Goal: Book appointment/travel/reservation

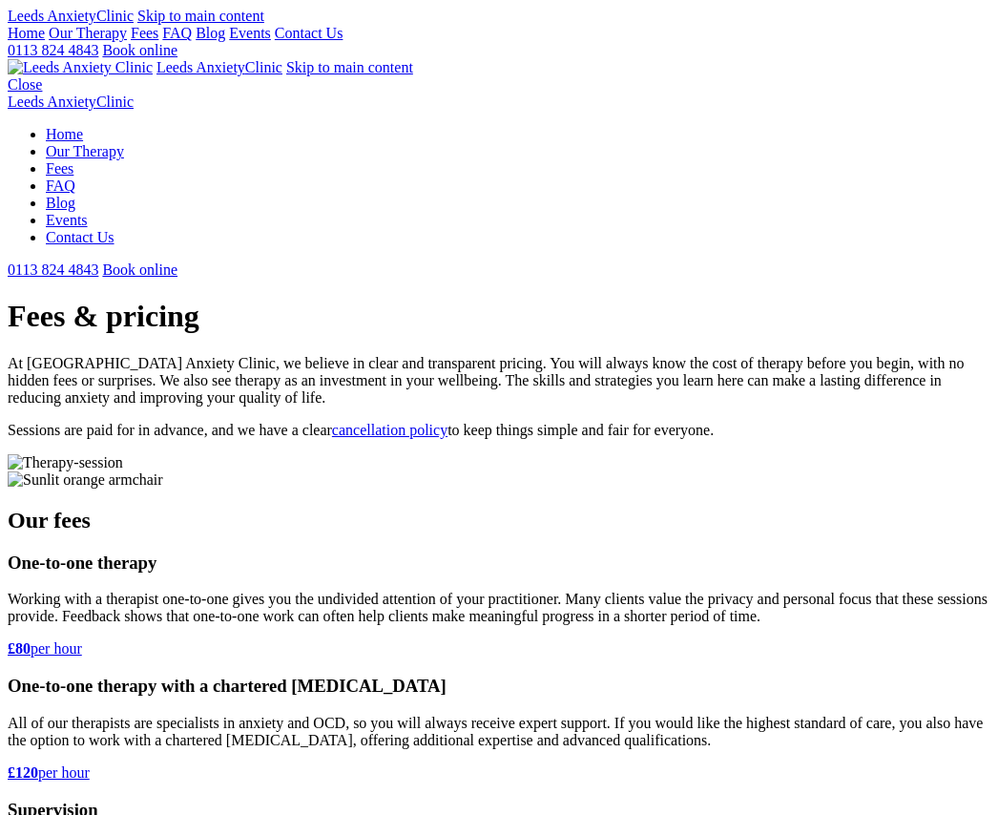
click at [34, 25] on div "Leeds Anxiety Clinic Skip to main content" at bounding box center [499, 16] width 983 height 17
click at [38, 41] on link "Home" at bounding box center [26, 33] width 37 height 16
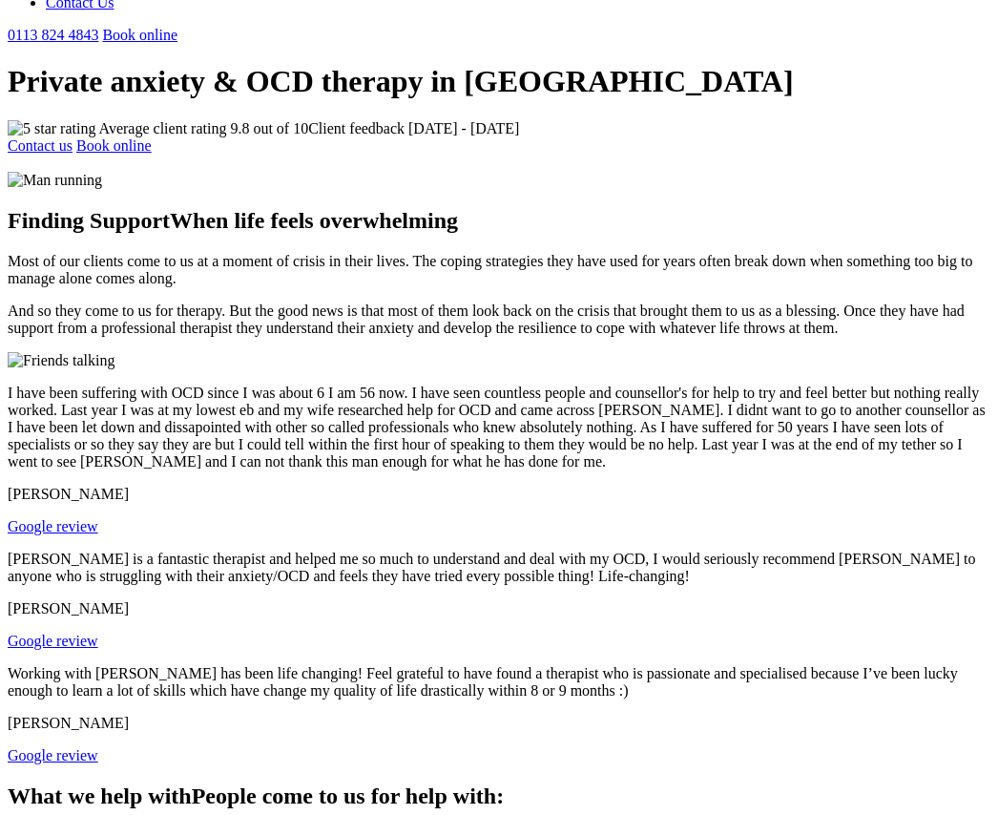
scroll to position [551, 0]
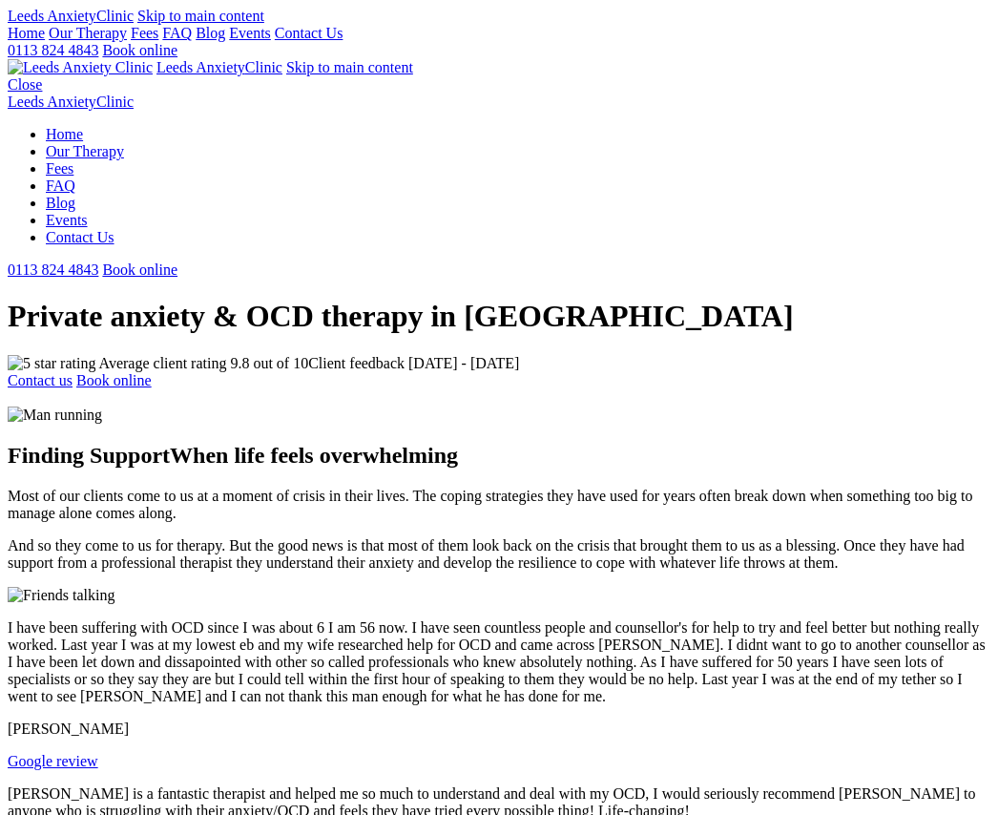
click at [127, 41] on link "Our Therapy" at bounding box center [88, 33] width 78 height 16
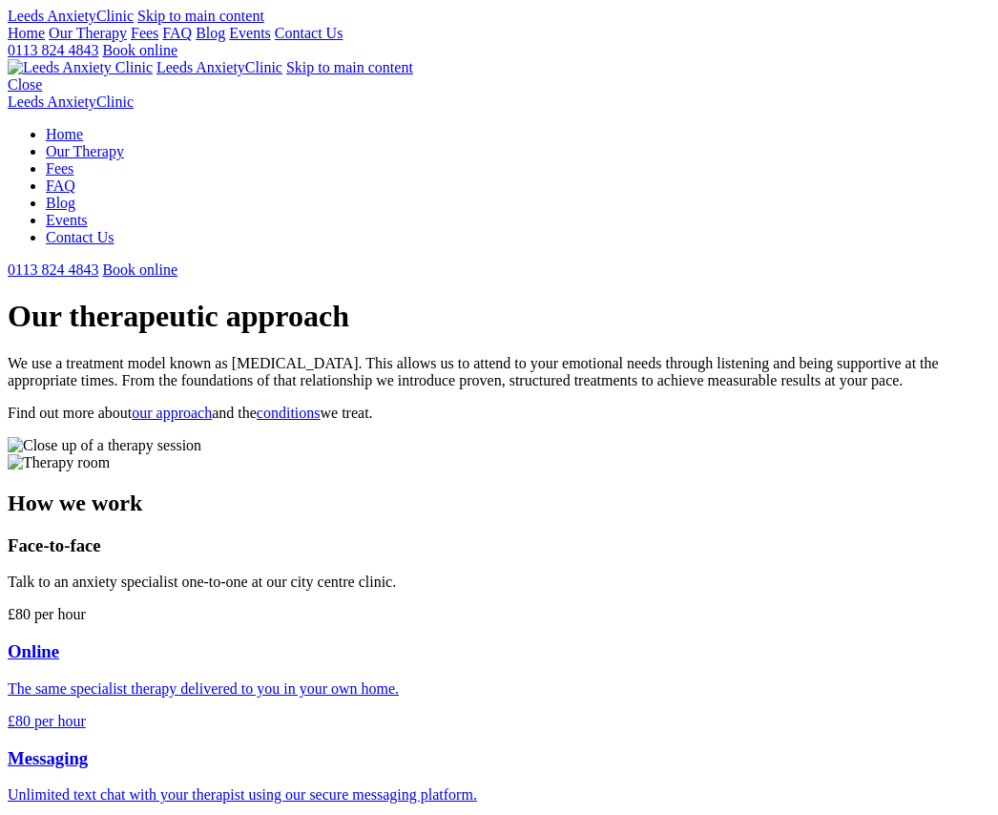
click at [158, 41] on link "Fees" at bounding box center [145, 33] width 28 height 16
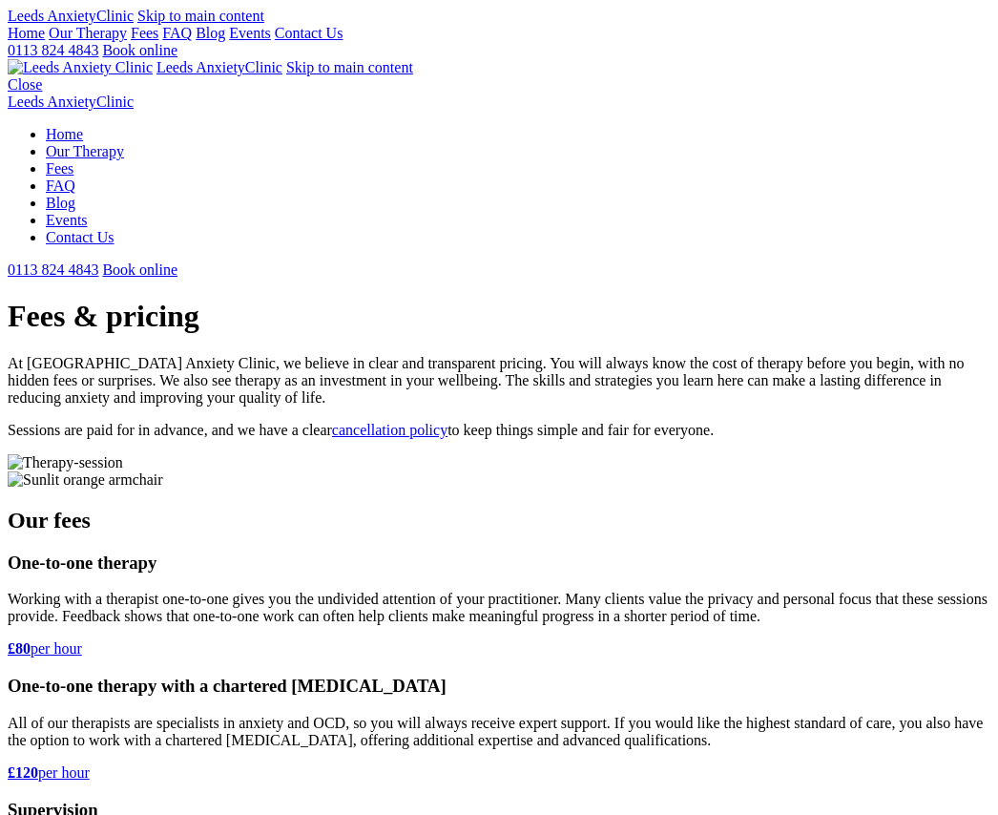
click at [192, 41] on link "FAQ" at bounding box center [177, 33] width 30 height 16
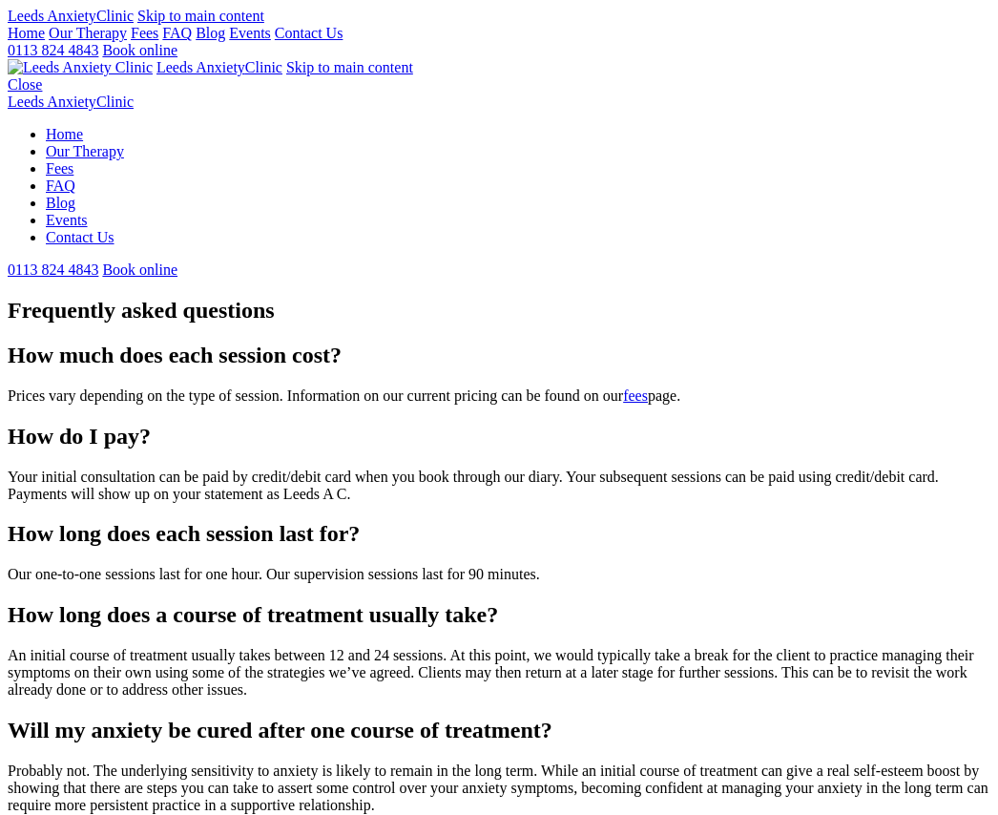
click at [225, 41] on link "Blog" at bounding box center [211, 33] width 30 height 16
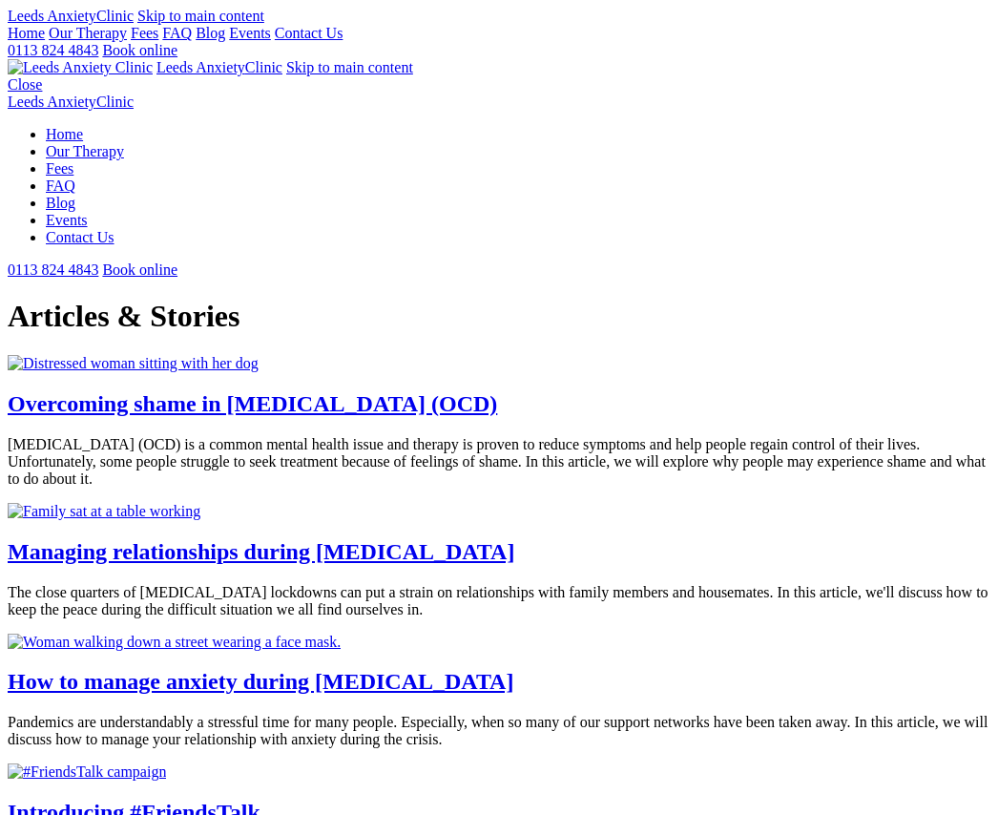
click at [259, 372] on img at bounding box center [133, 363] width 251 height 17
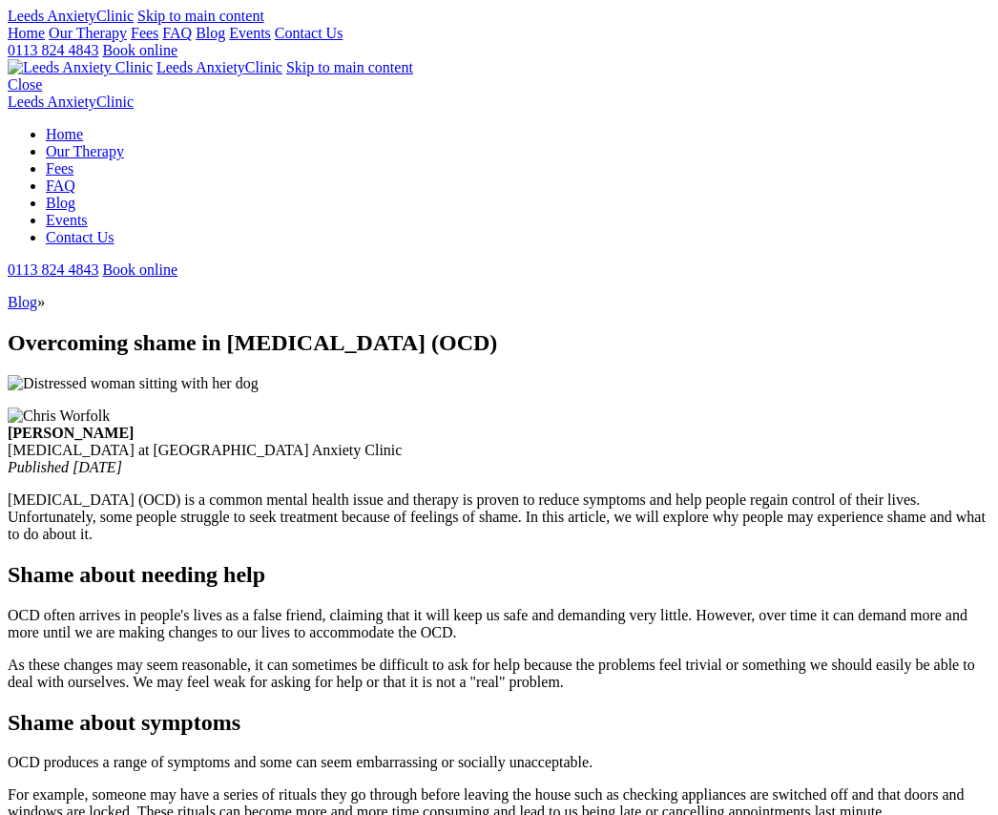
click at [271, 41] on link "Events" at bounding box center [250, 33] width 42 height 16
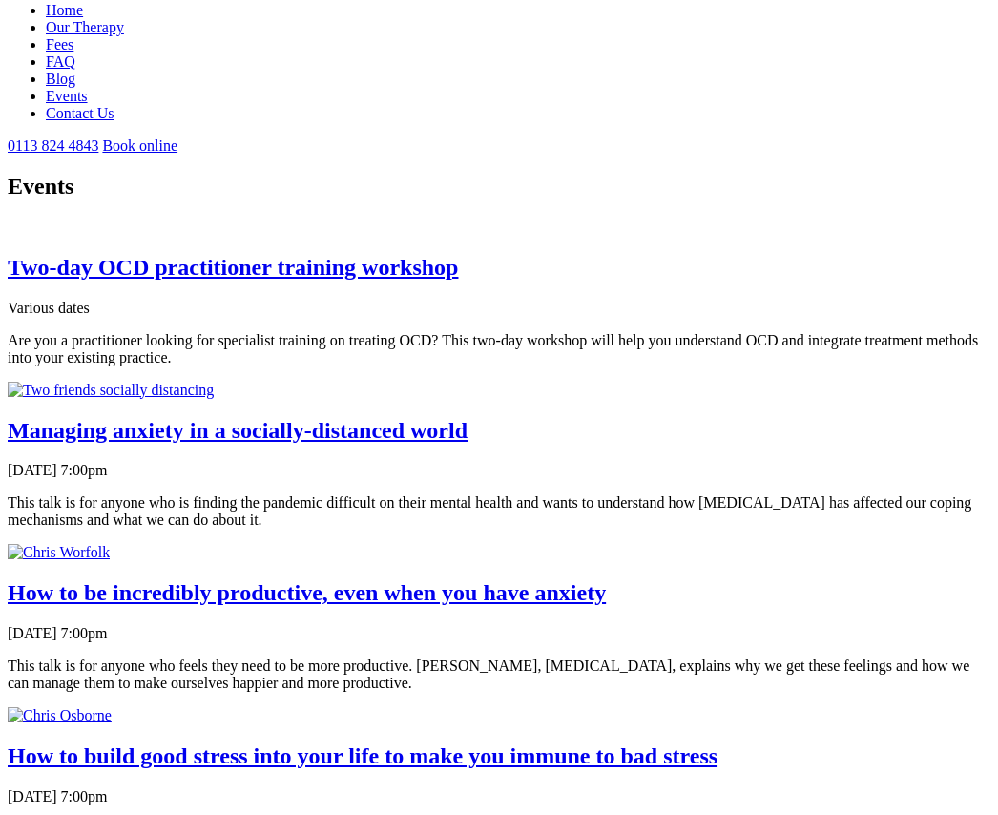
scroll to position [144, 0]
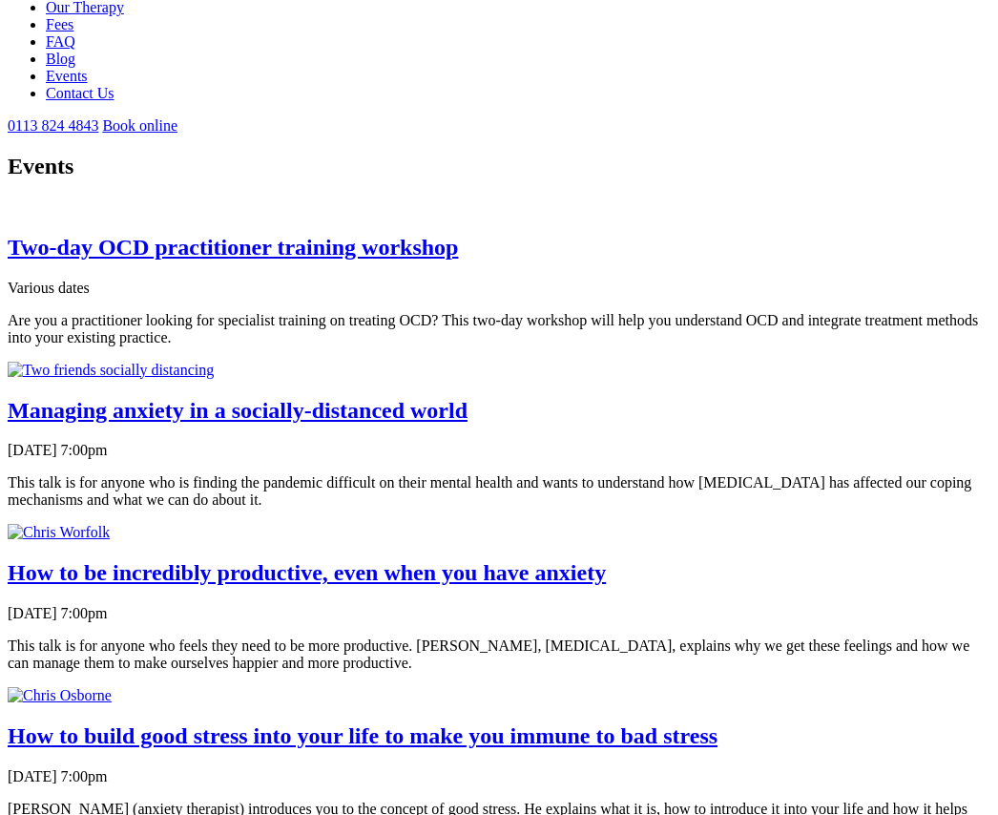
click at [458, 260] on link "Two-day OCD practitioner training workshop" at bounding box center [233, 247] width 451 height 25
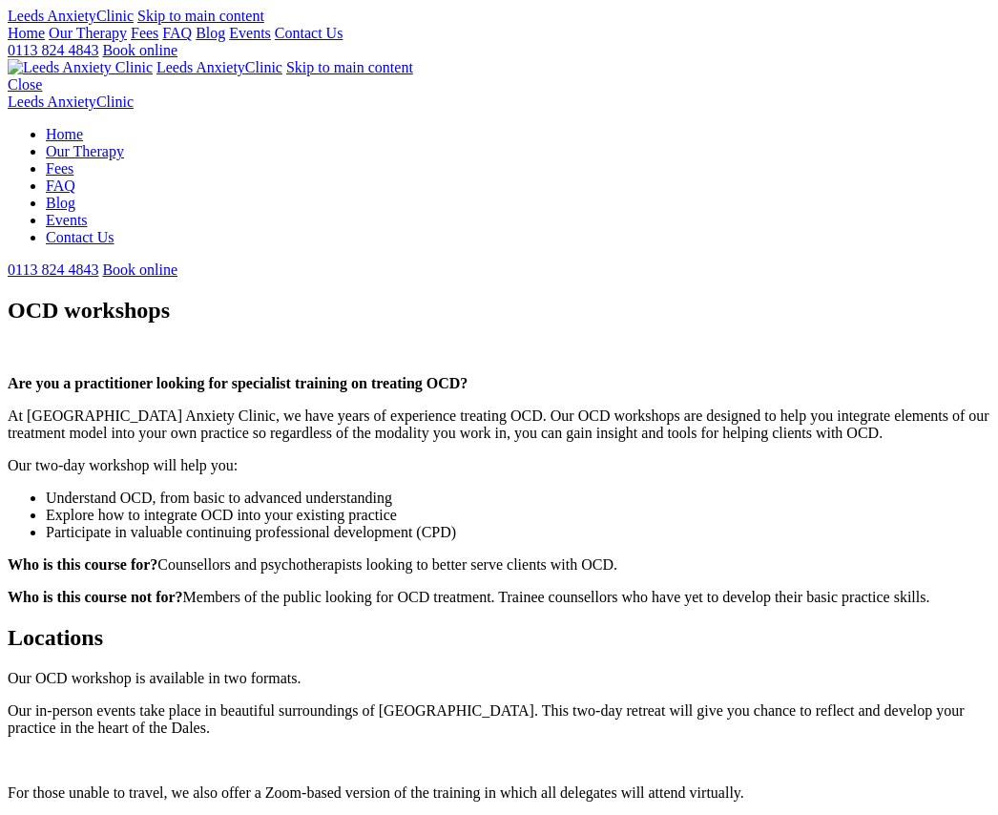
click at [344, 41] on link "Contact Us" at bounding box center [309, 33] width 69 height 16
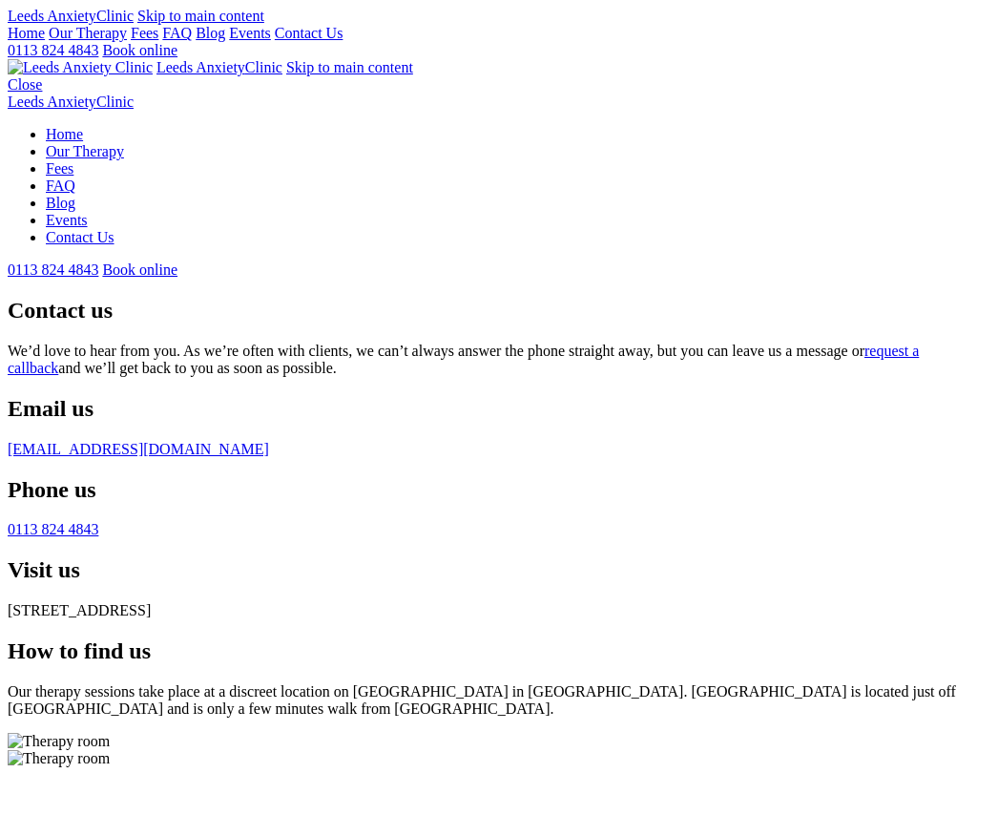
scroll to position [37, 0]
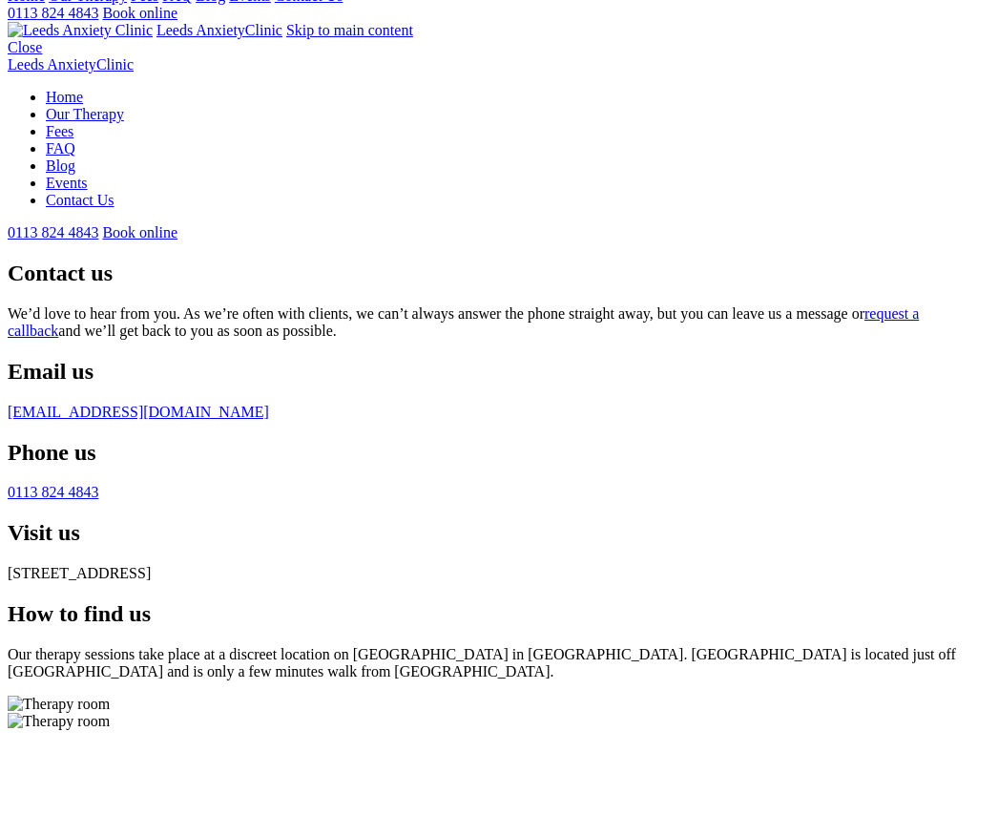
click at [38, 73] on body "Leeds Anxiety Clinic Skip to main content Home Our Therapy Fees FAQ Blog Events…" at bounding box center [499, 663] width 983 height 1386
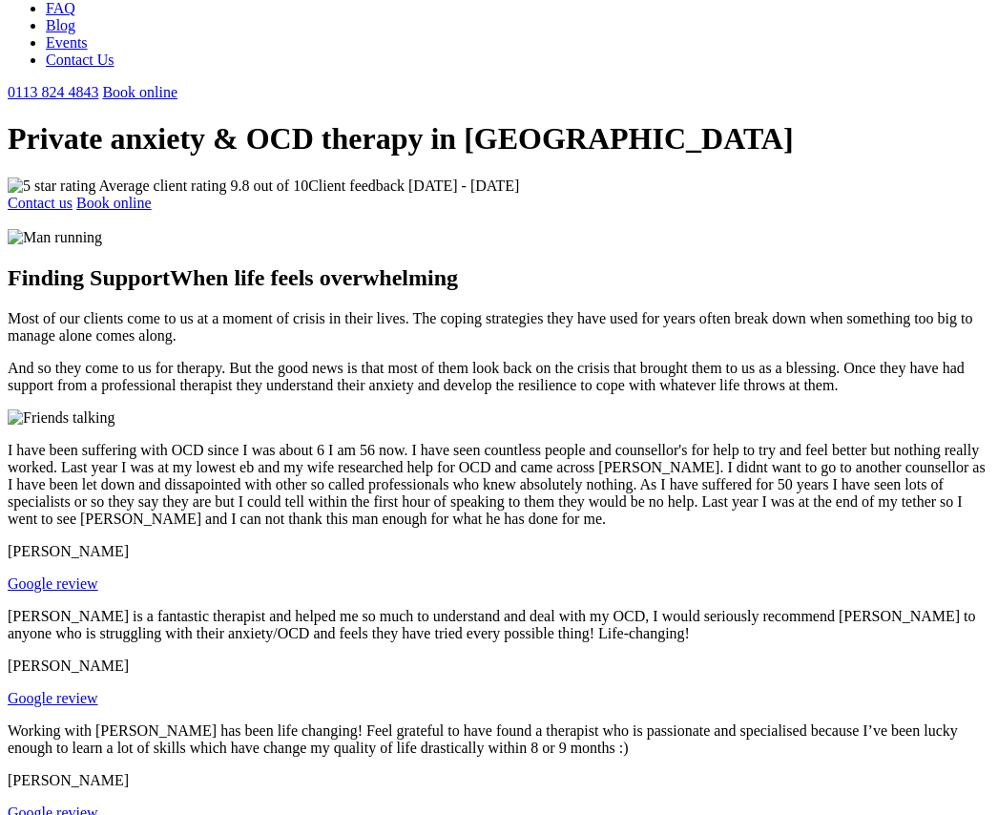
scroll to position [161, 0]
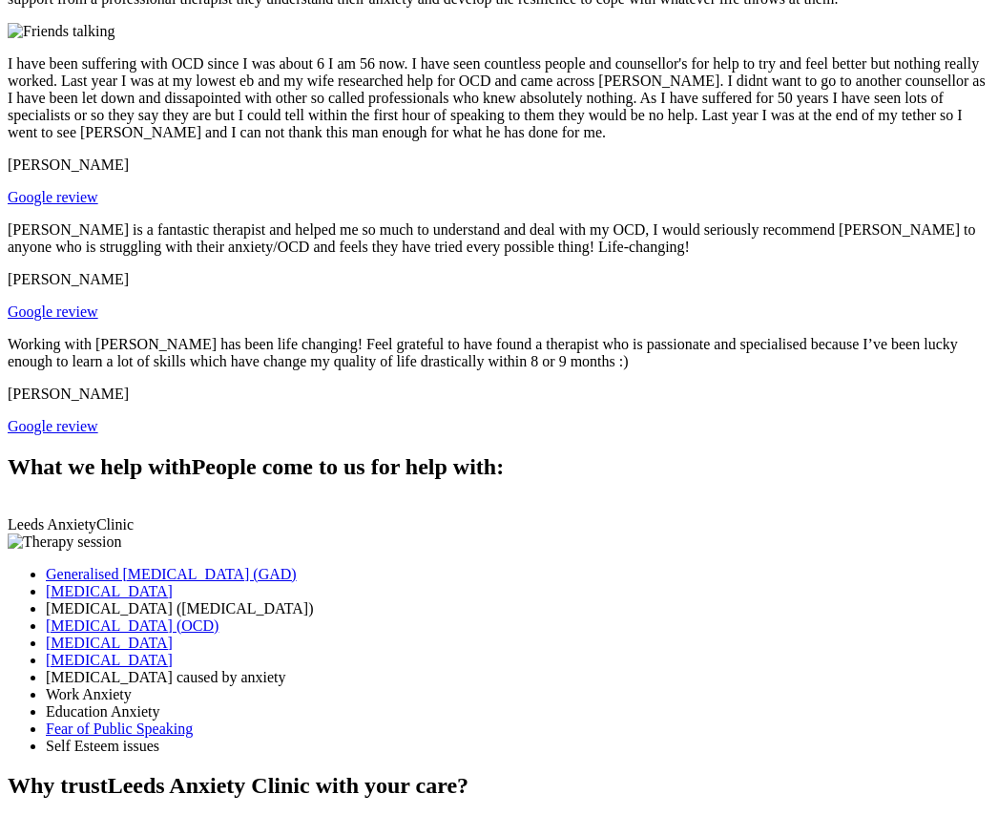
scroll to position [563, 0]
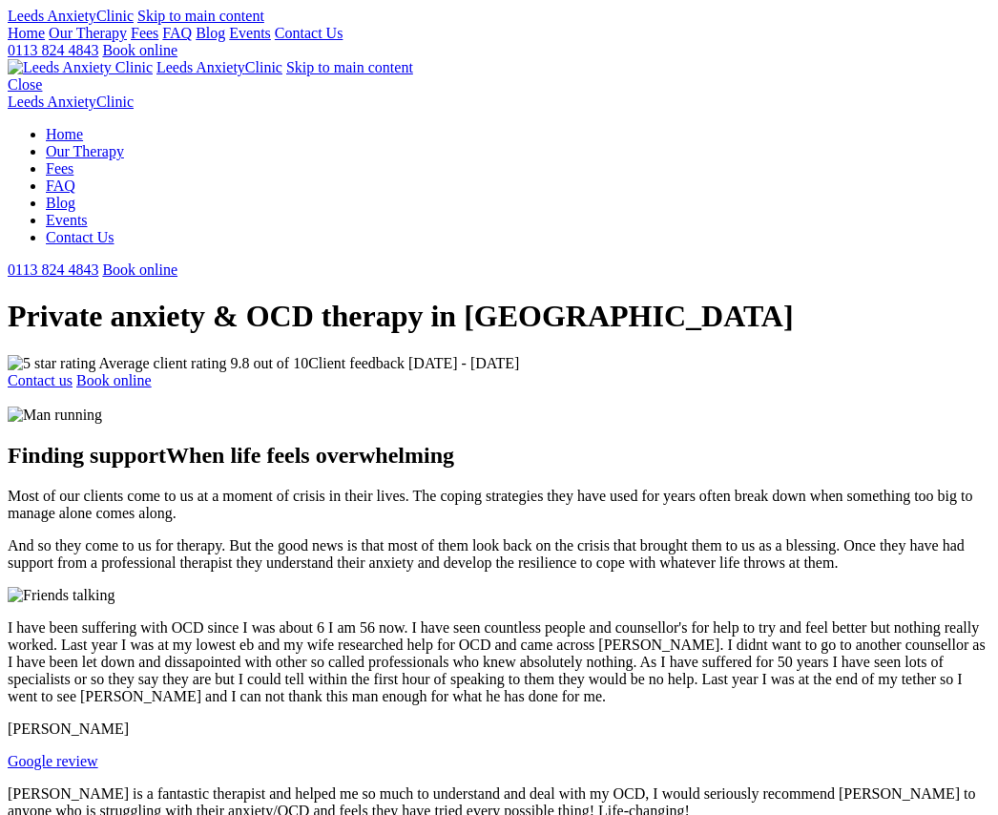
click at [229, 25] on div "Leeds Anxiety Clinic Skip to main content" at bounding box center [499, 16] width 983 height 17
click at [127, 41] on link "Our Therapy" at bounding box center [88, 33] width 78 height 16
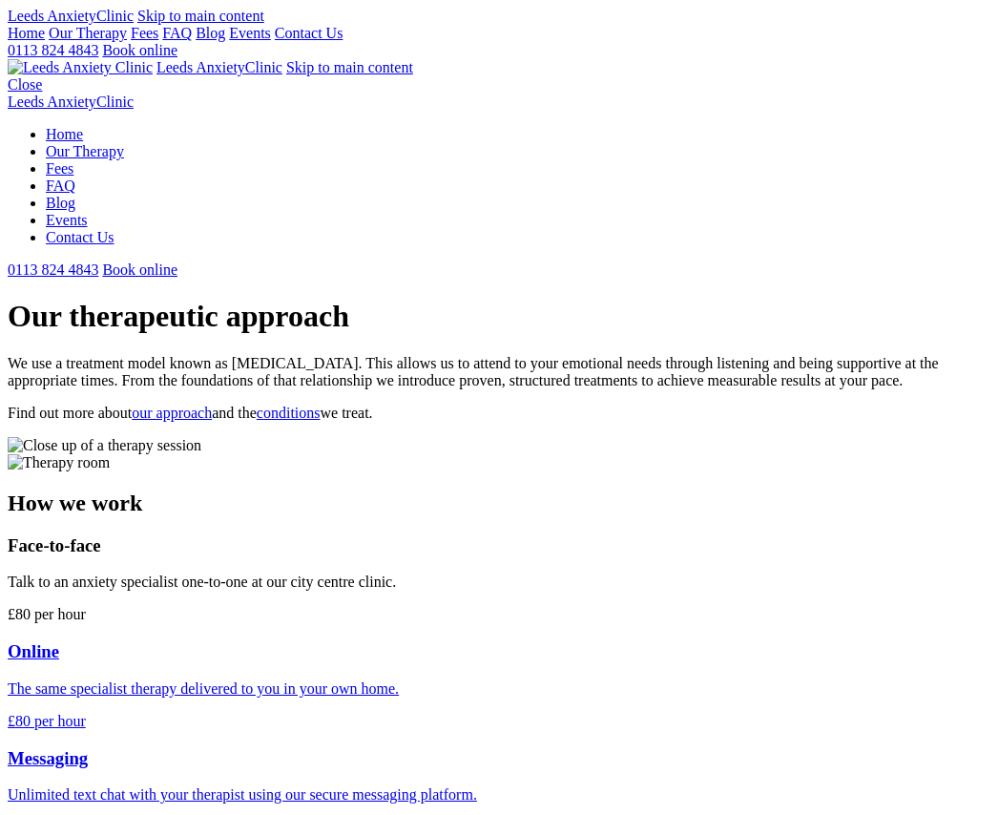
click at [192, 41] on link "FAQ" at bounding box center [177, 33] width 30 height 16
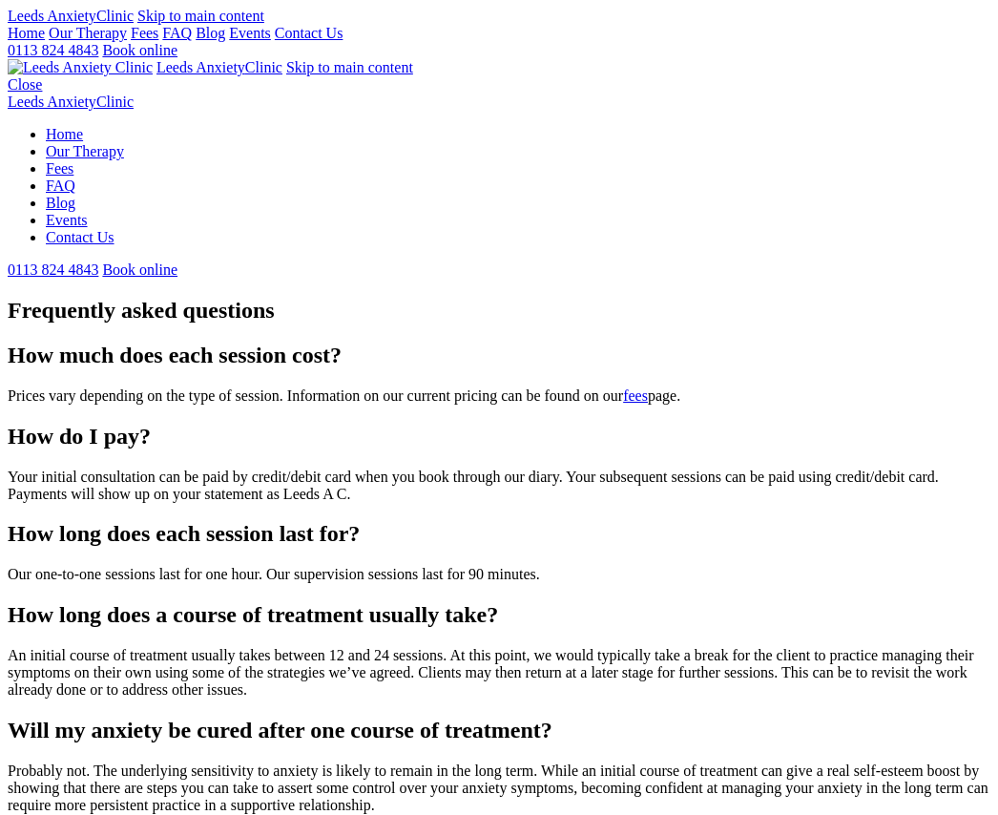
click at [127, 41] on link "Our Therapy" at bounding box center [88, 33] width 78 height 16
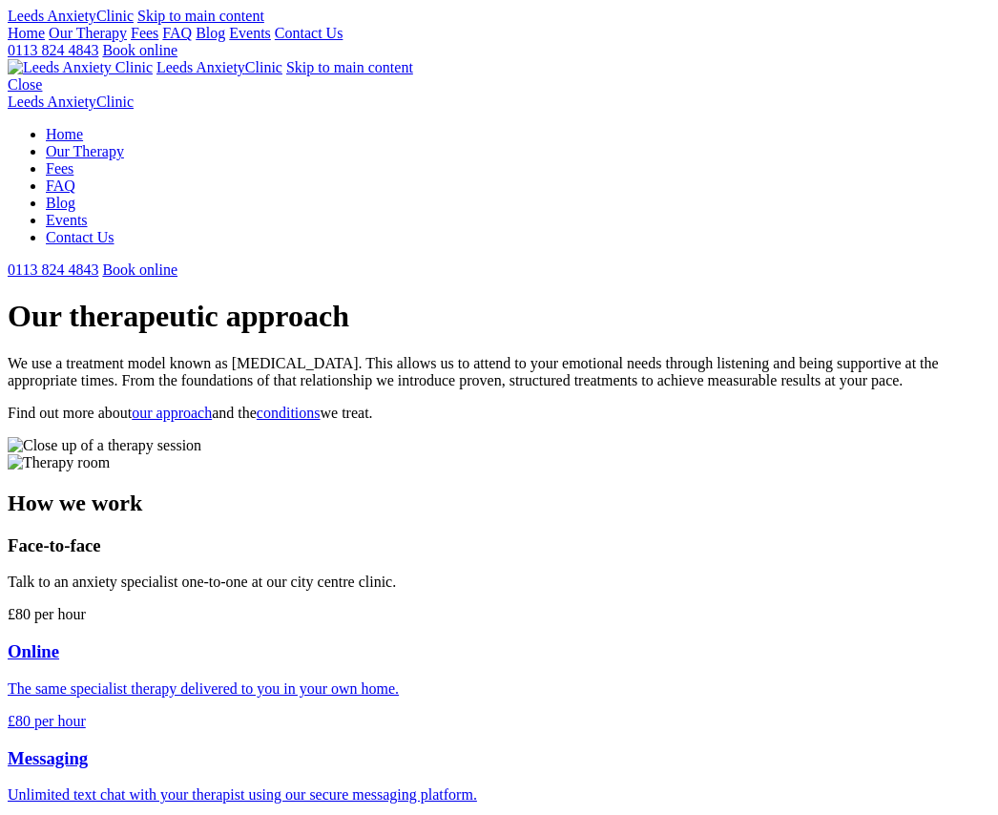
click at [43, 41] on link "Home" at bounding box center [26, 33] width 37 height 16
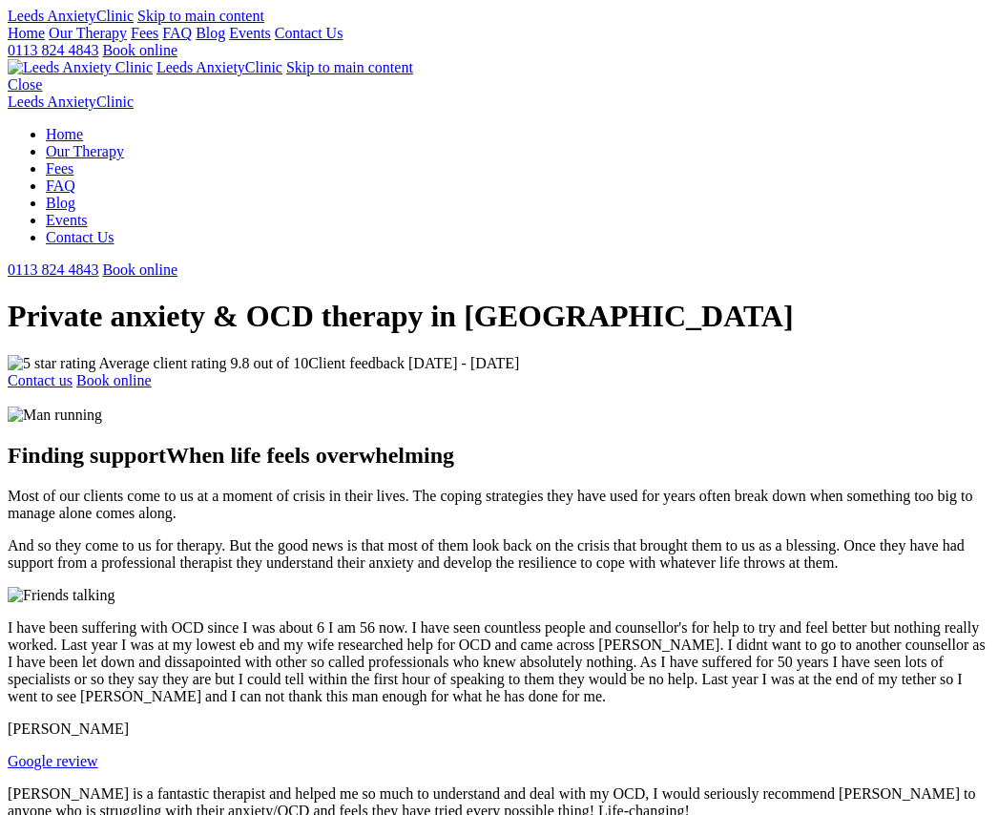
click at [127, 41] on link "Our Therapy" at bounding box center [88, 33] width 78 height 16
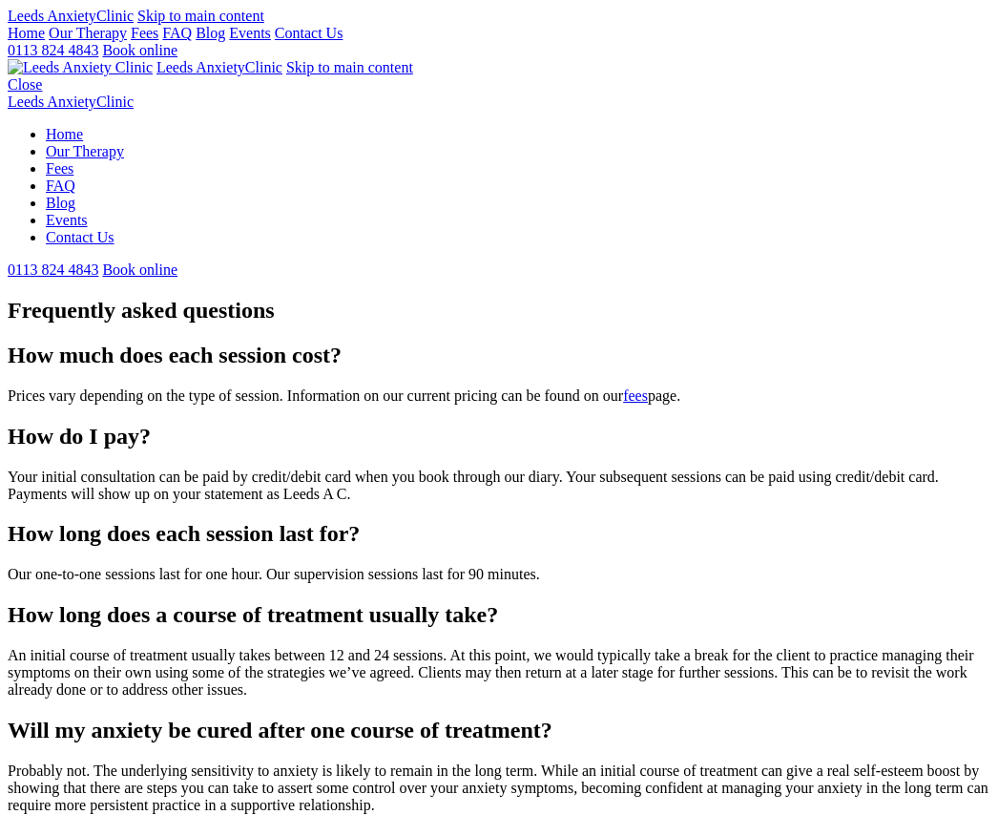
click at [271, 41] on link "Events" at bounding box center [250, 33] width 42 height 16
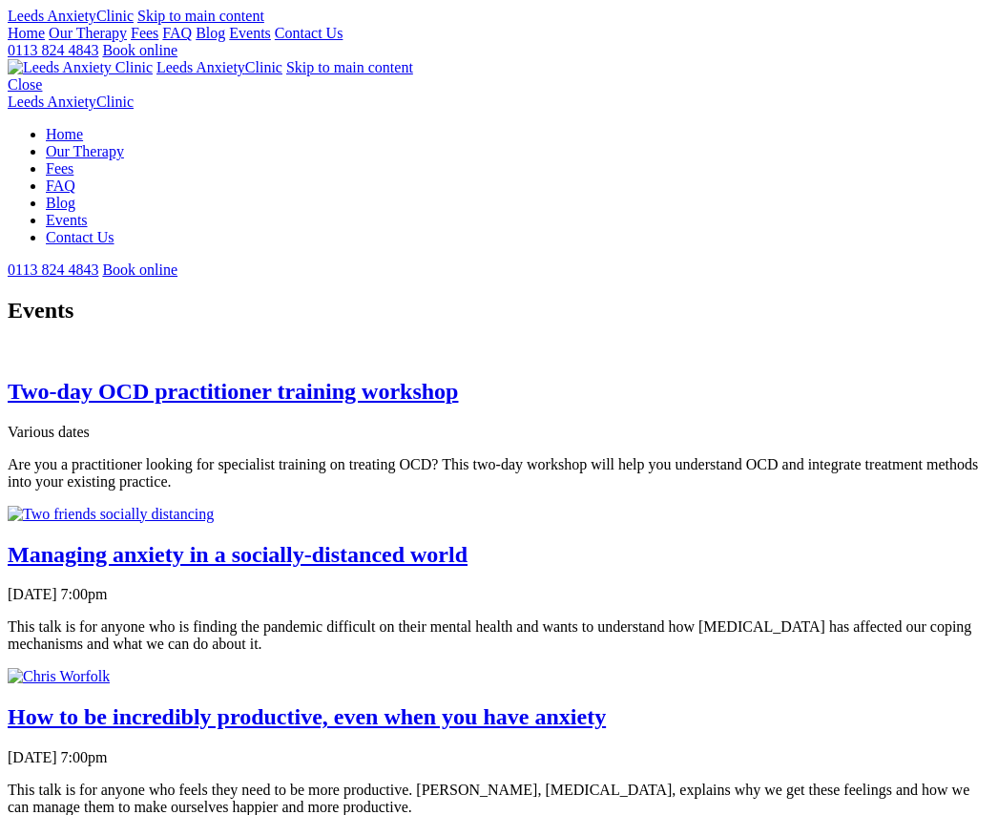
click at [353, 42] on nav "Home Our Therapy Fees FAQ Blog Events Contact Us" at bounding box center [499, 33] width 983 height 17
click at [127, 41] on link "Our Therapy" at bounding box center [88, 33] width 78 height 16
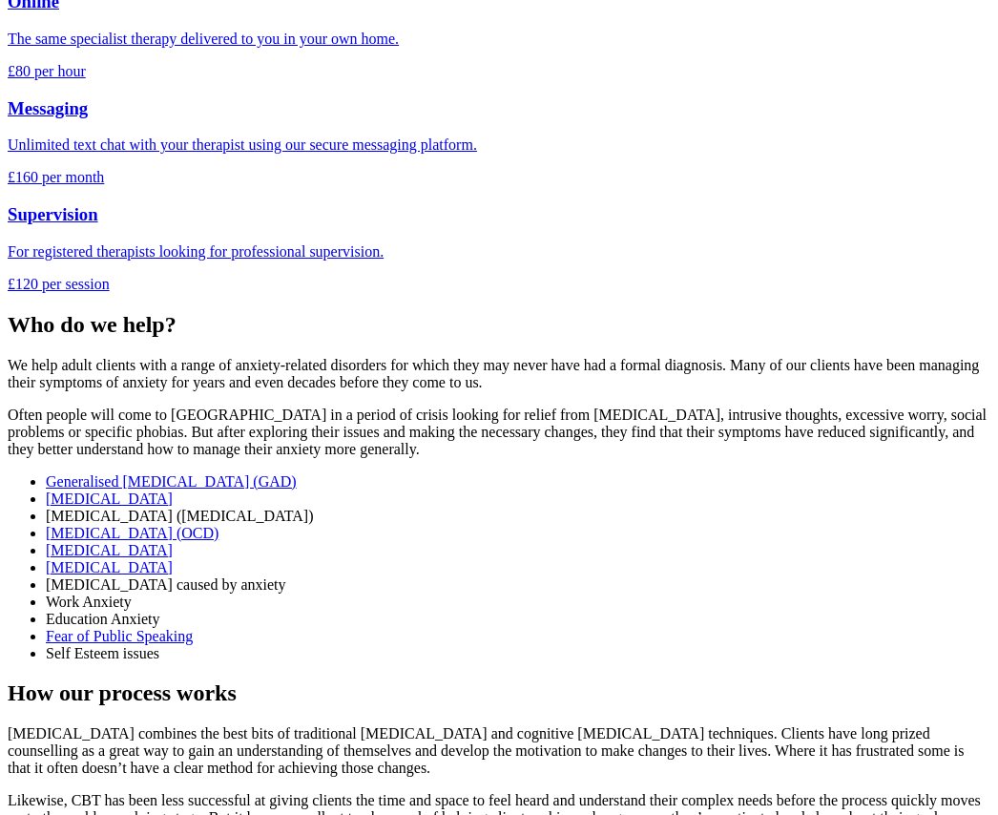
scroll to position [668, 0]
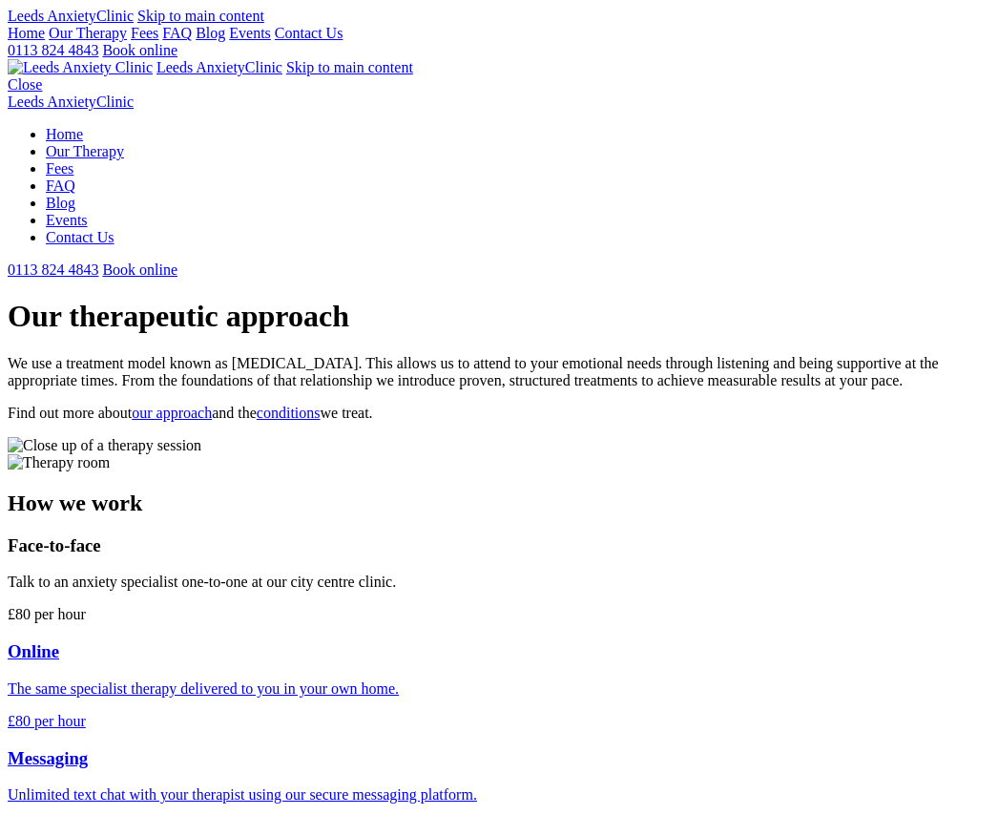
click at [38, 41] on link "Home" at bounding box center [26, 33] width 37 height 16
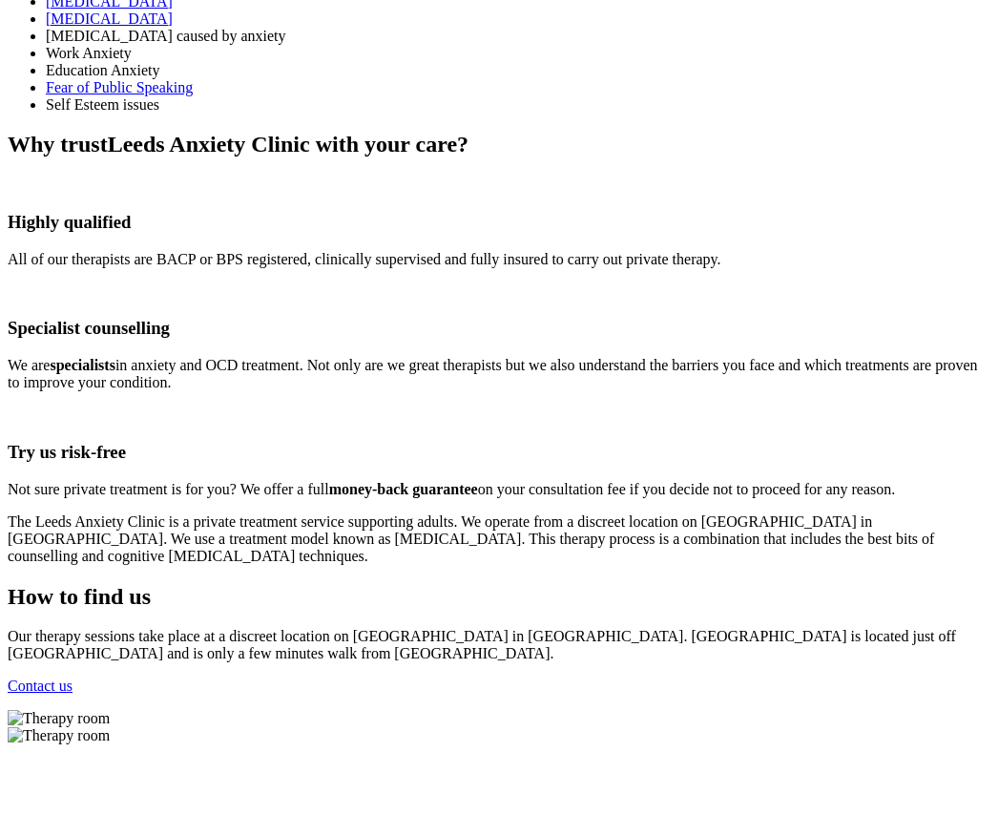
scroll to position [1356, 0]
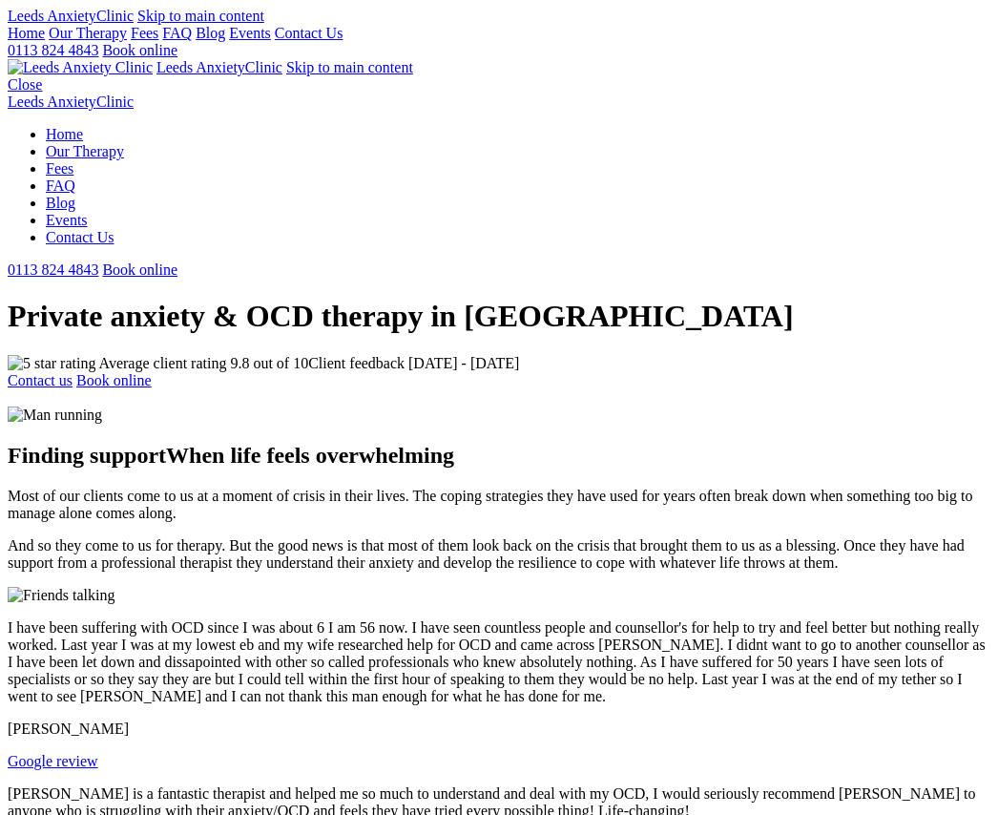
click at [127, 41] on link "Our Therapy" at bounding box center [88, 33] width 78 height 16
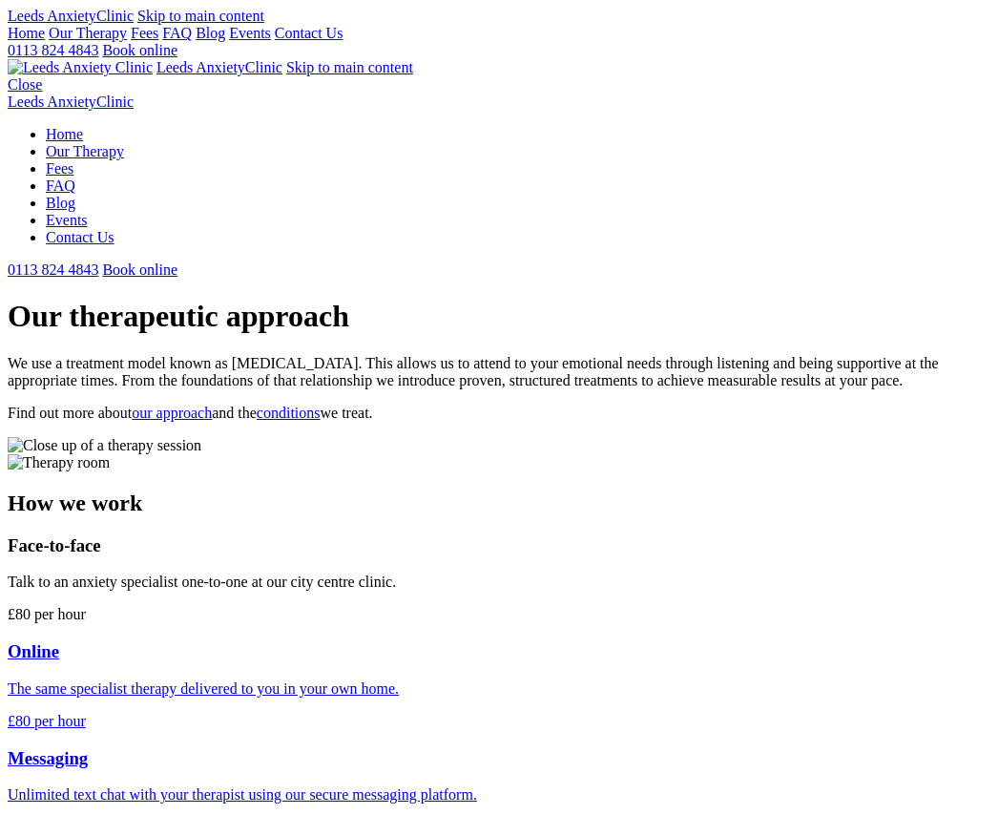
click at [158, 41] on link "Fees" at bounding box center [145, 33] width 28 height 16
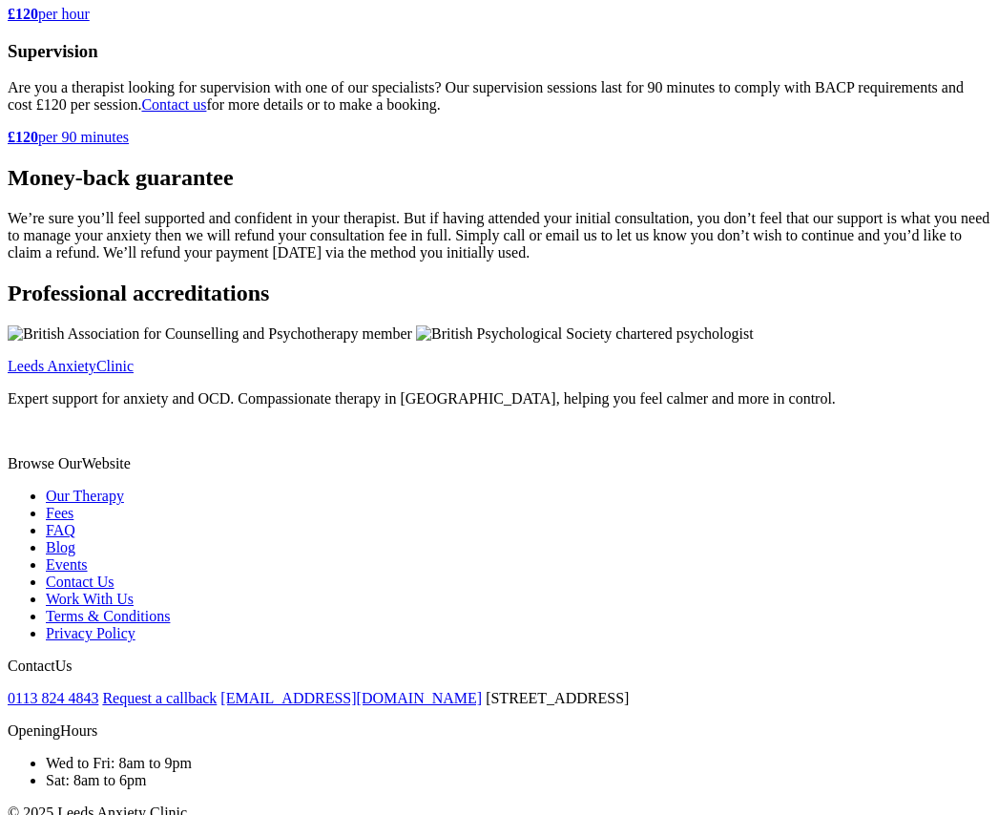
scroll to position [862, 0]
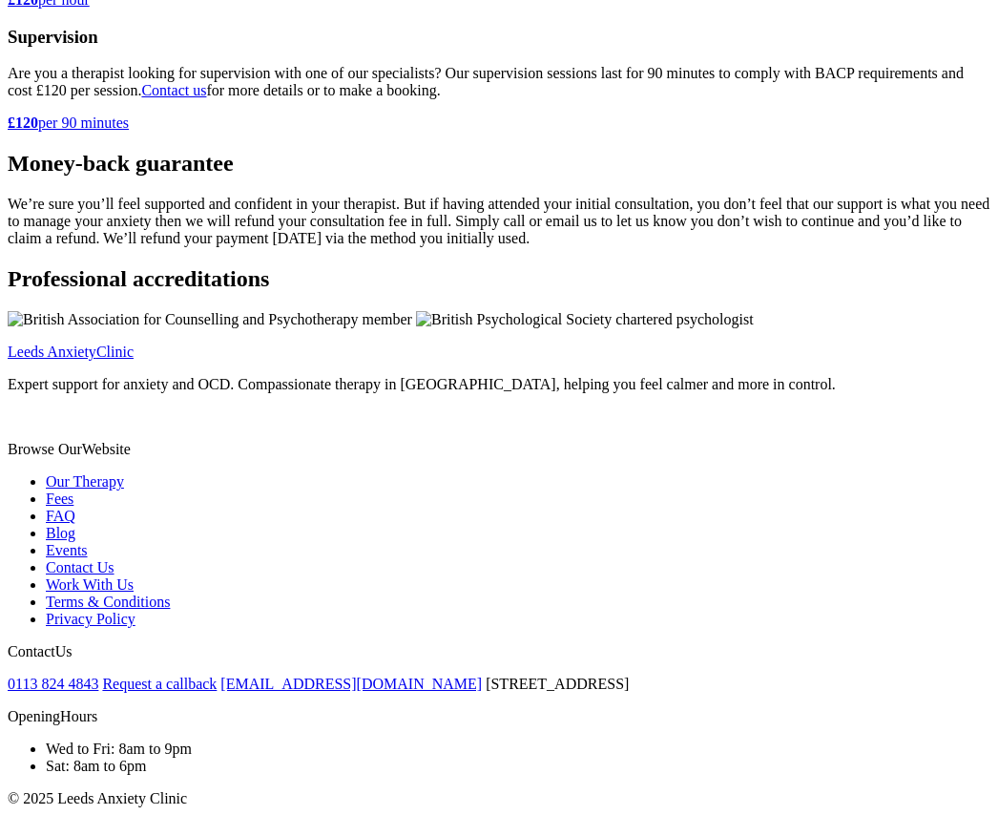
click at [528, 289] on div "Professional accreditations" at bounding box center [499, 297] width 983 height 62
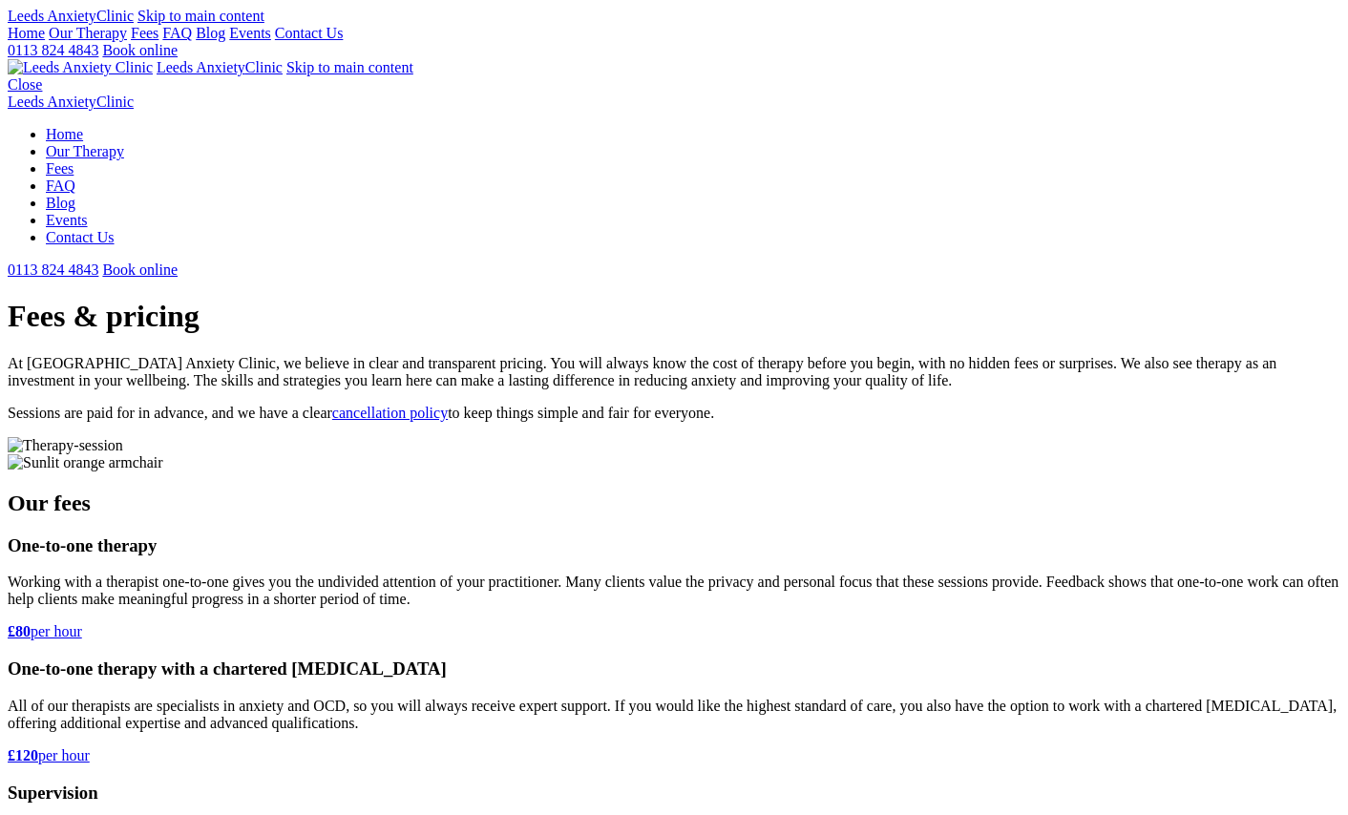
click at [514, 54] on div "Leeds Anxiety Clinic Skip to main content Home Our Therapy Fees FAQ Blog Events…" at bounding box center [674, 34] width 1333 height 52
click at [127, 41] on link "Our Therapy" at bounding box center [88, 33] width 78 height 16
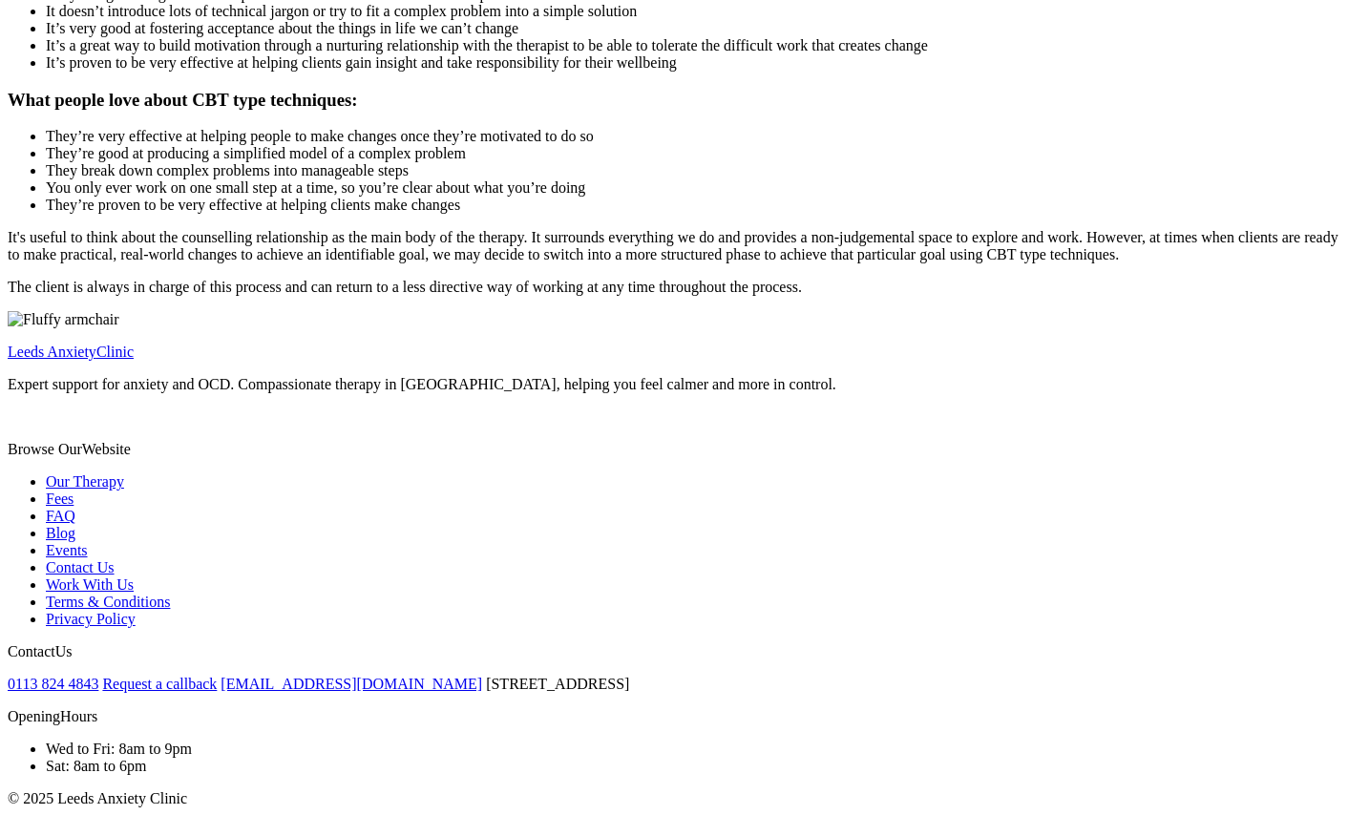
scroll to position [2794, 0]
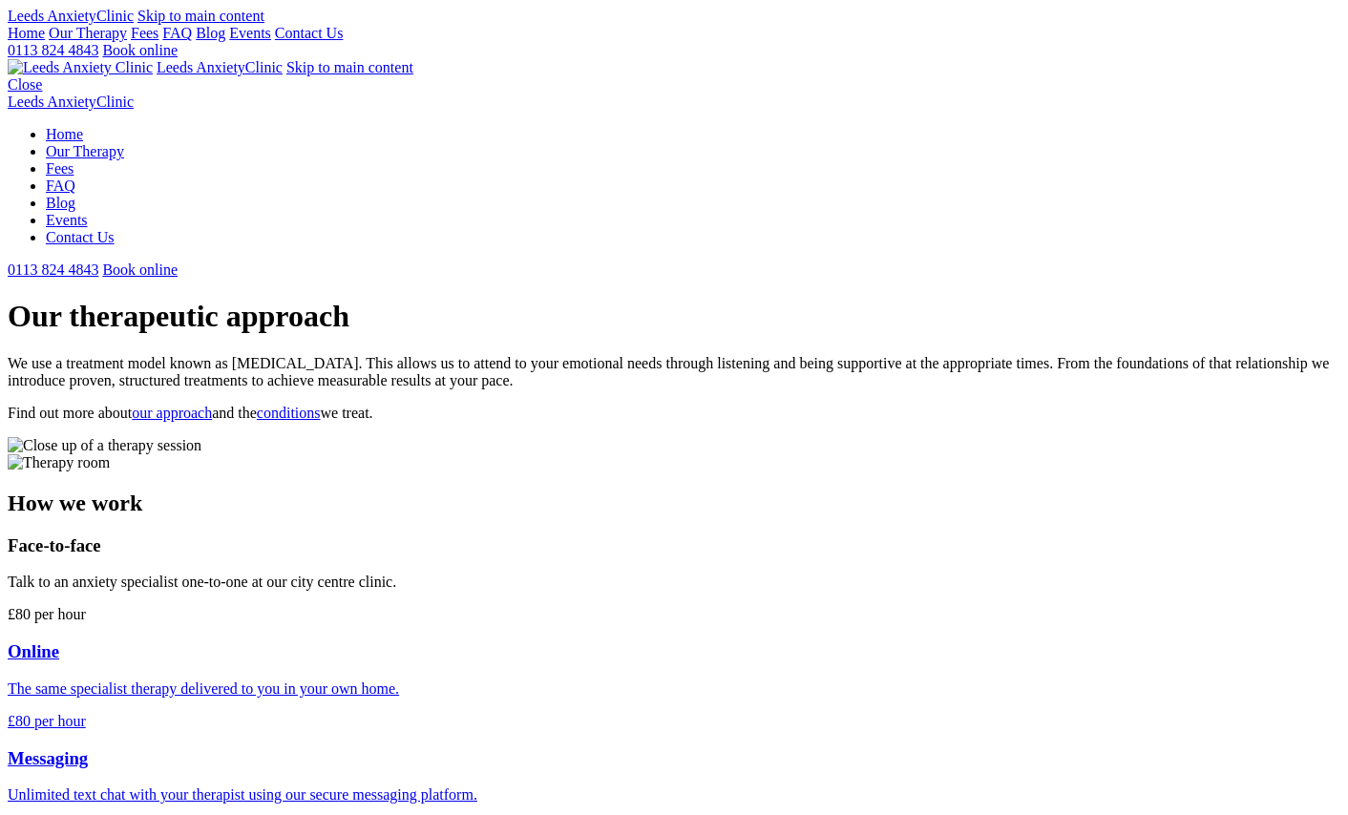
click at [158, 41] on link "Fees" at bounding box center [145, 33] width 28 height 16
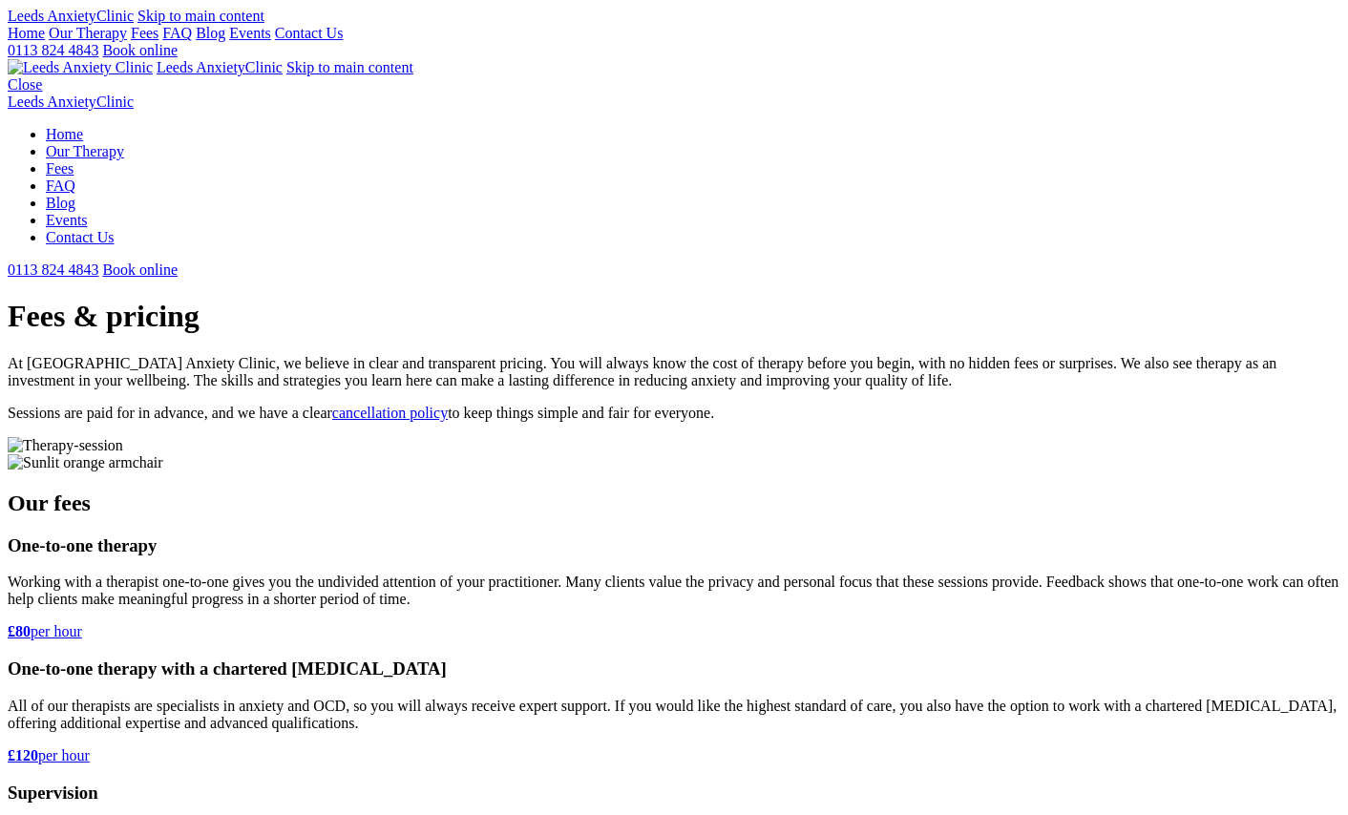
click at [192, 41] on link "FAQ" at bounding box center [177, 33] width 30 height 16
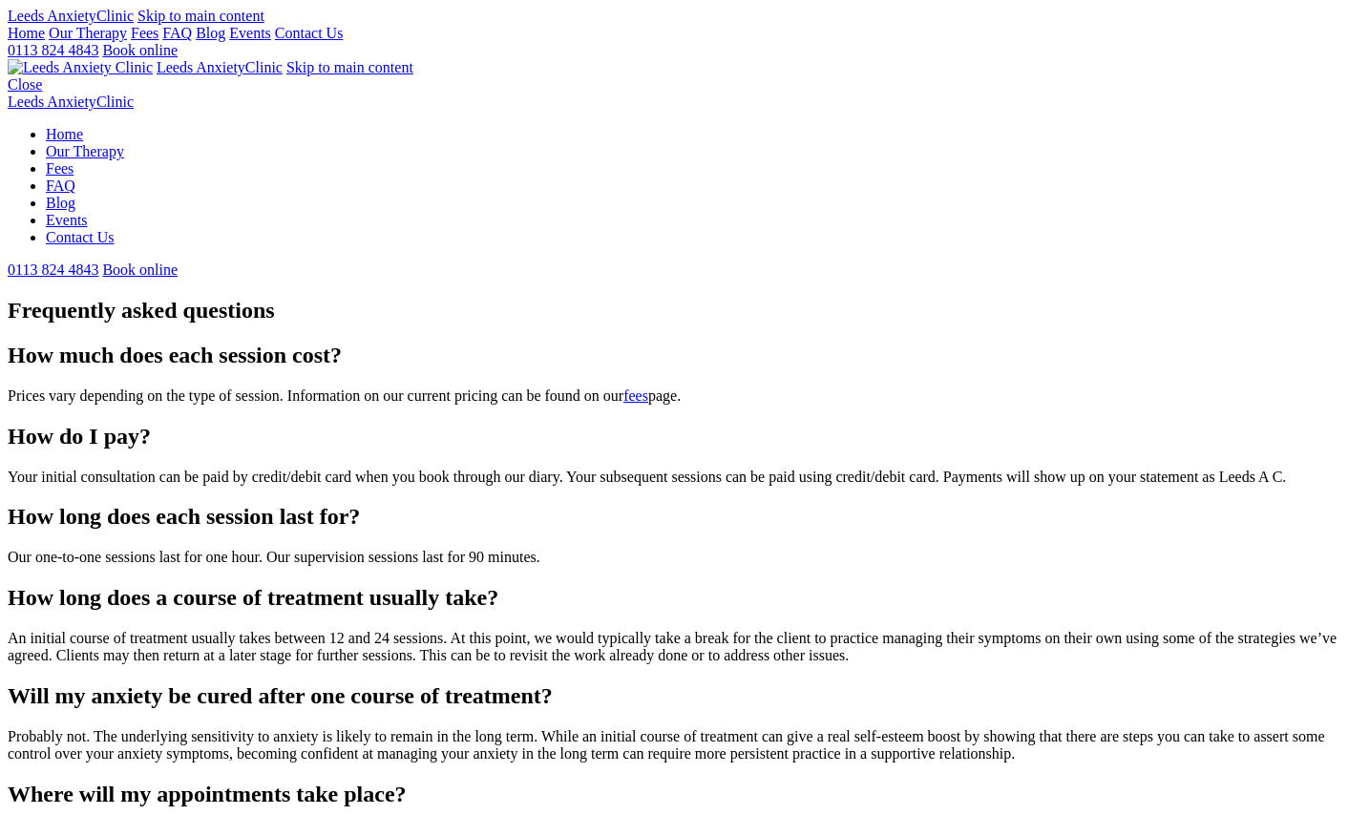
click at [225, 41] on link "Blog" at bounding box center [211, 33] width 30 height 16
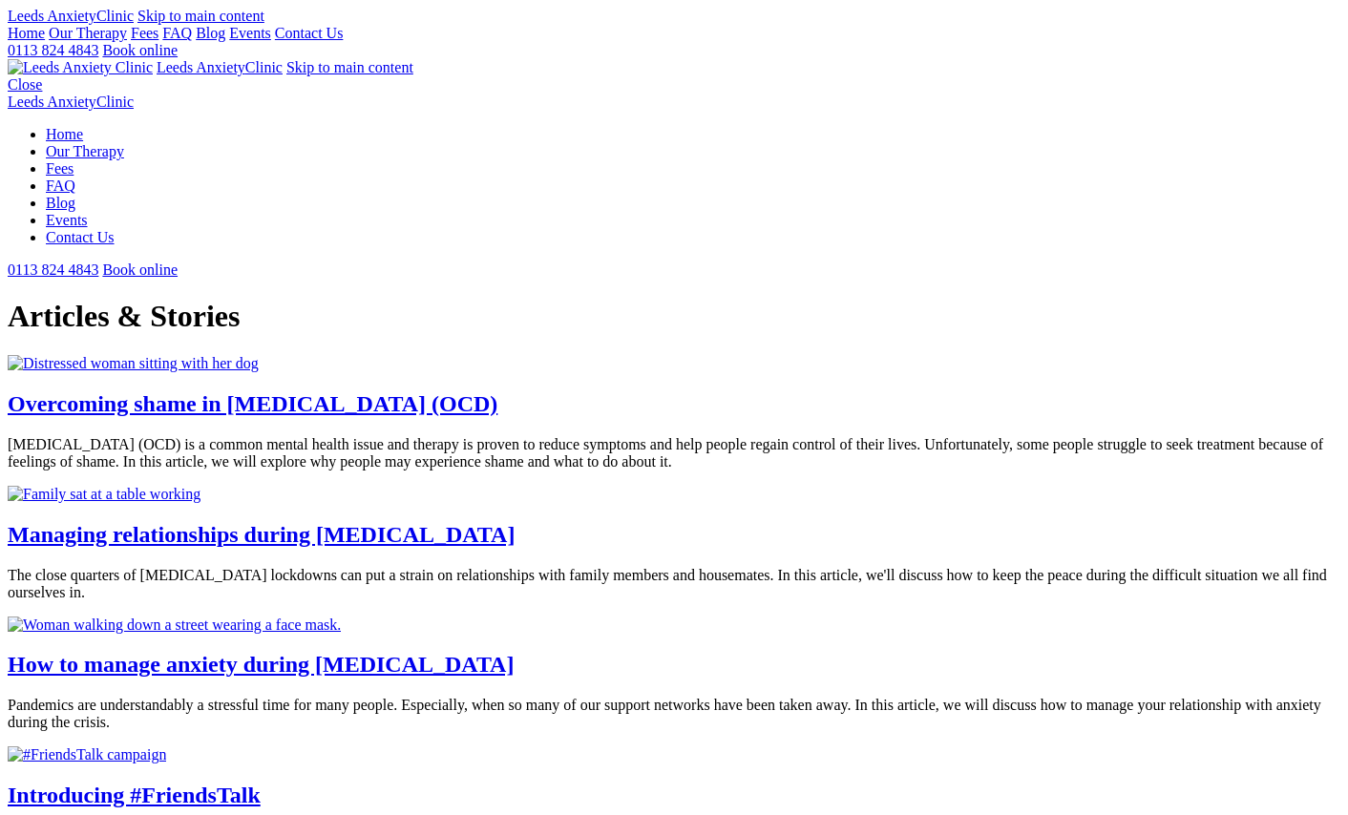
click at [271, 36] on link "Events" at bounding box center [250, 33] width 42 height 16
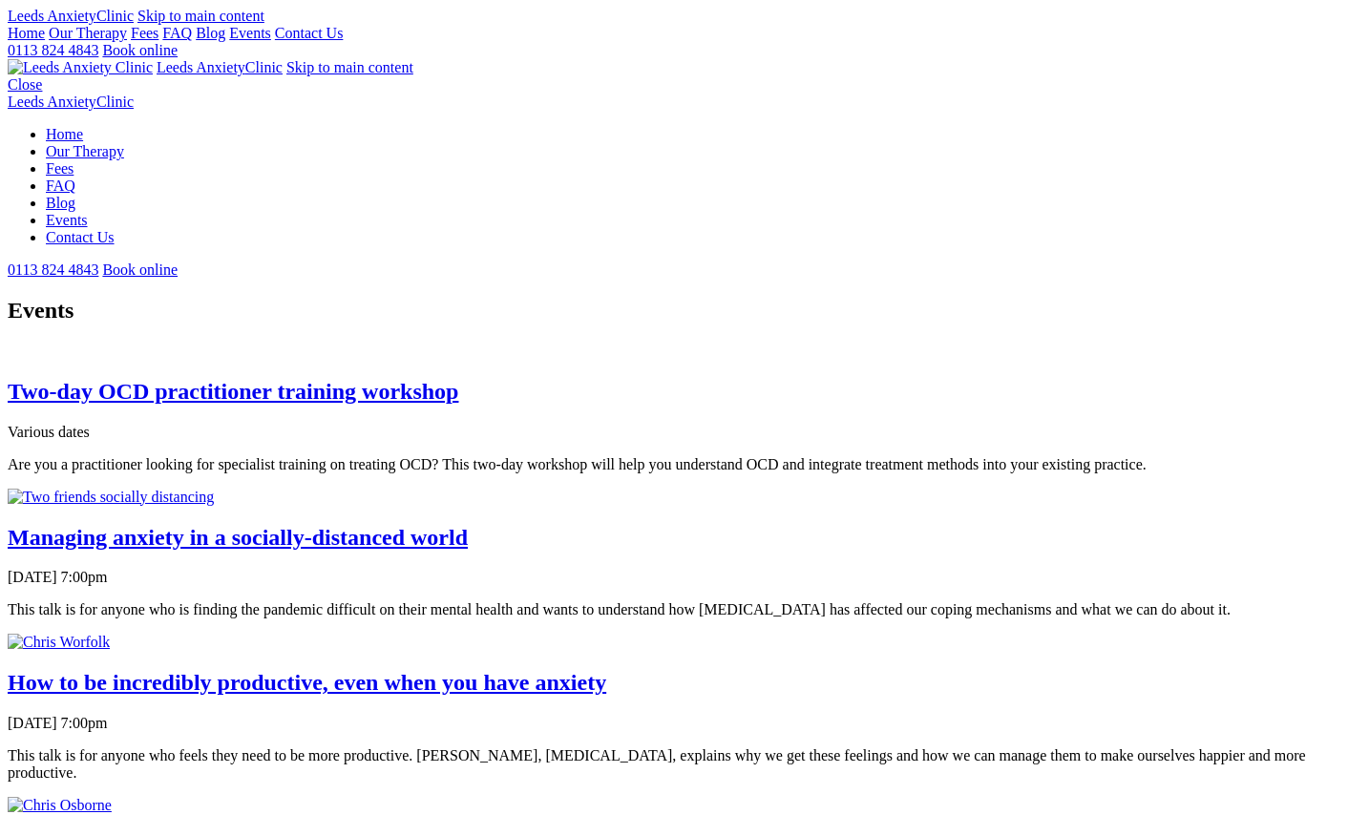
click at [344, 40] on link "Contact Us" at bounding box center [309, 33] width 69 height 16
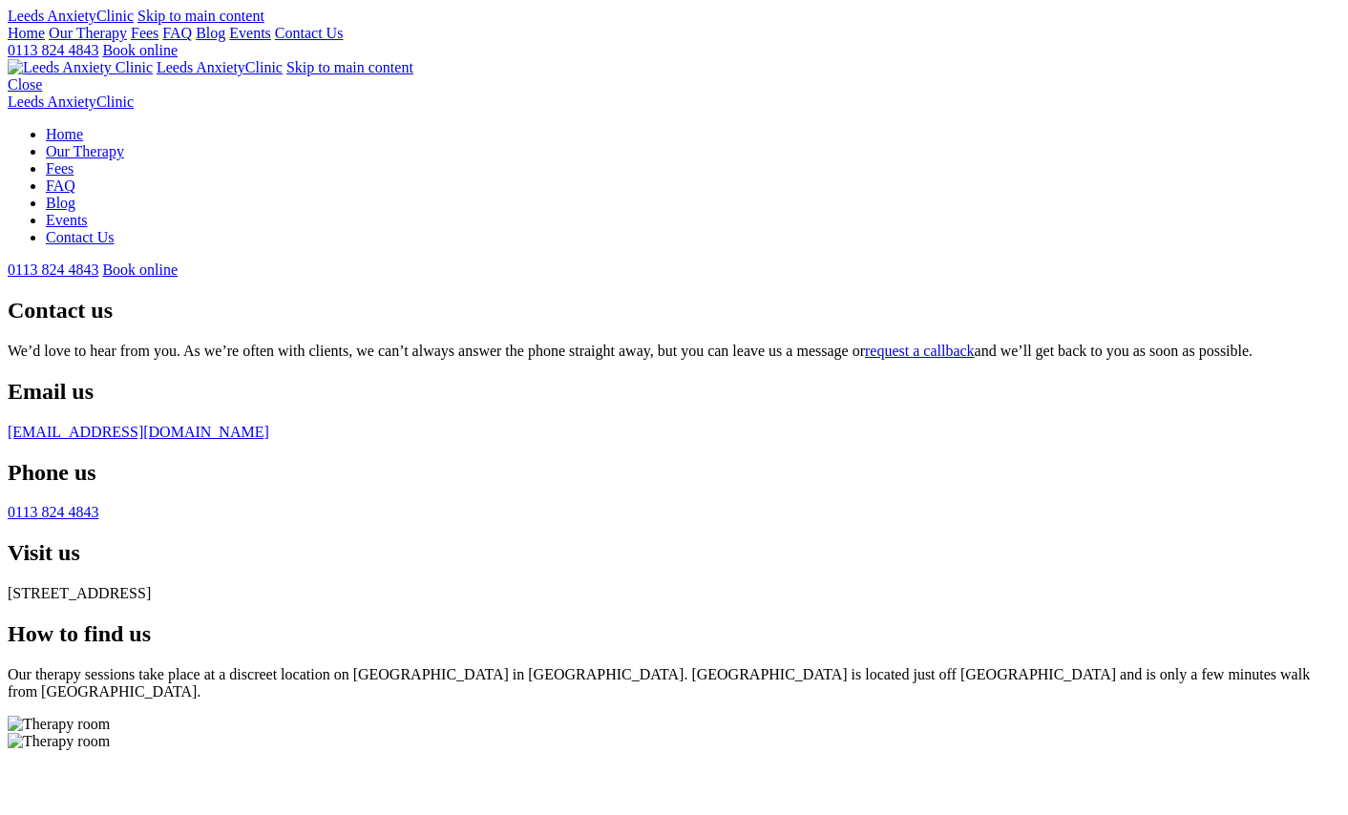
click at [45, 41] on link "Home" at bounding box center [26, 33] width 37 height 16
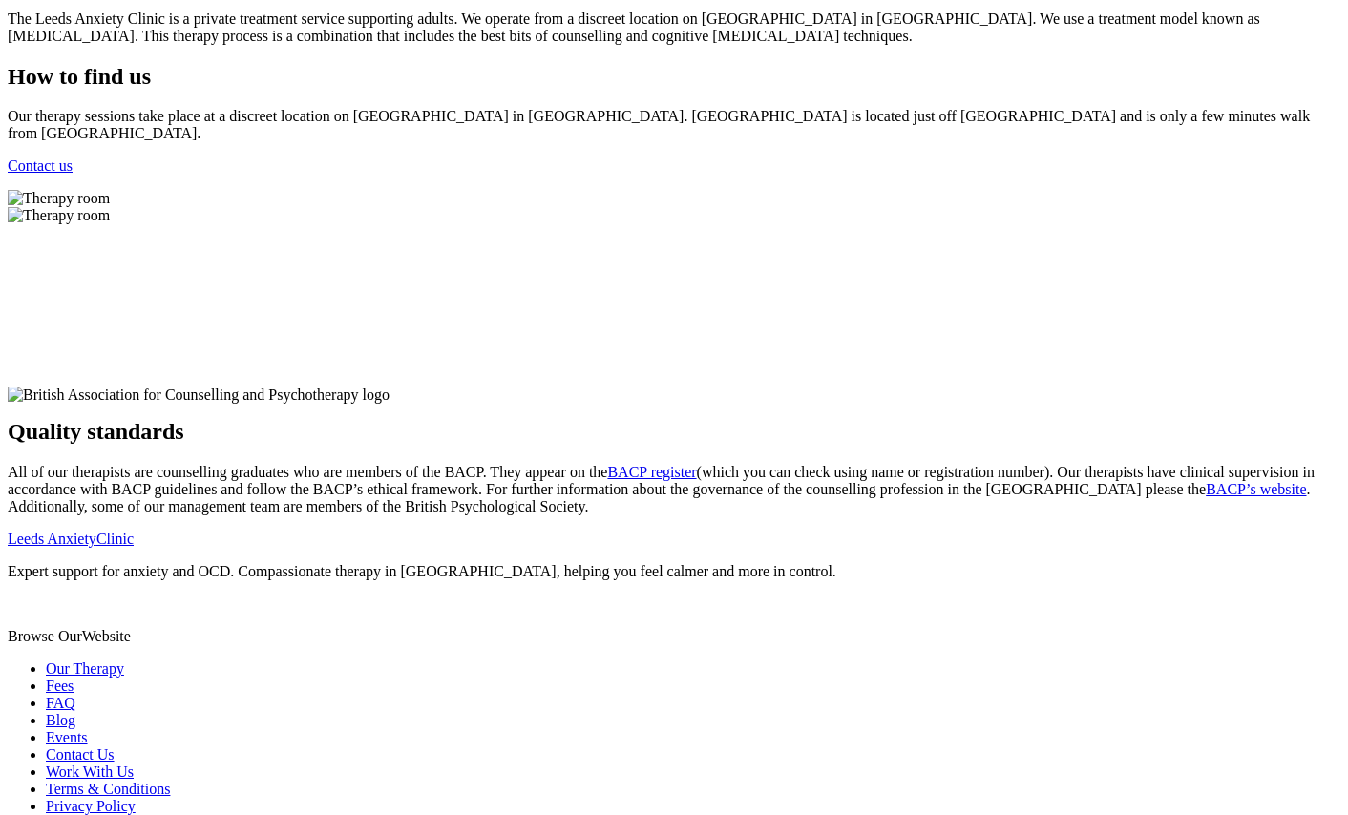
scroll to position [1653, 0]
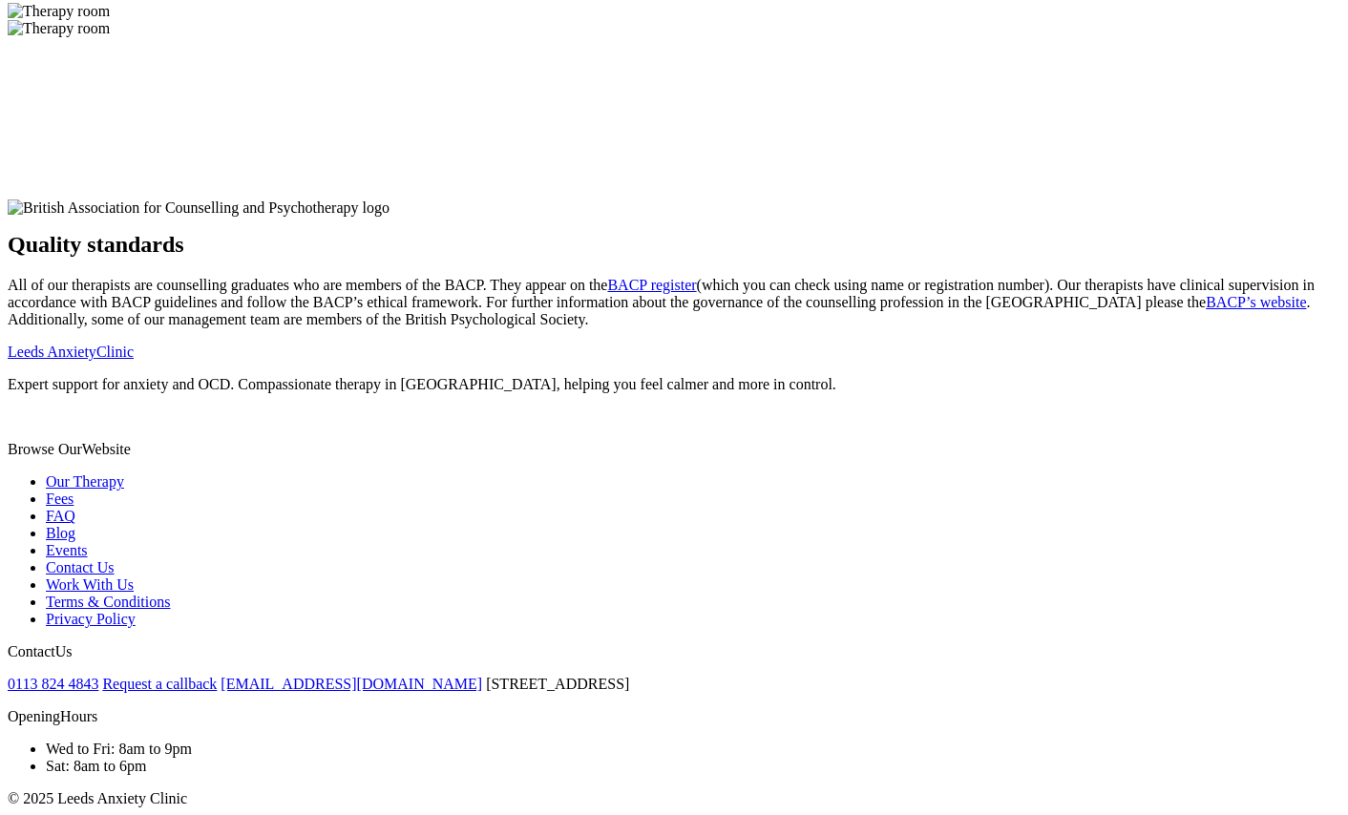
scroll to position [2856, 0]
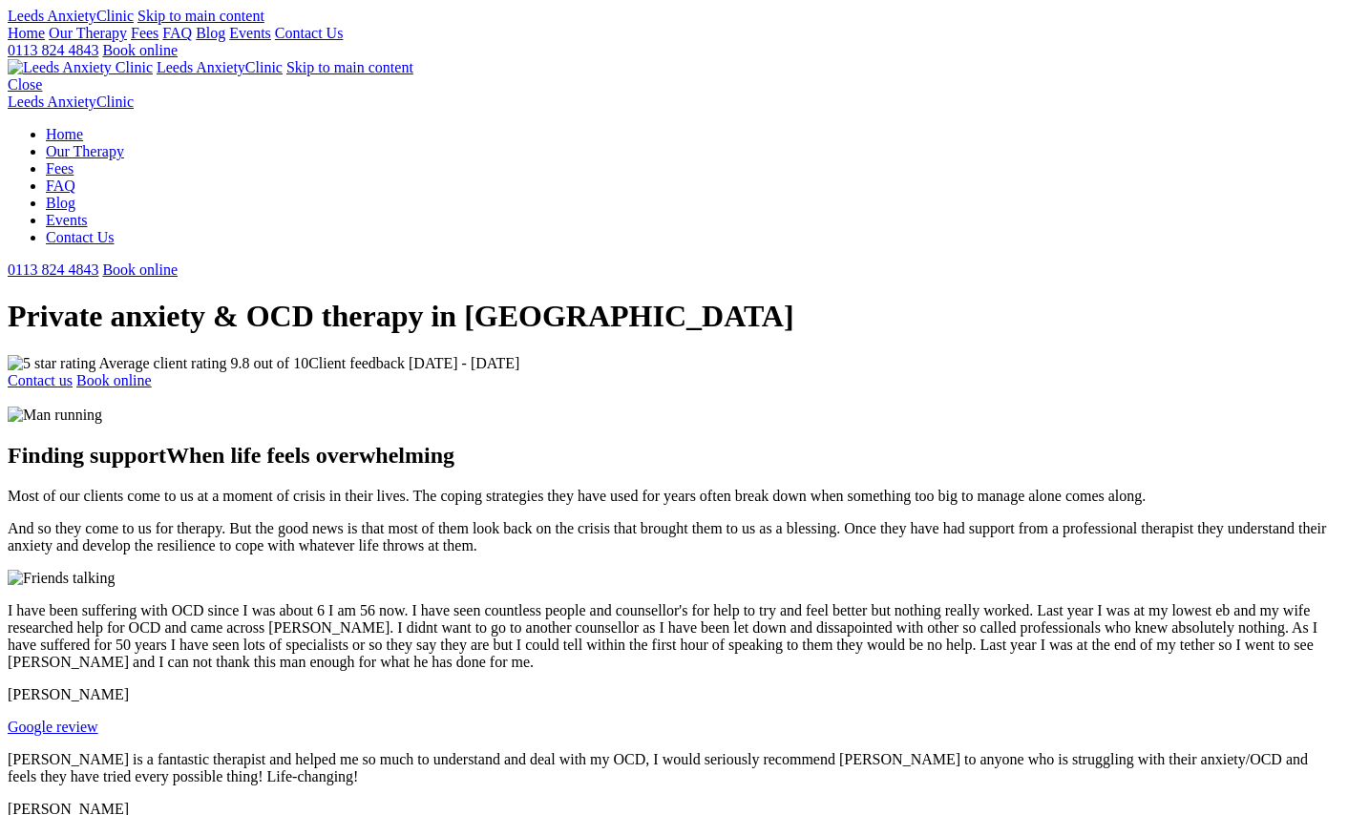
click at [344, 41] on link "Contact Us" at bounding box center [309, 33] width 69 height 16
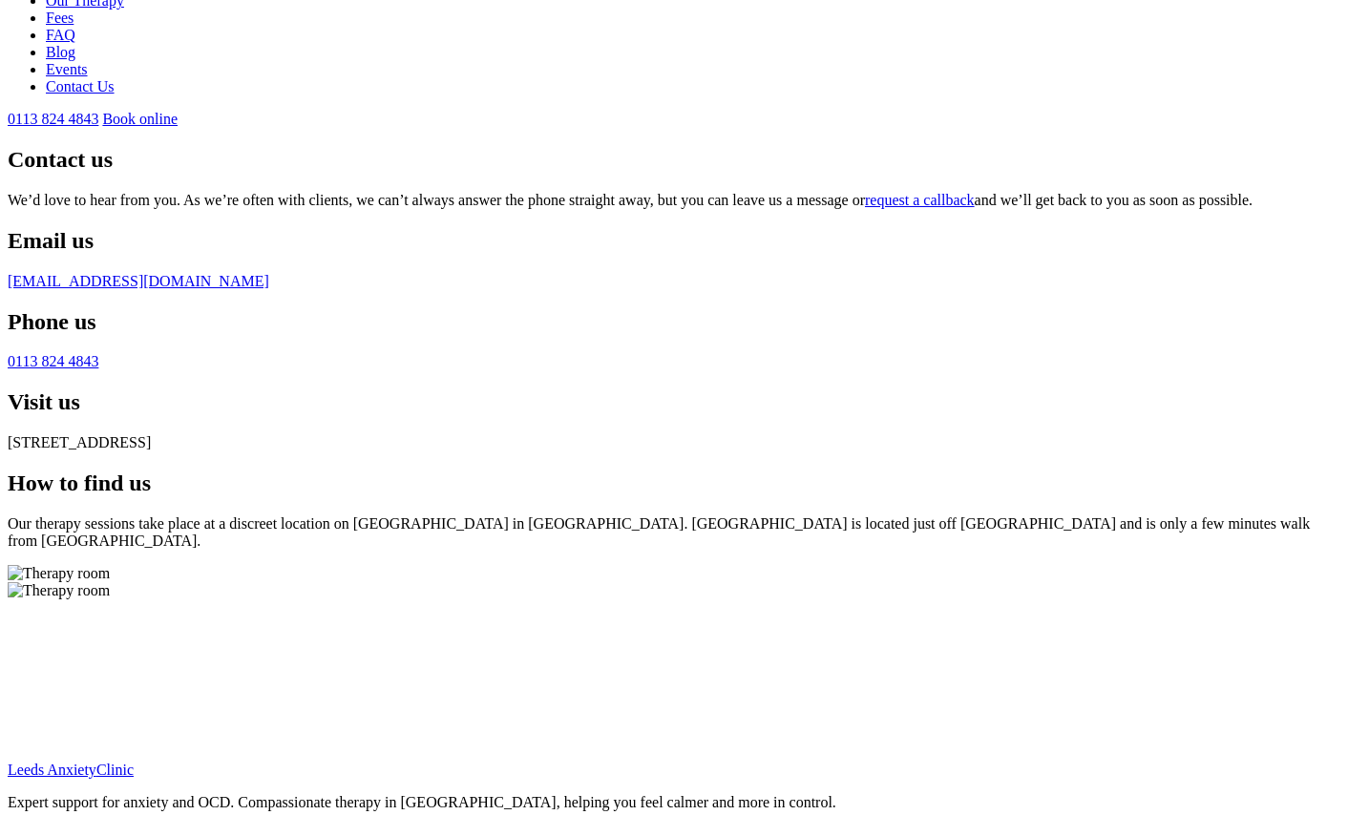
scroll to position [28, 0]
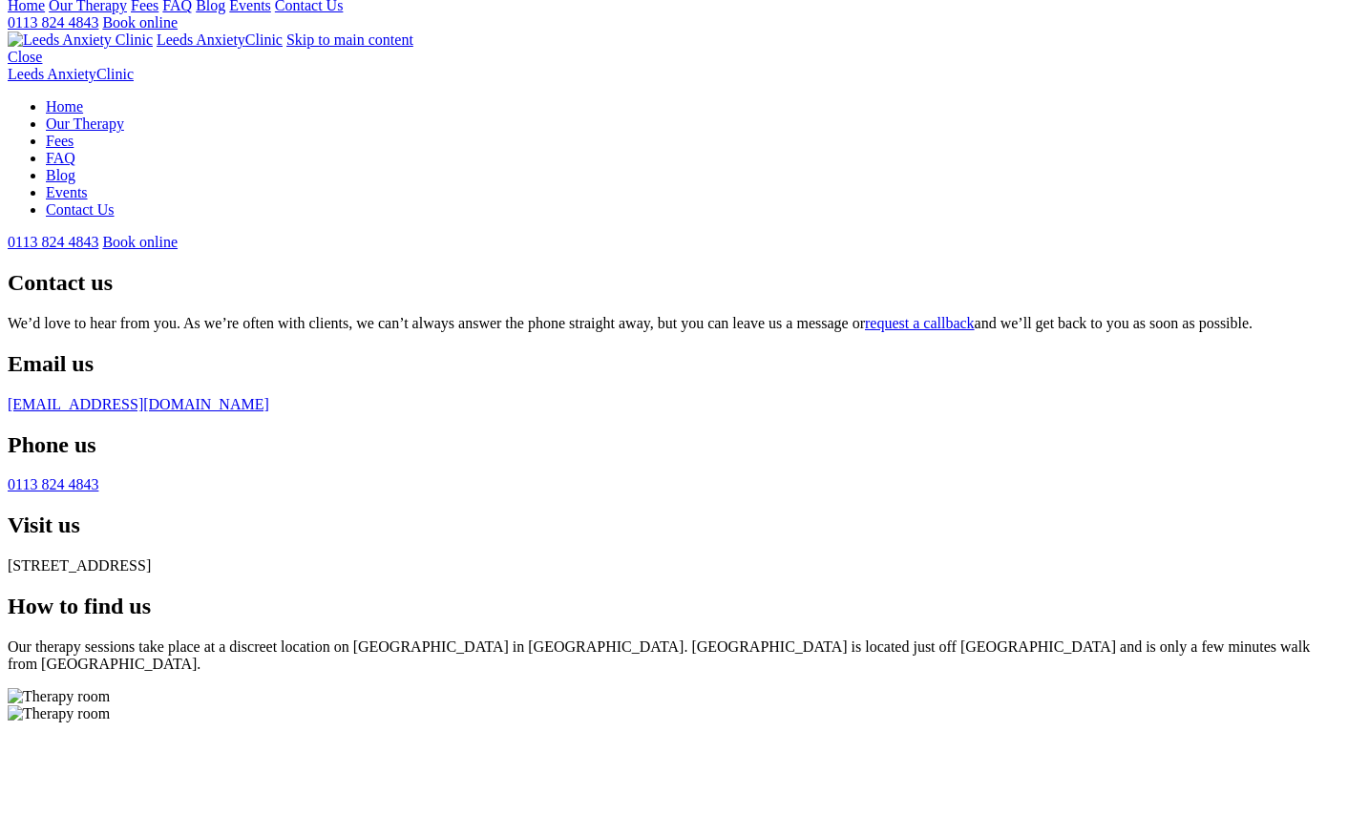
click at [127, 13] on link "Our Therapy" at bounding box center [88, 5] width 78 height 16
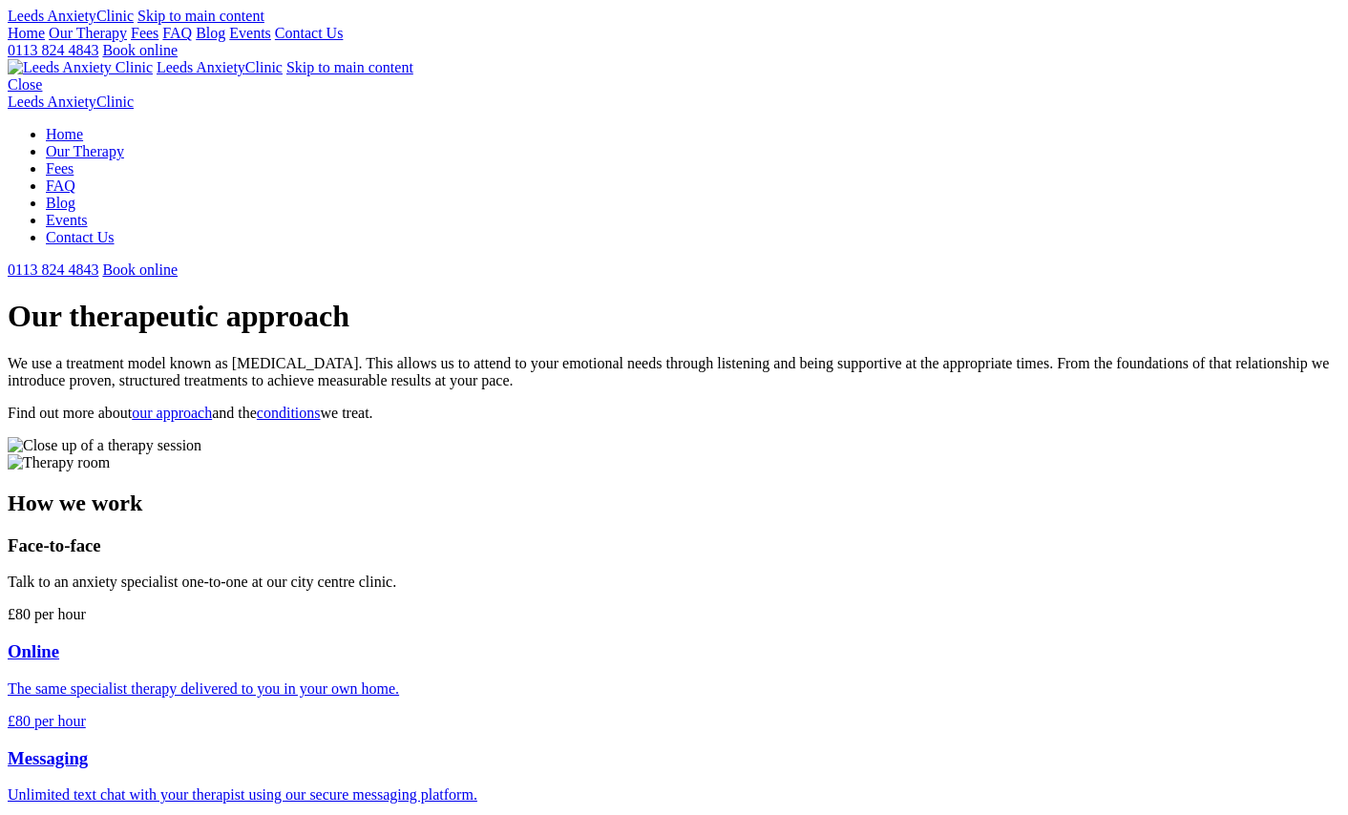
click at [158, 41] on link "Fees" at bounding box center [145, 33] width 28 height 16
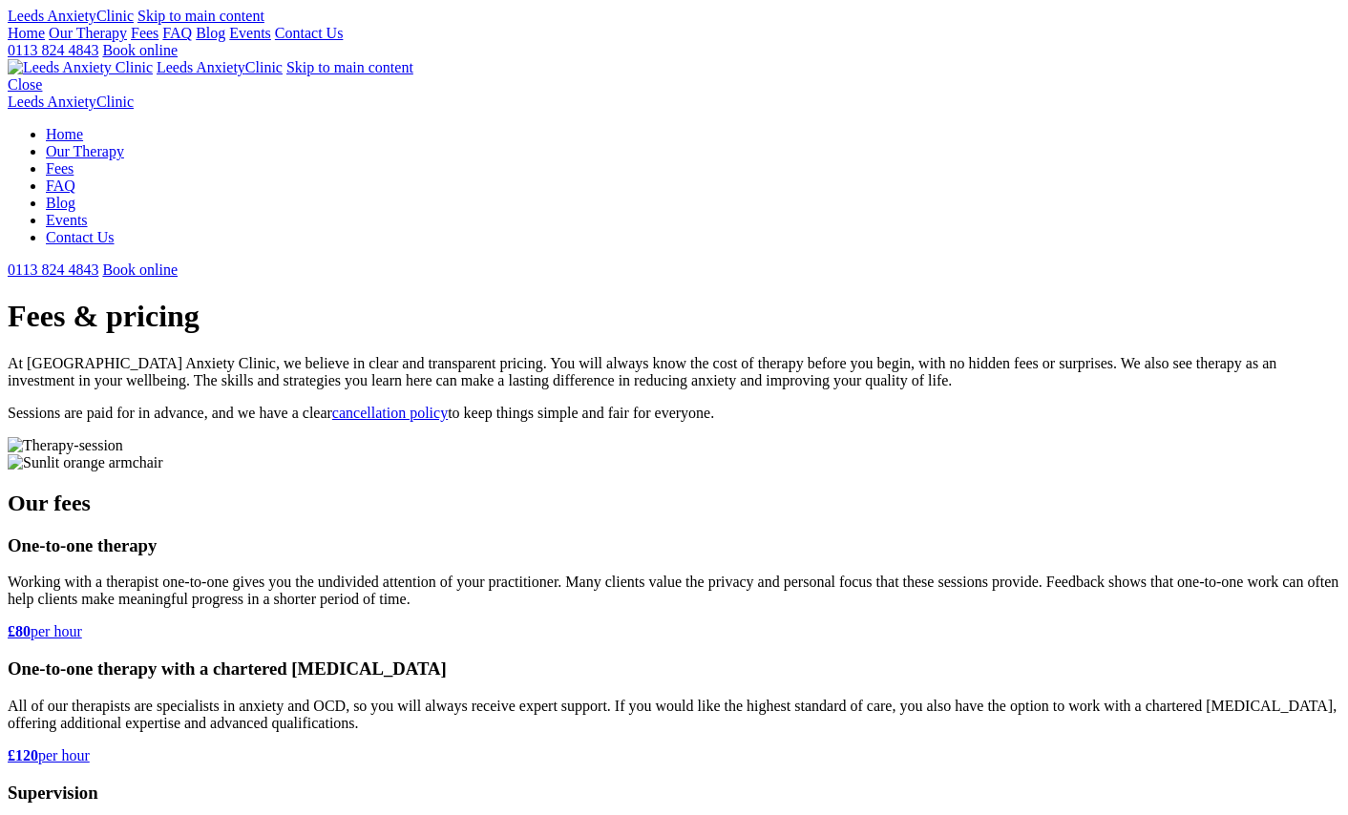
click at [192, 41] on link "FAQ" at bounding box center [177, 33] width 30 height 16
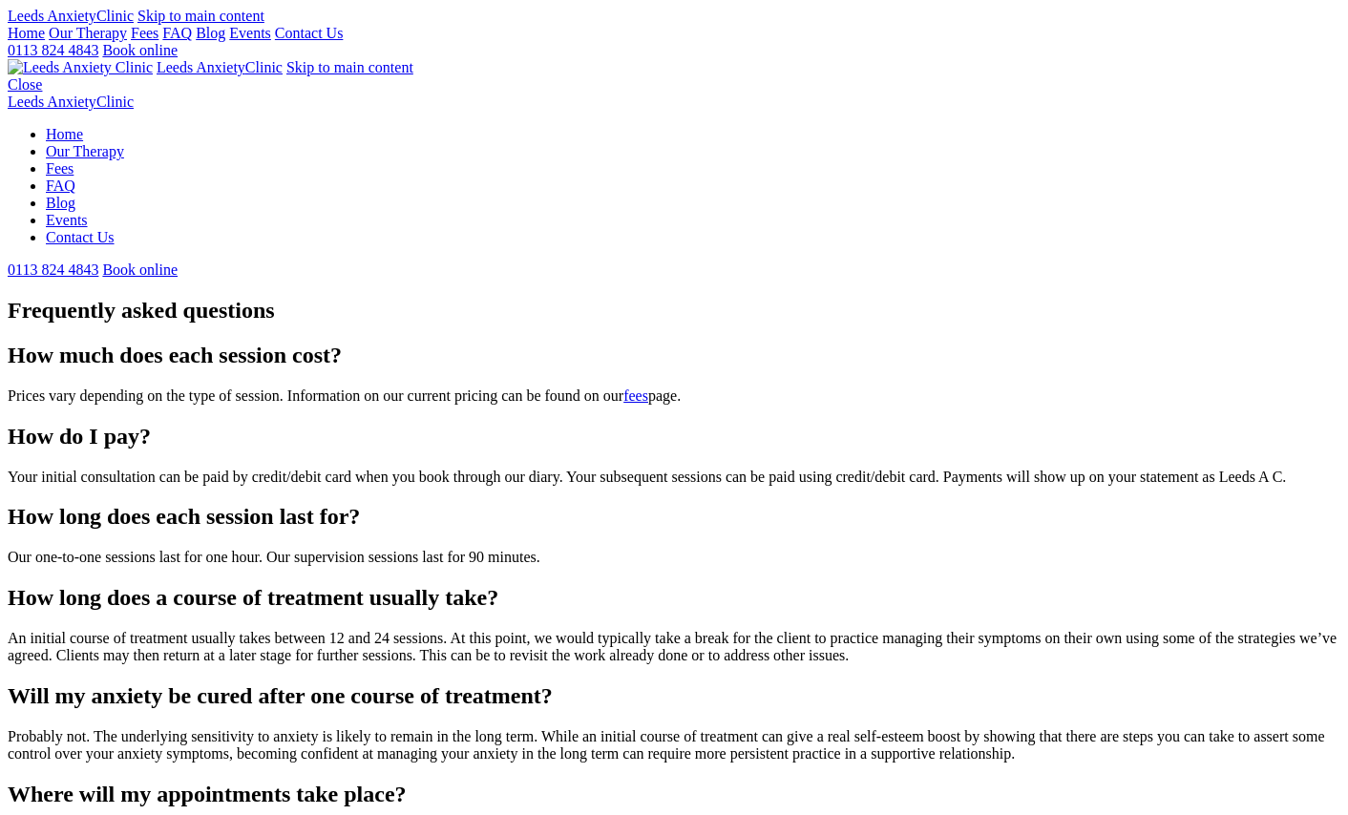
click at [127, 41] on link "Our Therapy" at bounding box center [88, 33] width 78 height 16
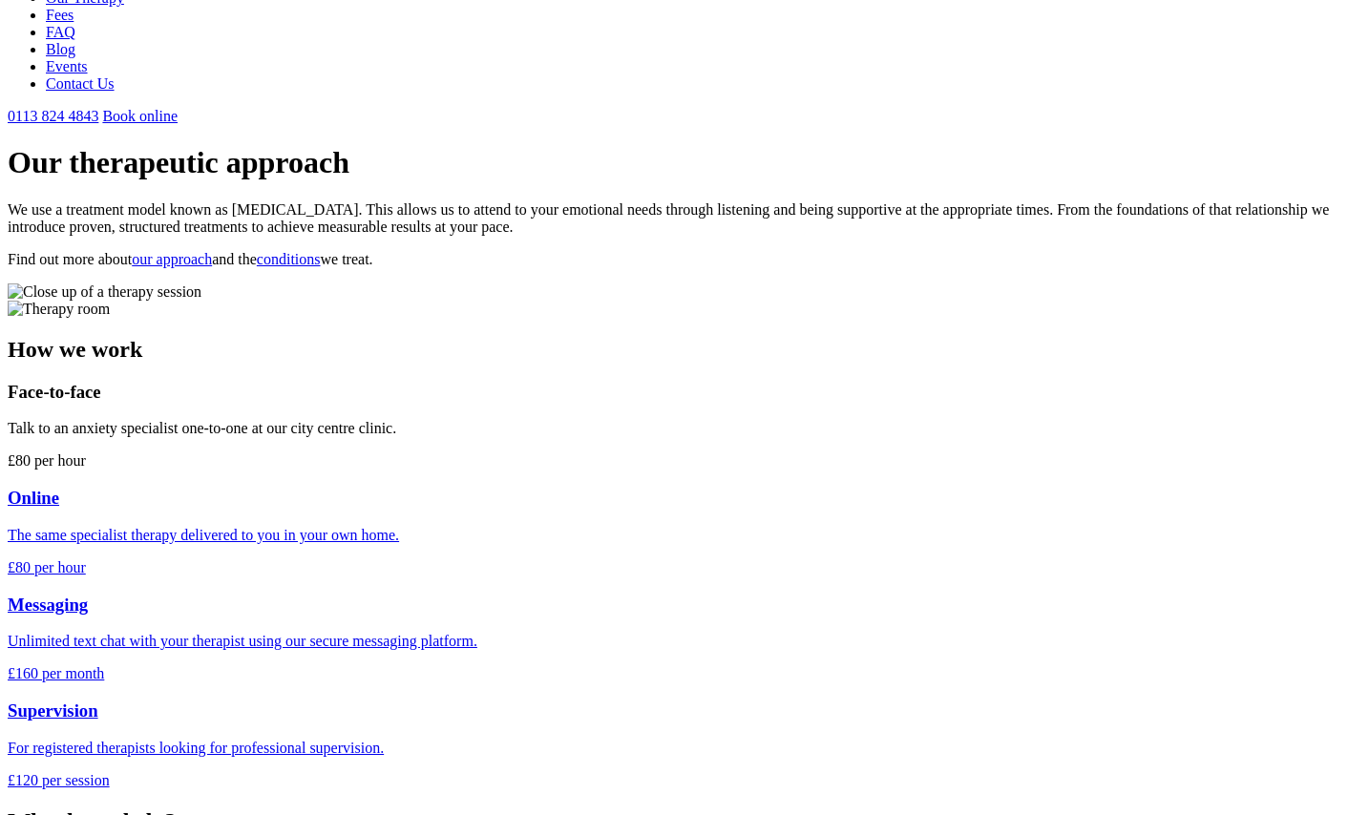
scroll to position [184, 0]
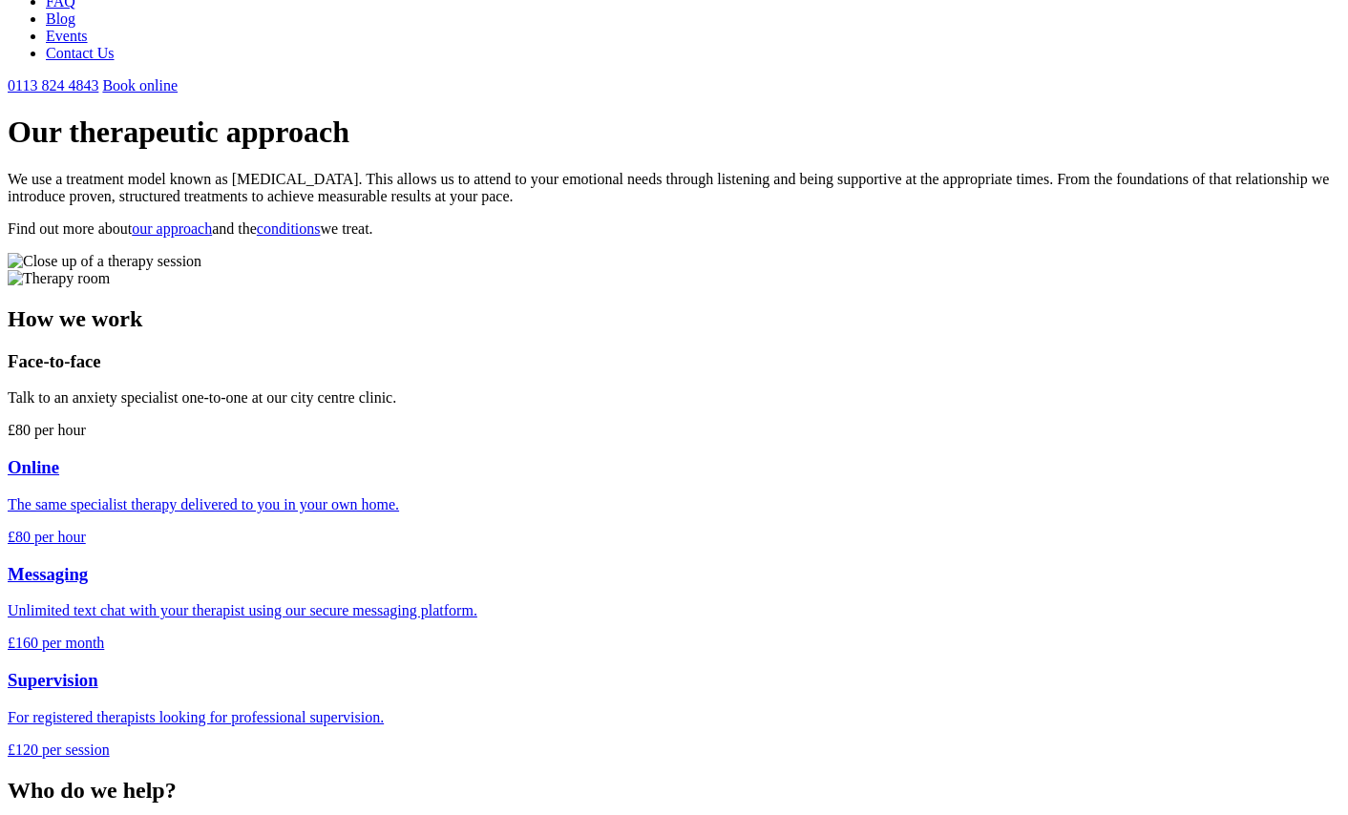
click at [513, 457] on div at bounding box center [674, 457] width 1333 height 0
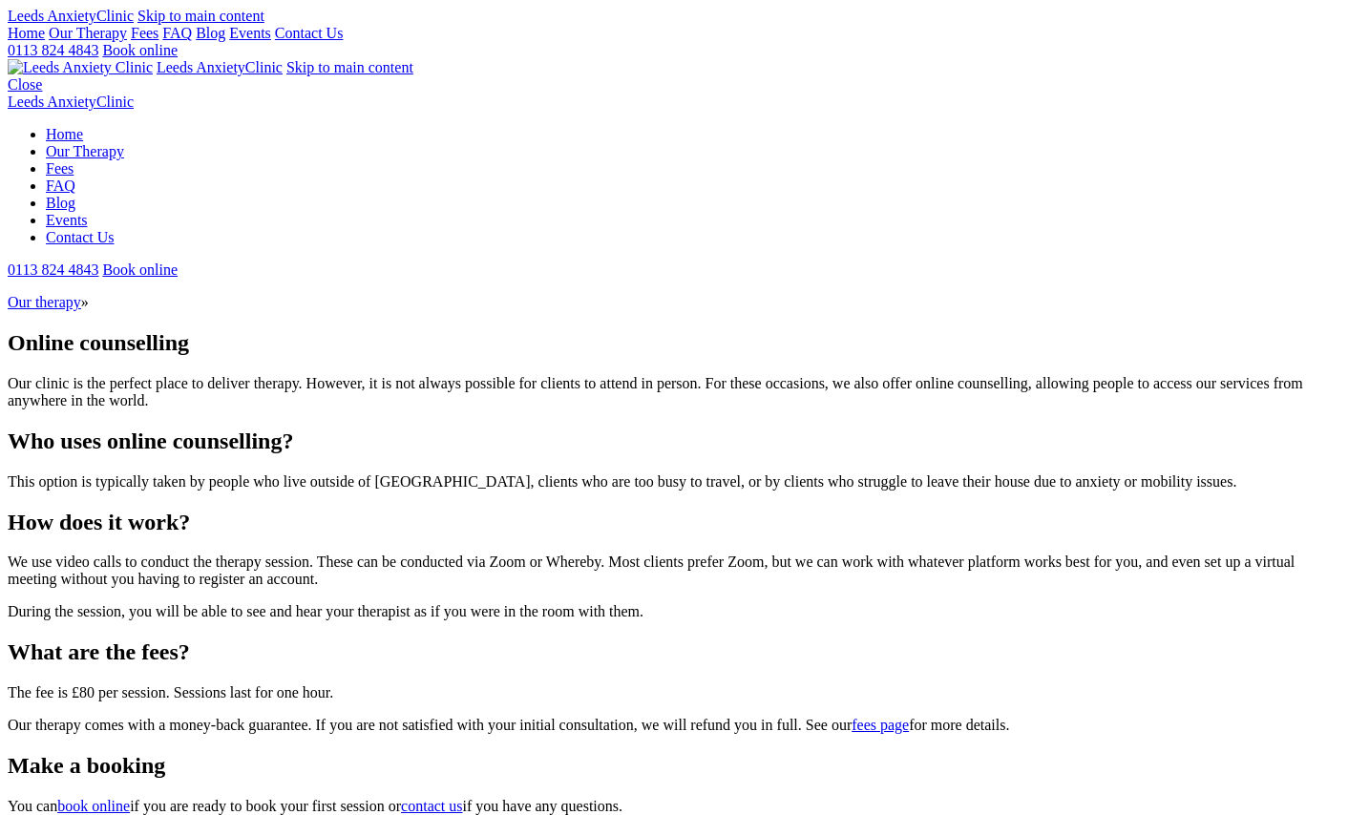
click at [81, 294] on link "Our therapy" at bounding box center [44, 302] width 73 height 16
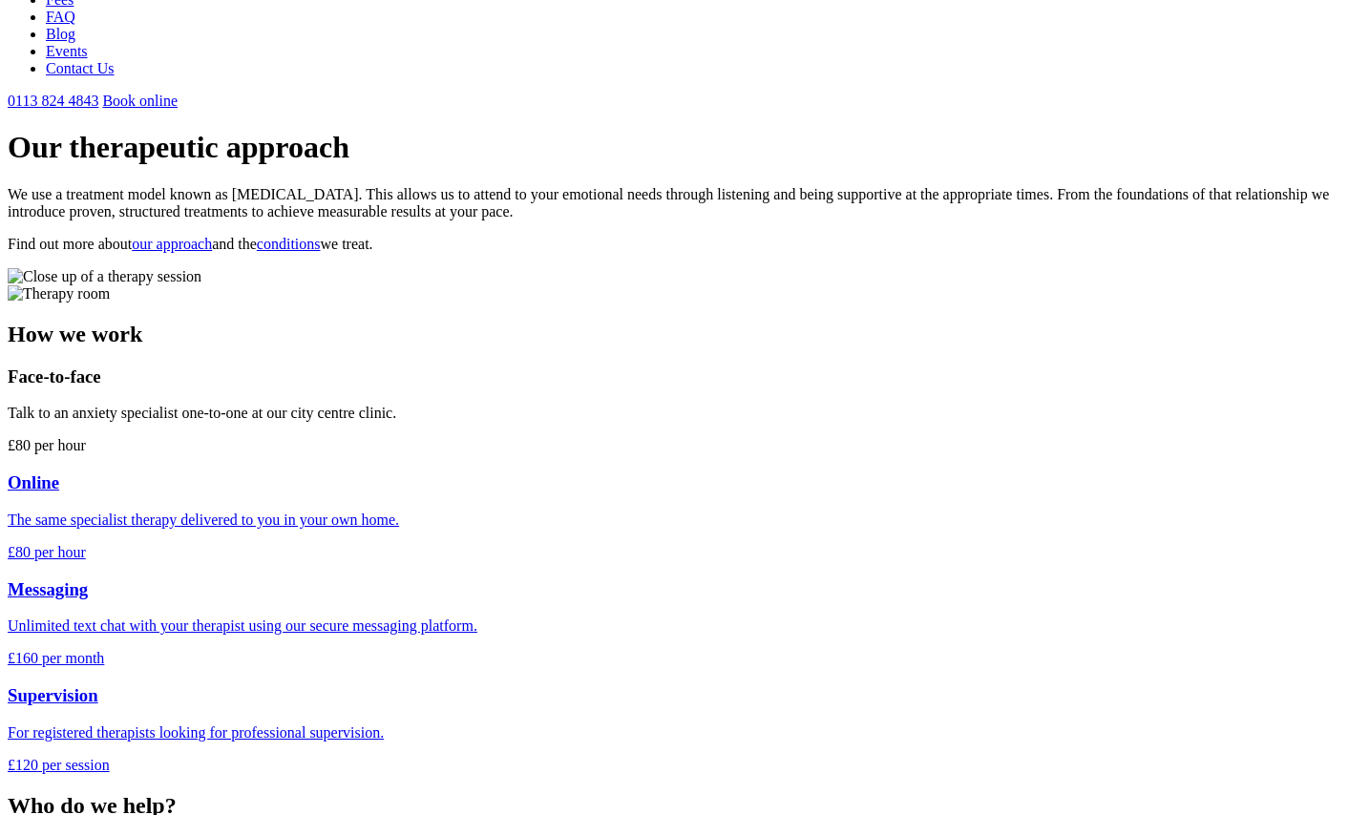
scroll to position [197, 0]
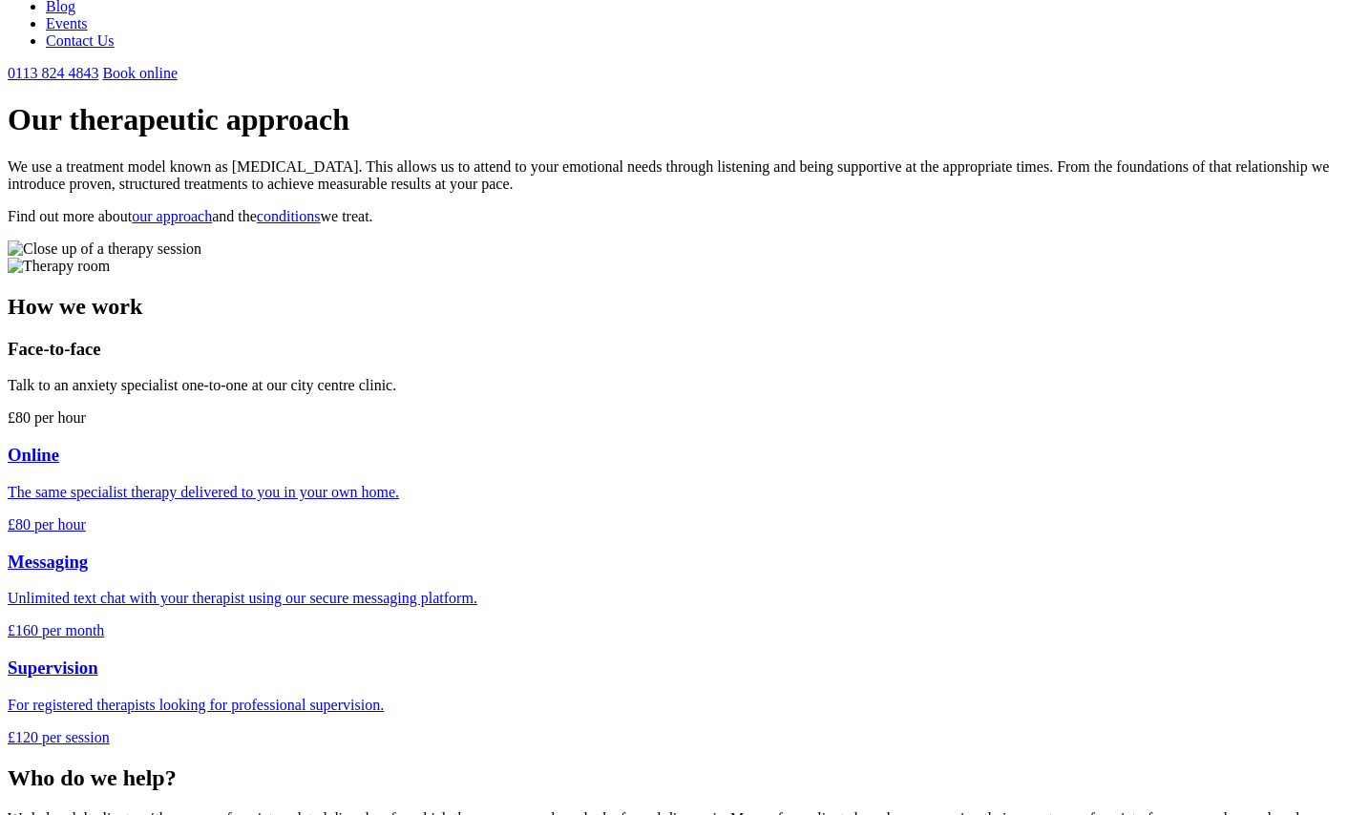
click at [858, 552] on link "Messaging Unlimited text chat with your therapist using our secure messaging pl…" at bounding box center [674, 596] width 1333 height 89
click at [1088, 658] on div at bounding box center [674, 658] width 1333 height 0
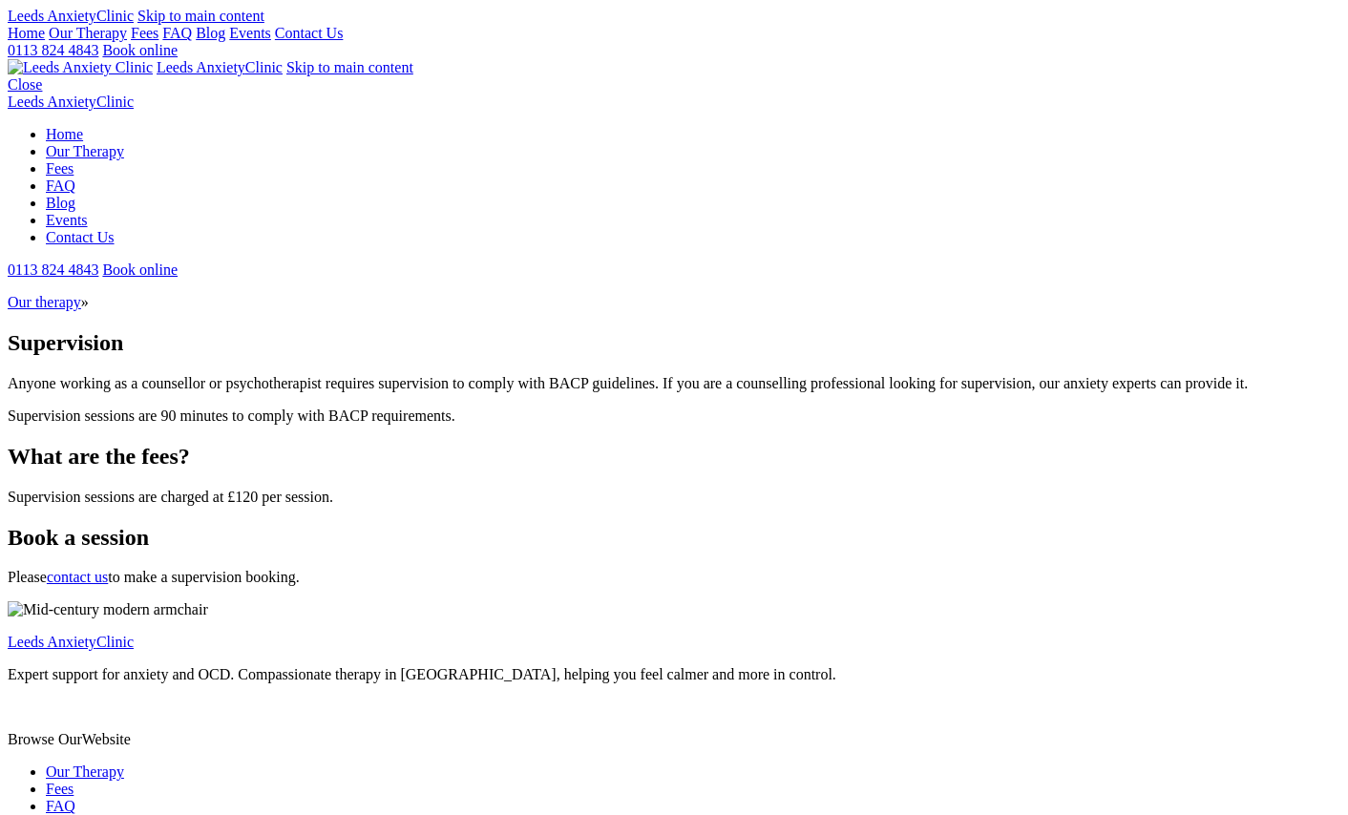
click at [81, 294] on link "Our therapy" at bounding box center [44, 302] width 73 height 16
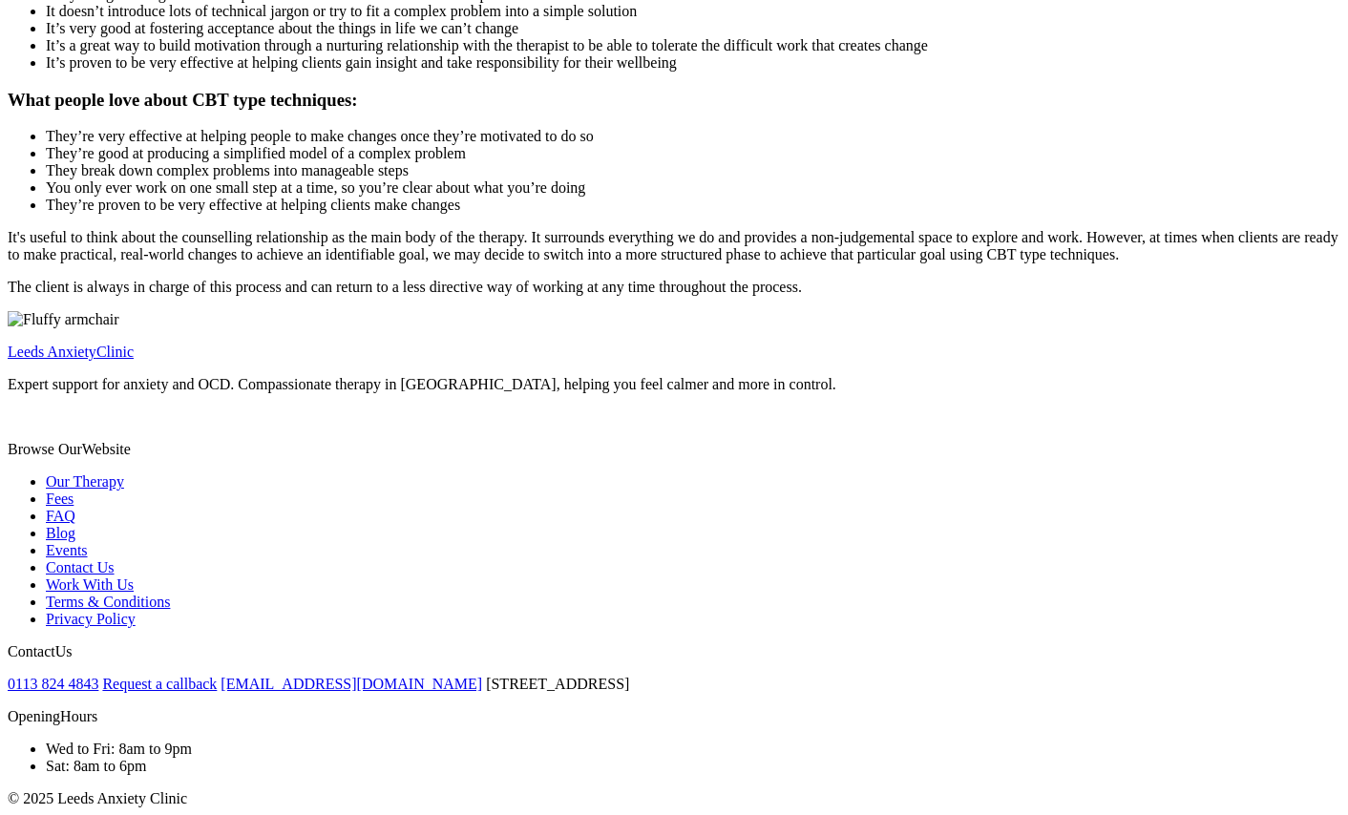
scroll to position [2944, 0]
click at [134, 577] on link "Work With Us" at bounding box center [90, 585] width 88 height 16
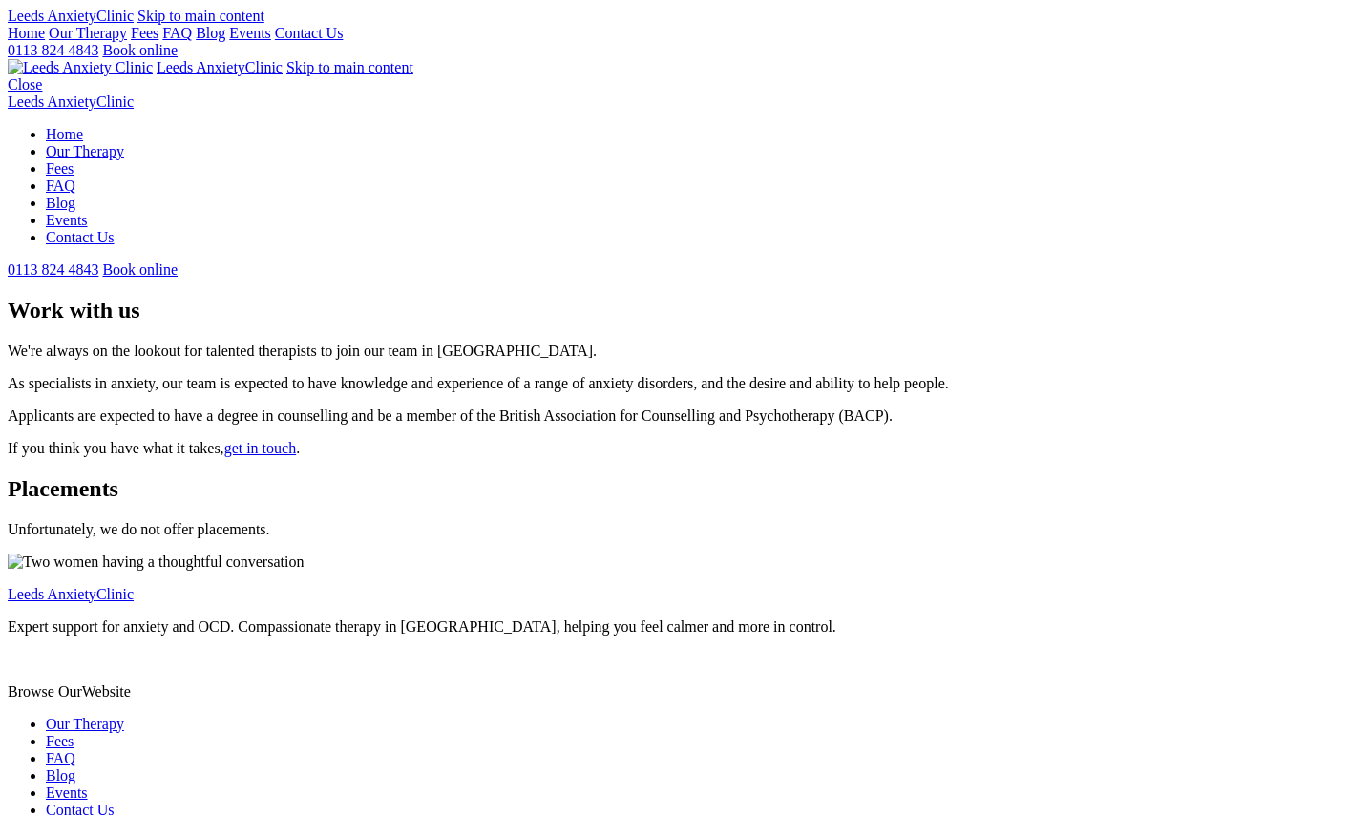
click at [192, 41] on link "FAQ" at bounding box center [177, 33] width 30 height 16
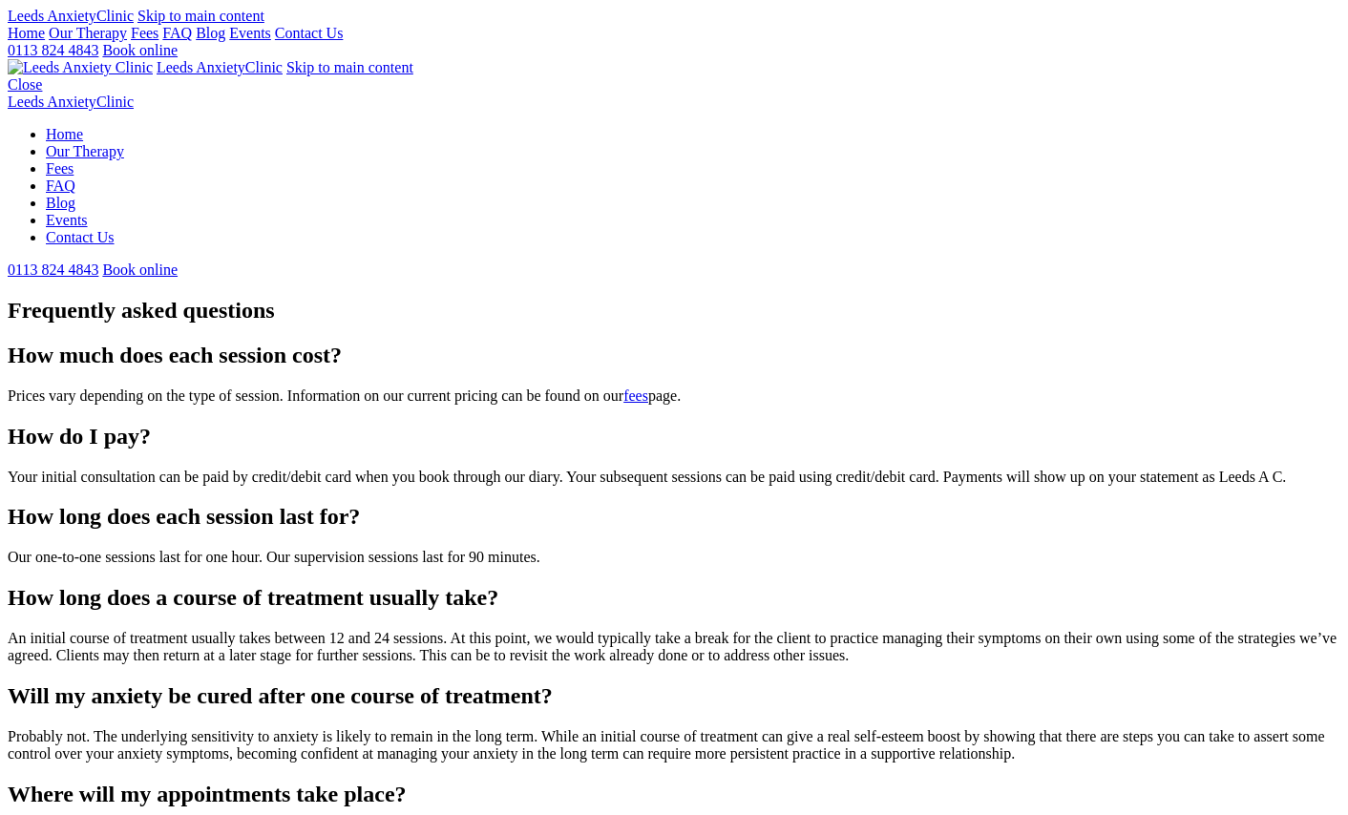
click at [127, 41] on link "Our Therapy" at bounding box center [88, 33] width 78 height 16
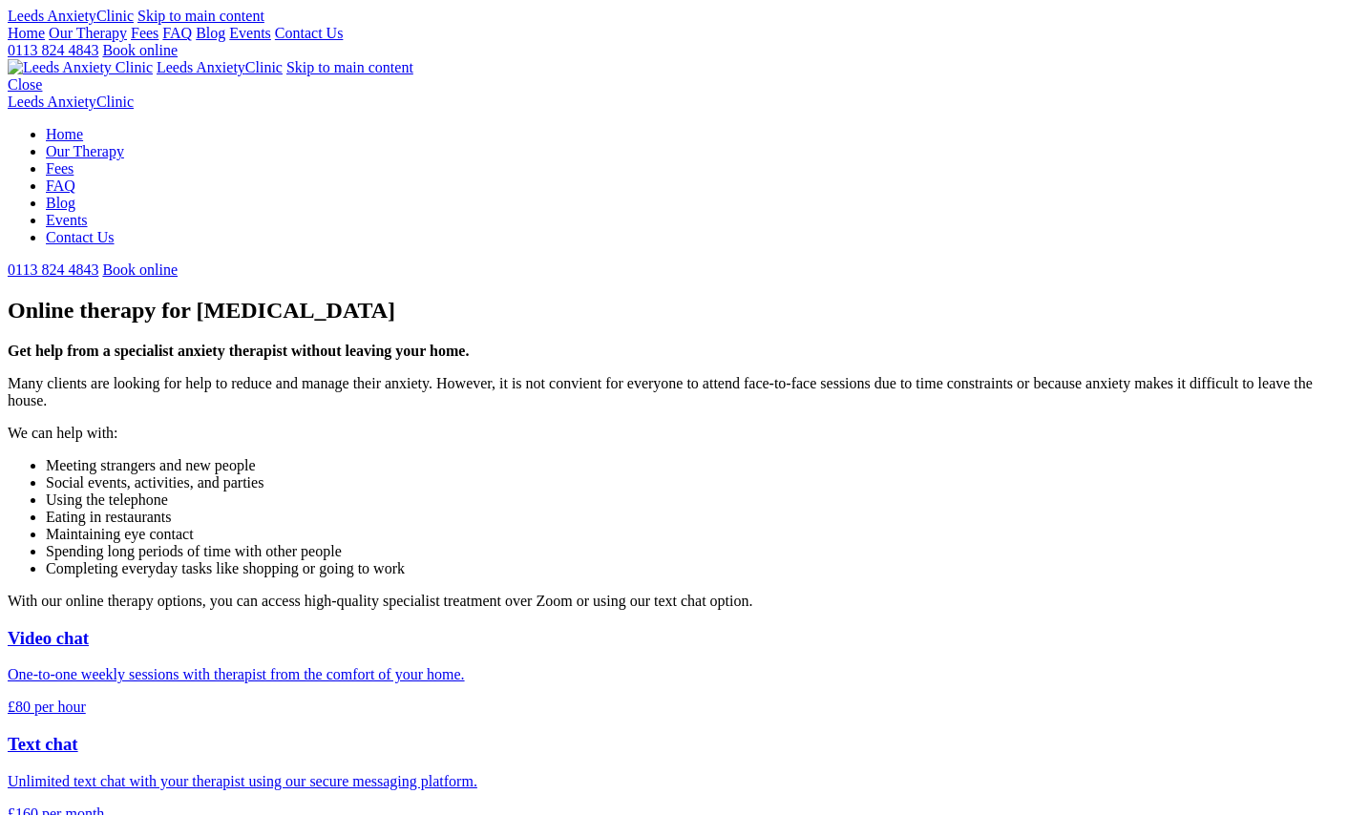
scroll to position [554, 0]
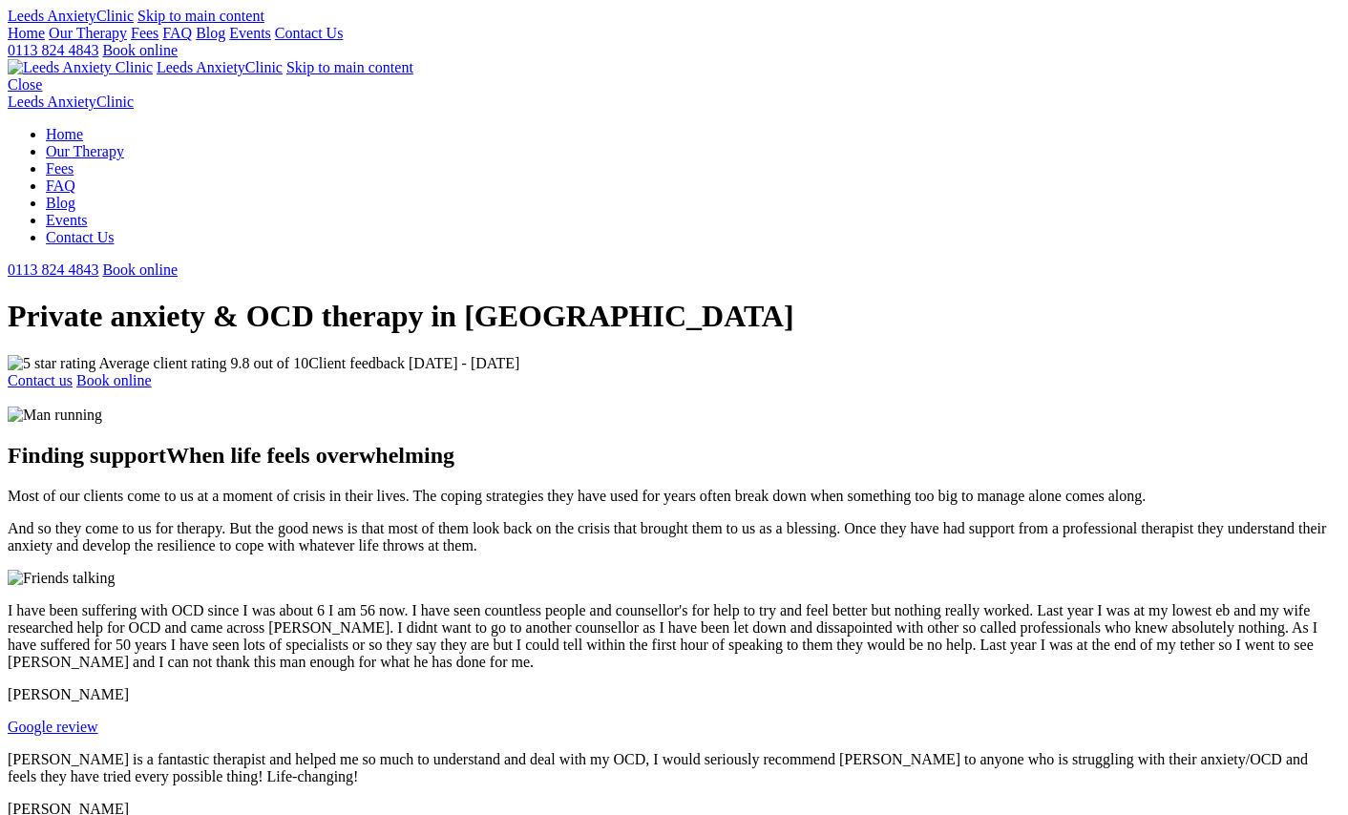
click at [178, 44] on link "Book online" at bounding box center [139, 50] width 75 height 16
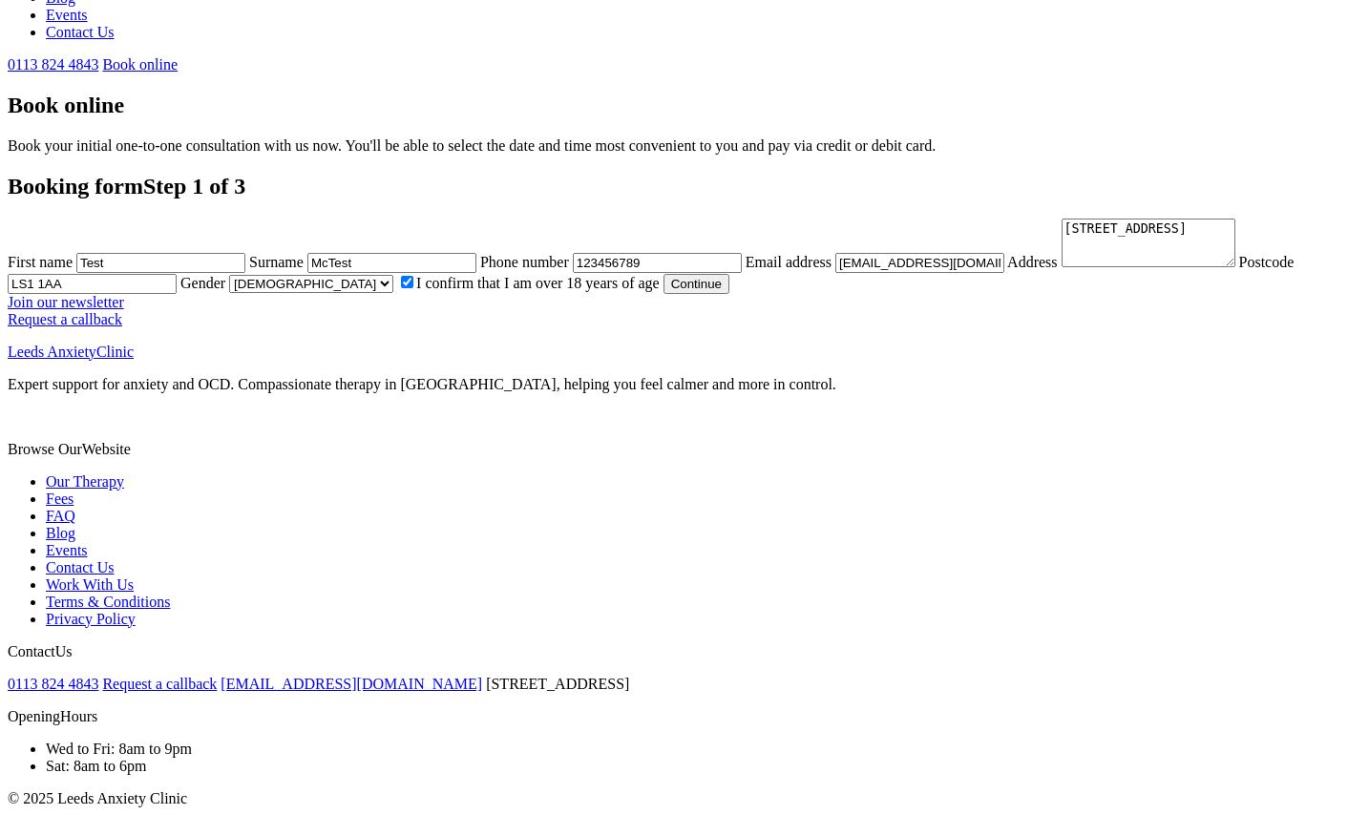
scroll to position [894, 0]
click at [663, 274] on button "Continue" at bounding box center [696, 284] width 66 height 20
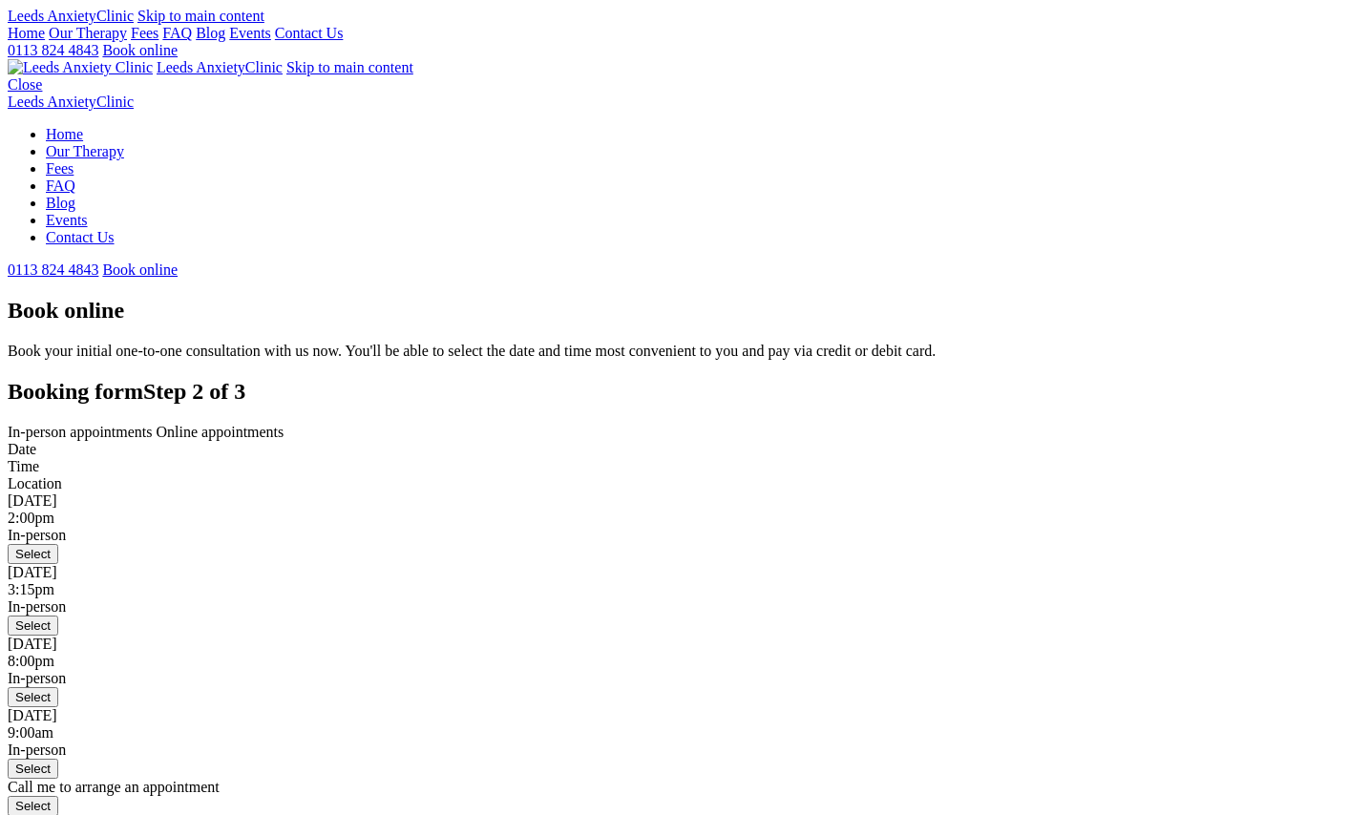
click at [45, 41] on link "Home" at bounding box center [26, 33] width 37 height 16
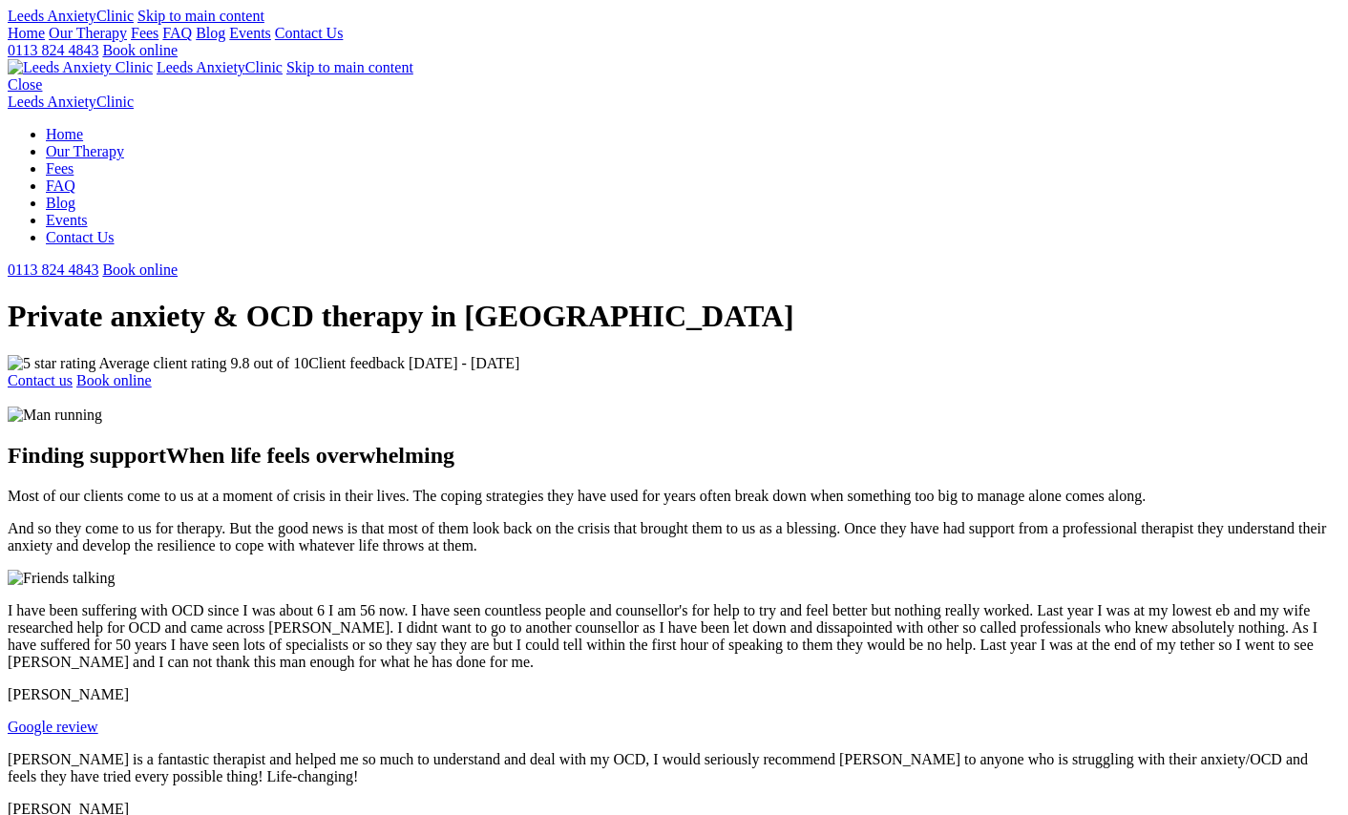
click at [127, 41] on link "Our Therapy" at bounding box center [88, 33] width 78 height 16
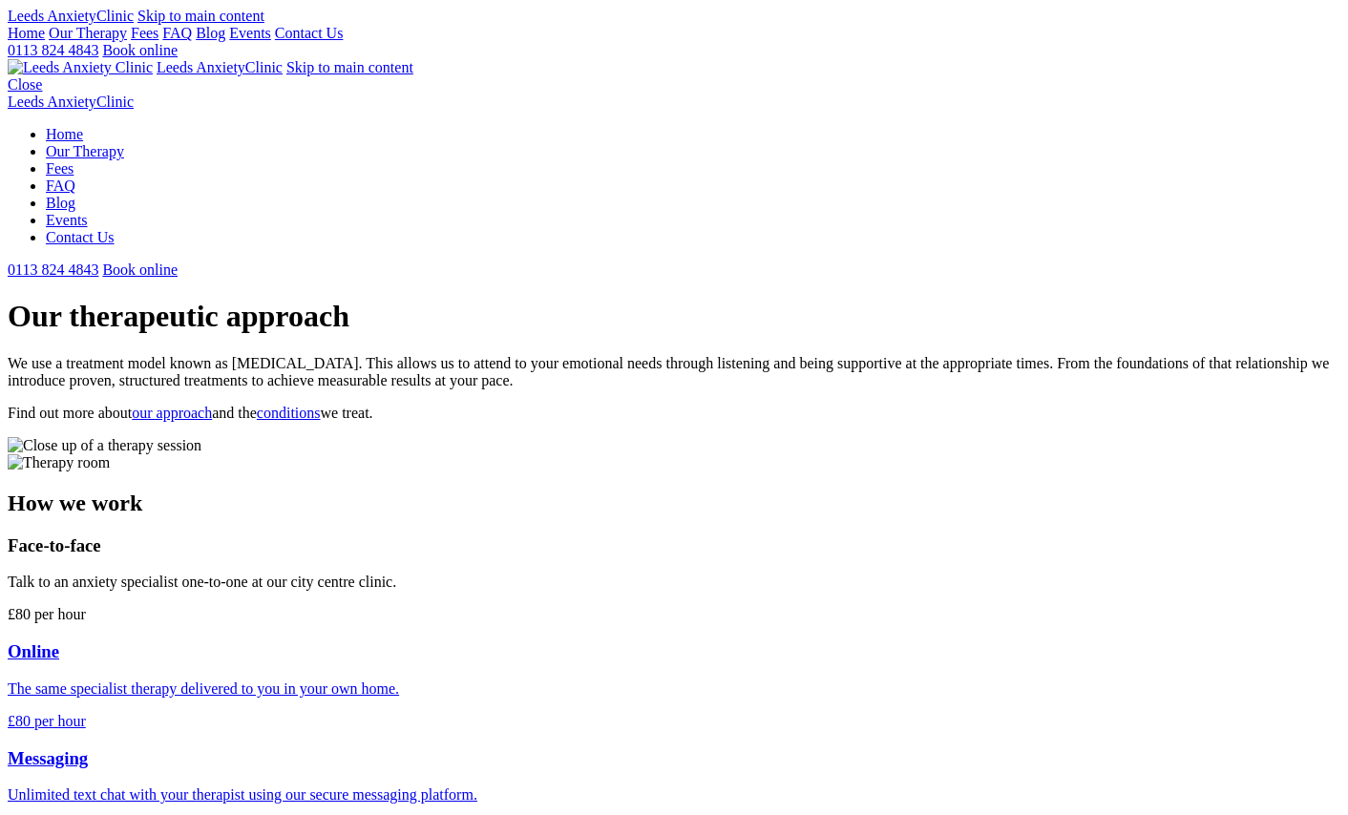
click at [158, 41] on link "Fees" at bounding box center [145, 33] width 28 height 16
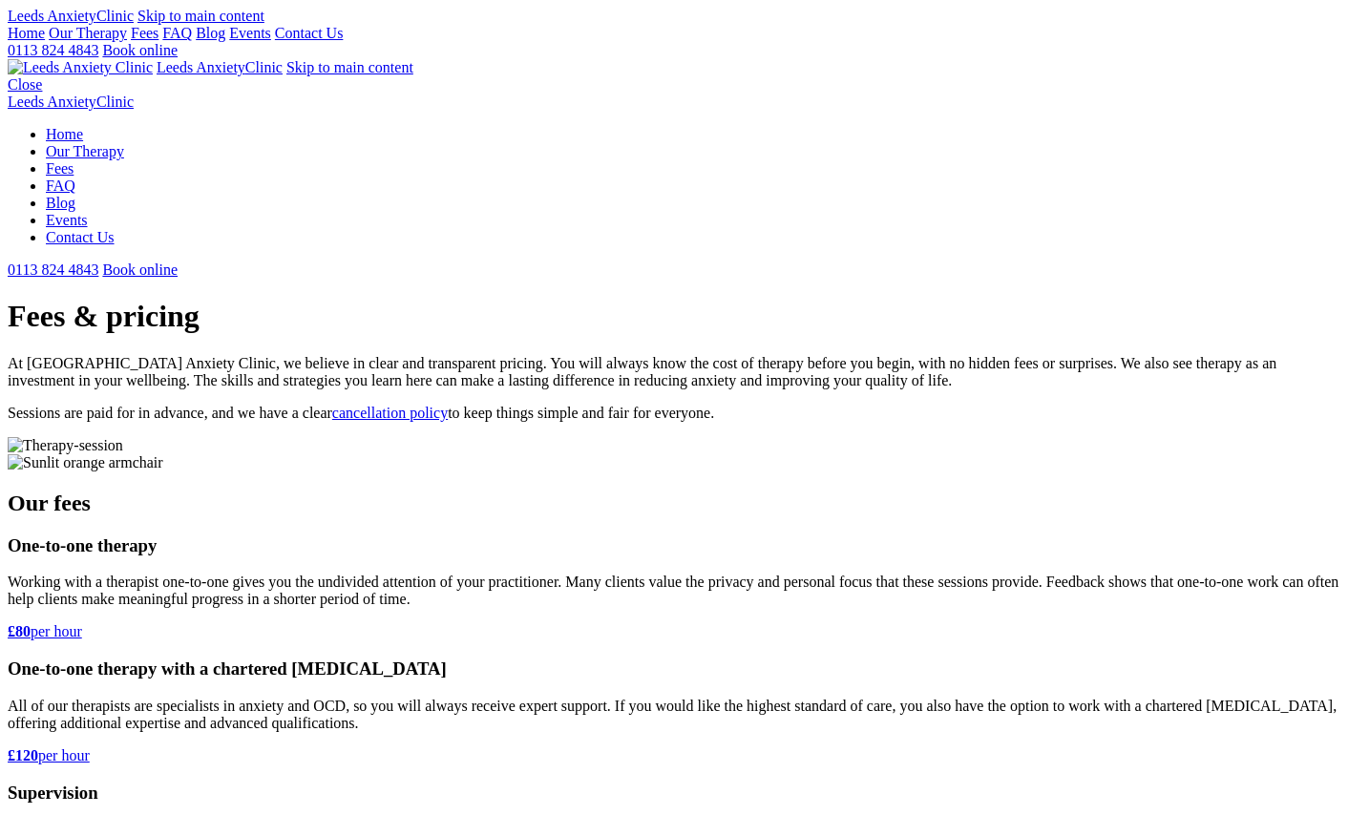
click at [127, 41] on link "Our Therapy" at bounding box center [88, 33] width 78 height 16
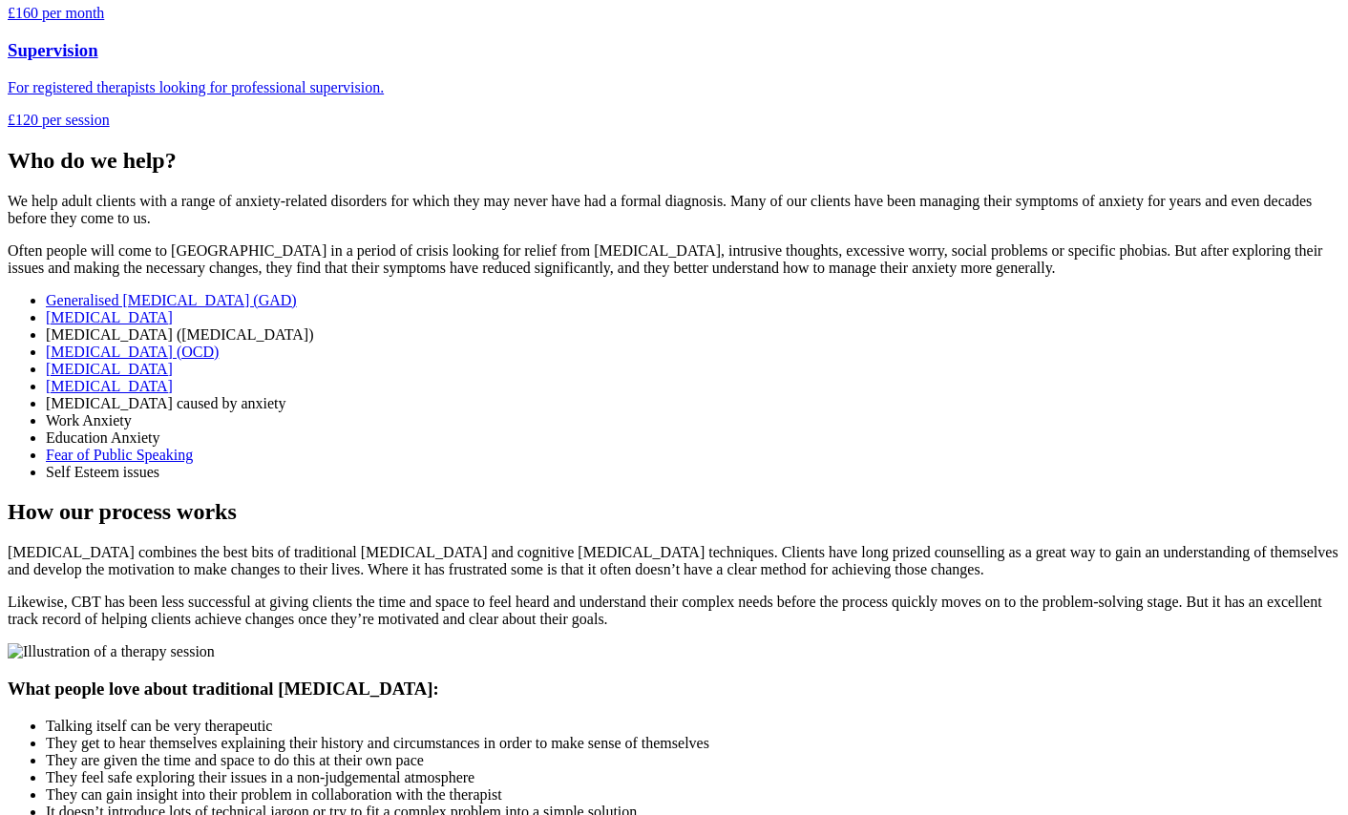
scroll to position [815, 0]
click at [193, 462] on link "Fear of Public Speaking" at bounding box center [119, 454] width 147 height 16
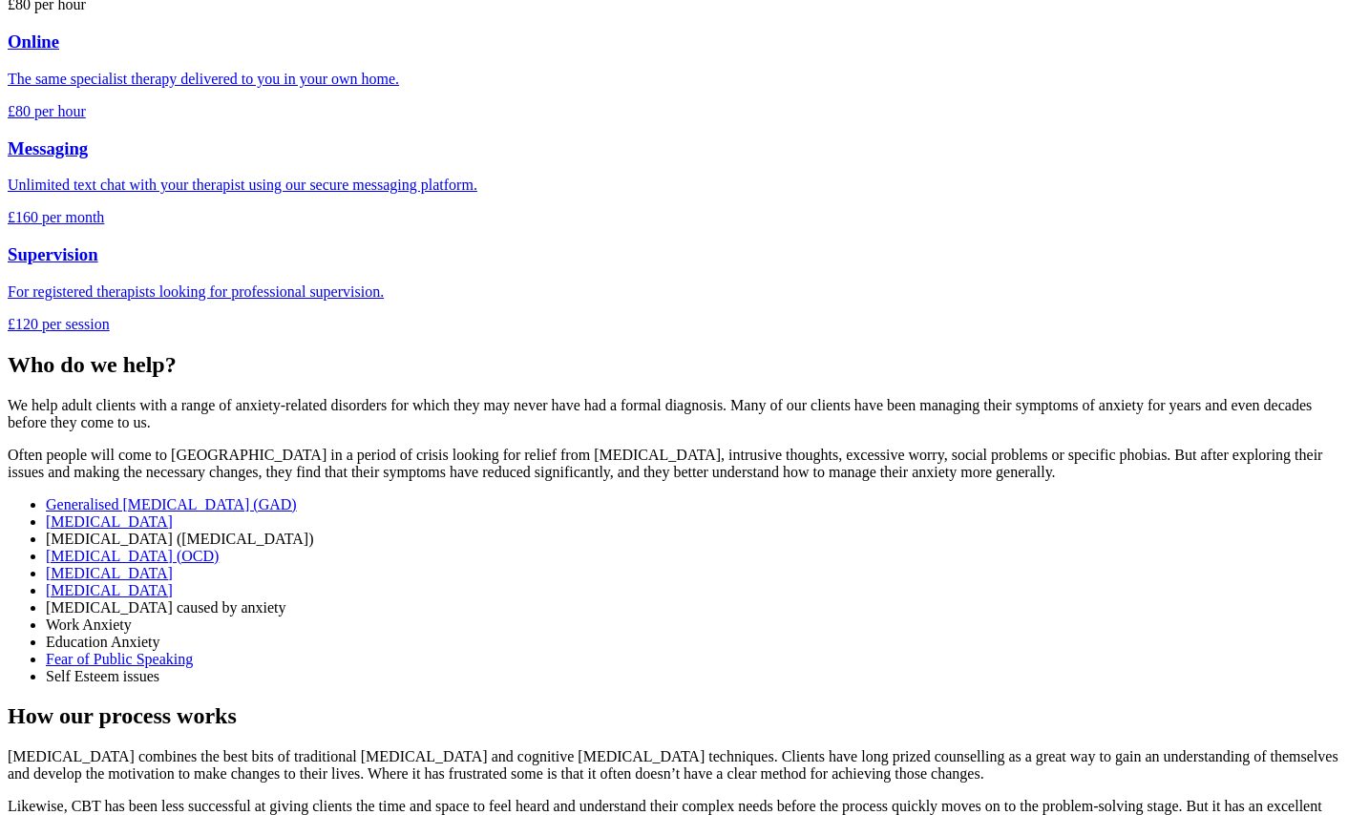
scroll to position [620, 0]
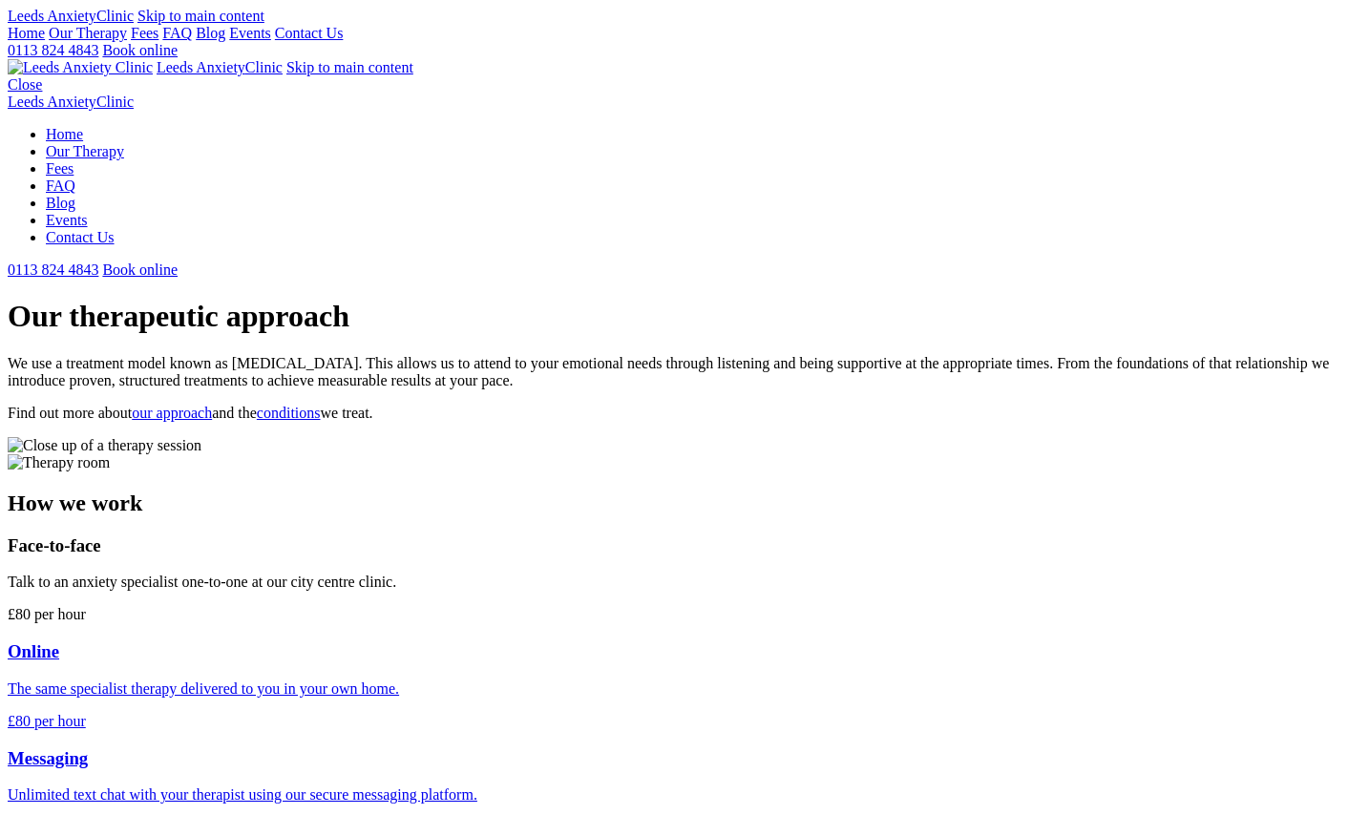
scroll to position [620, 0]
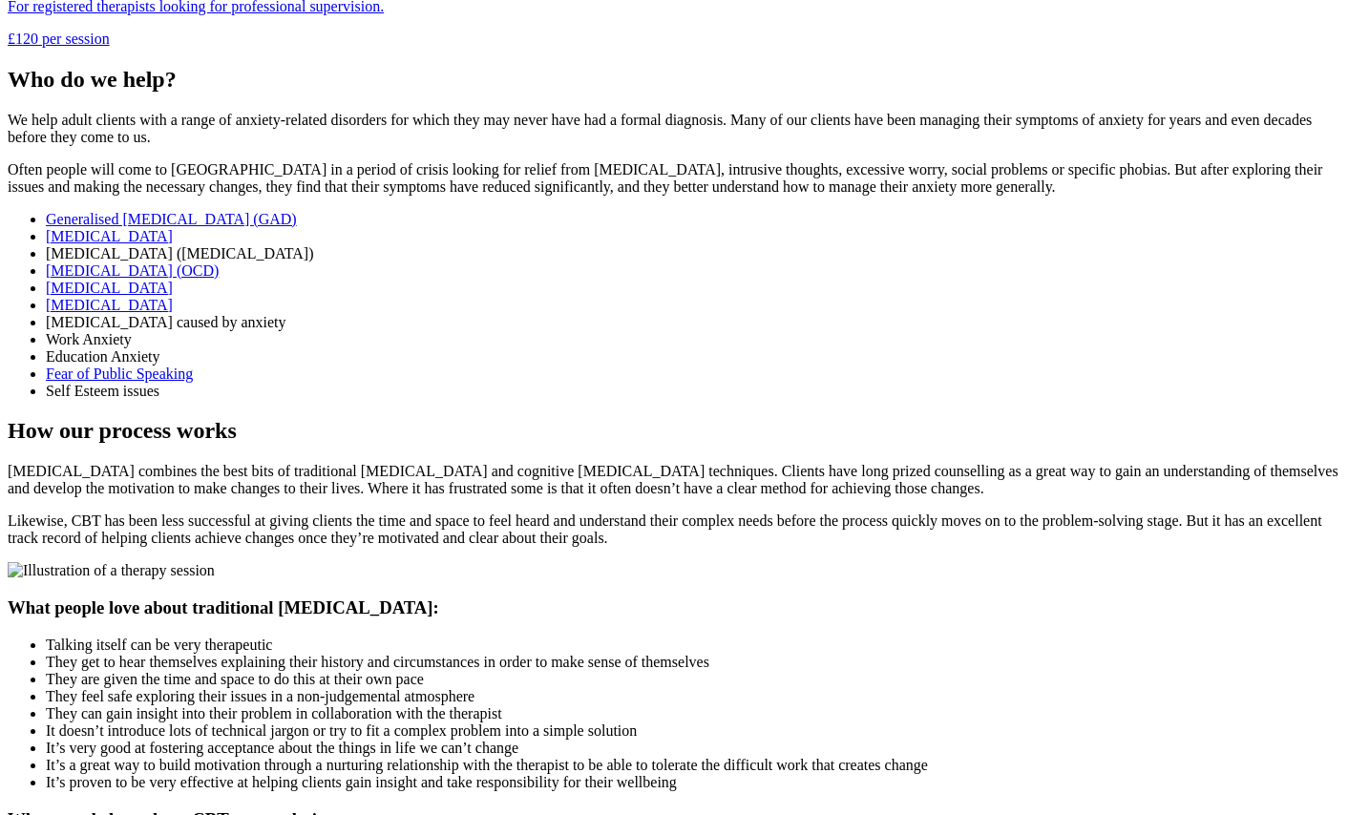
scroll to position [904, 0]
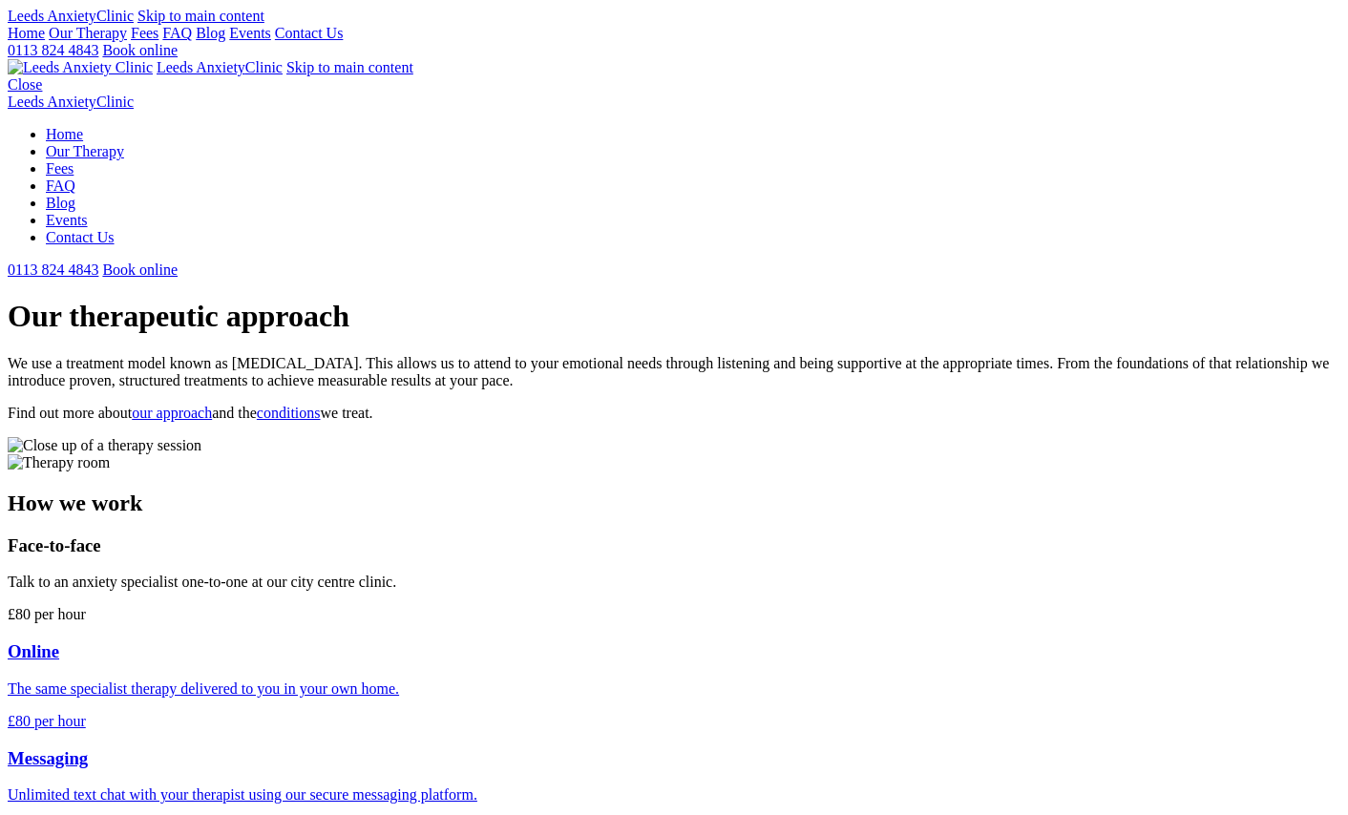
click at [45, 35] on link "Home" at bounding box center [26, 33] width 37 height 16
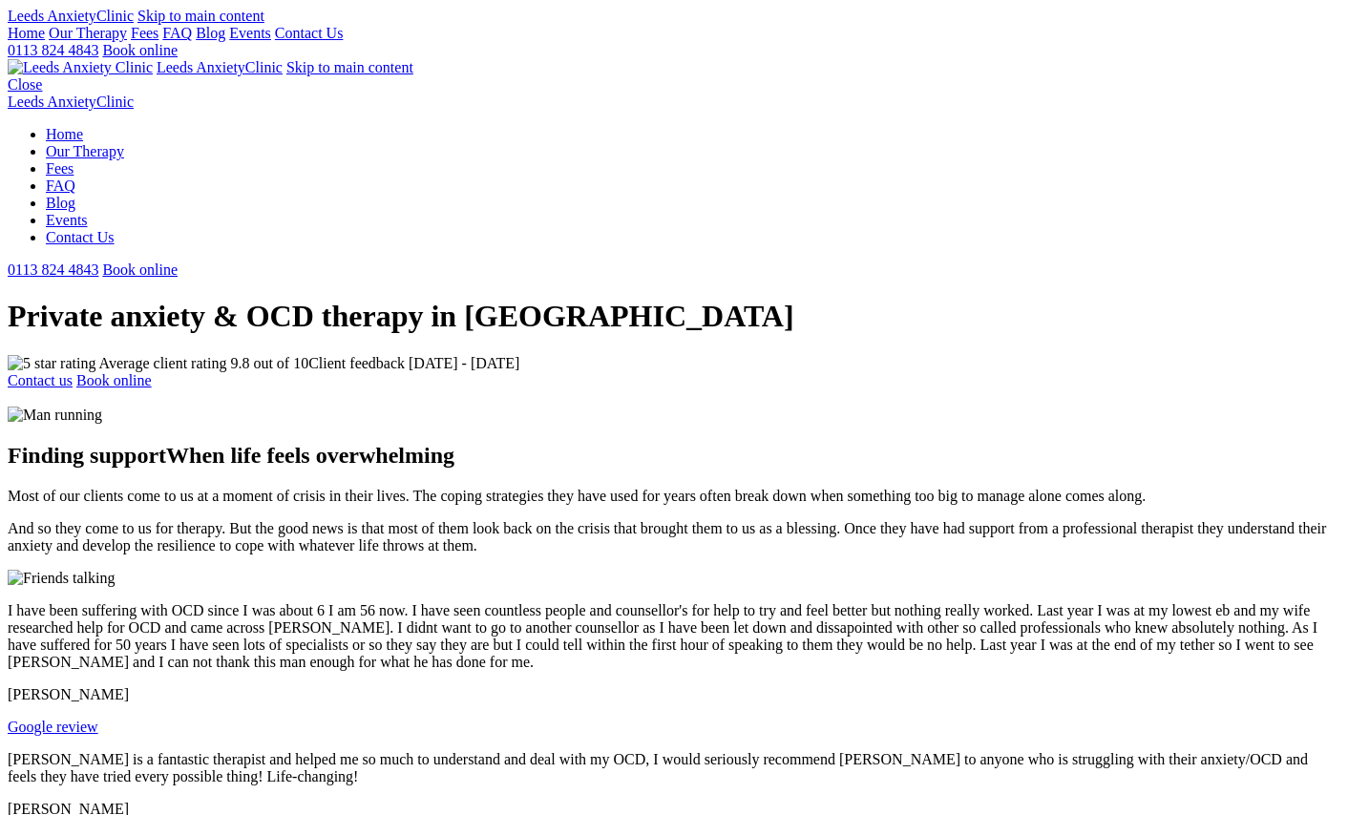
click at [127, 41] on link "Our Therapy" at bounding box center [88, 33] width 78 height 16
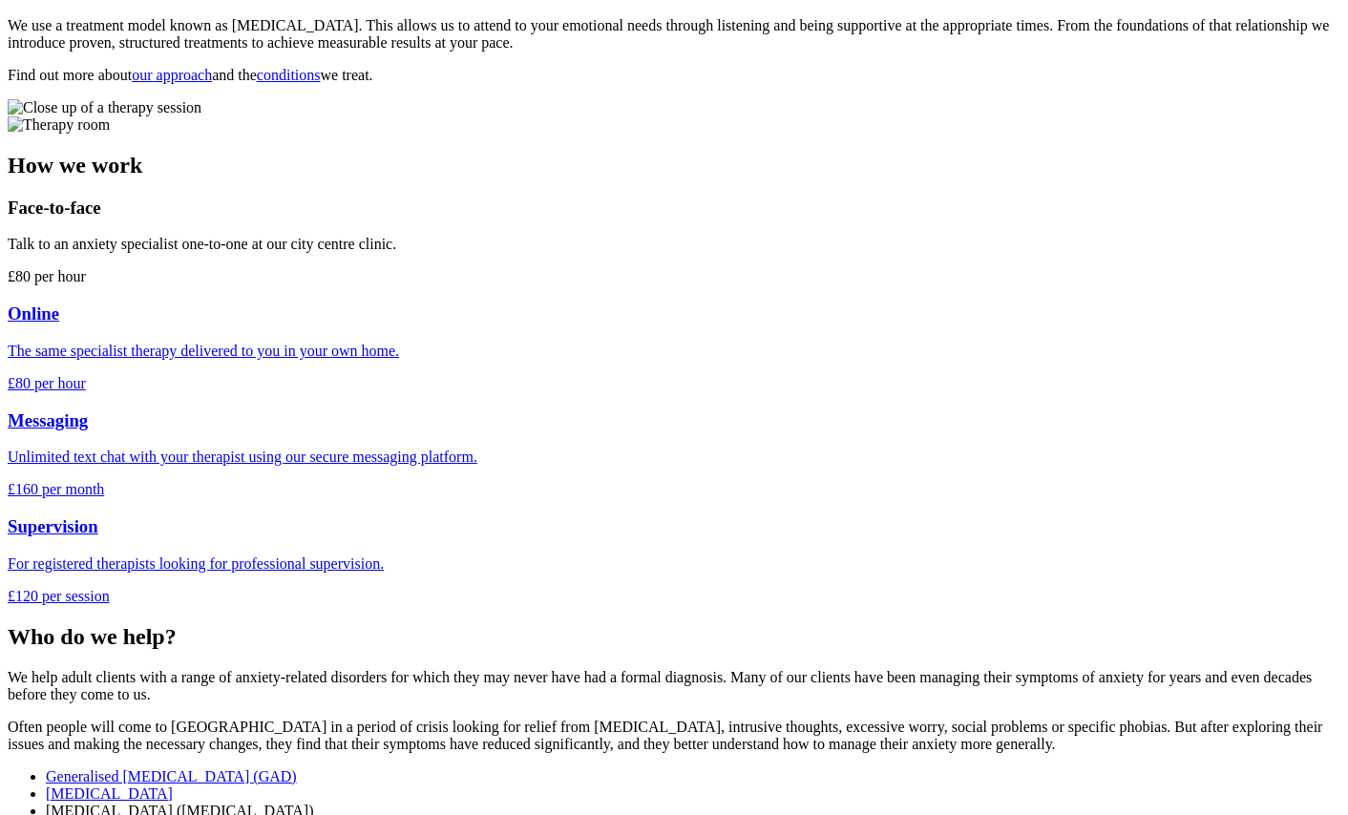
scroll to position [352, 0]
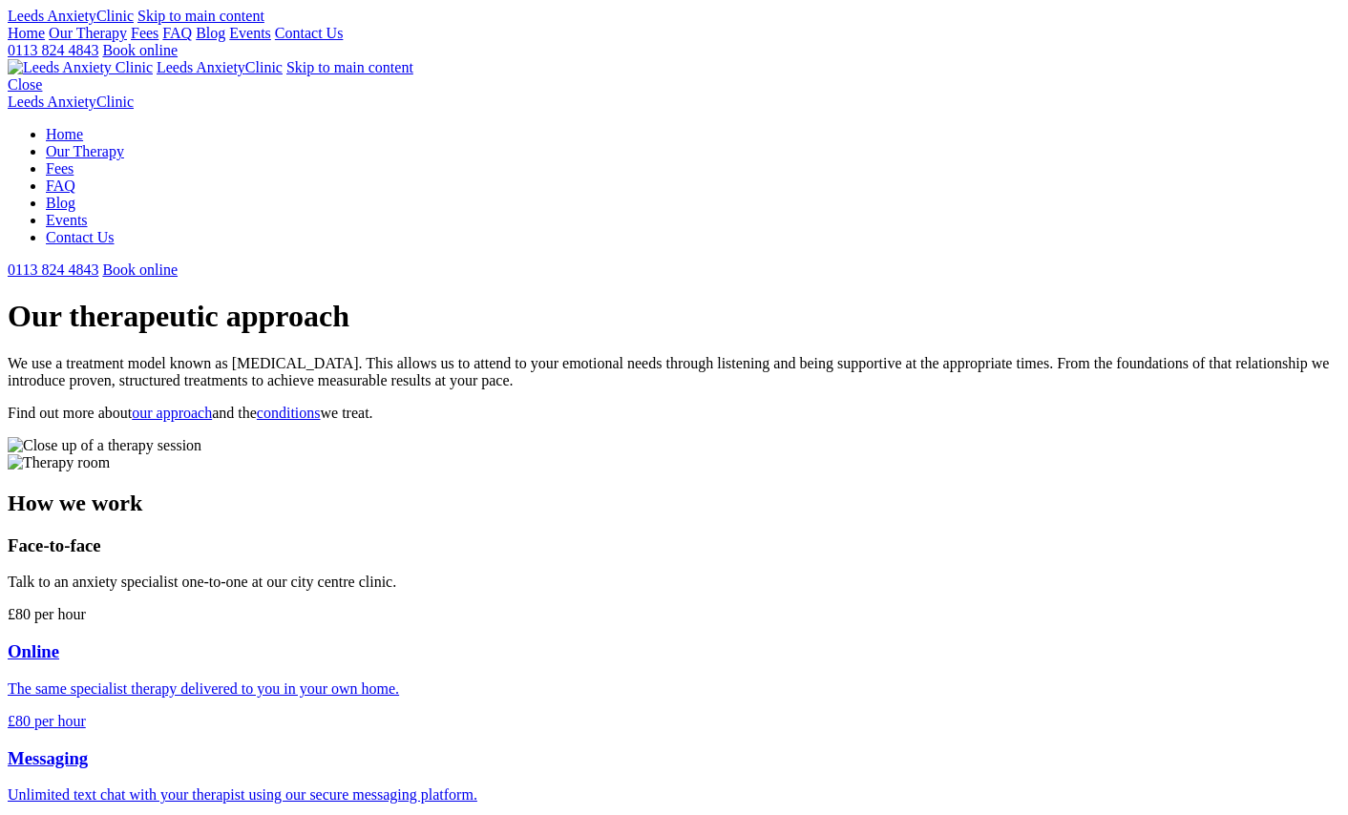
scroll to position [352, 0]
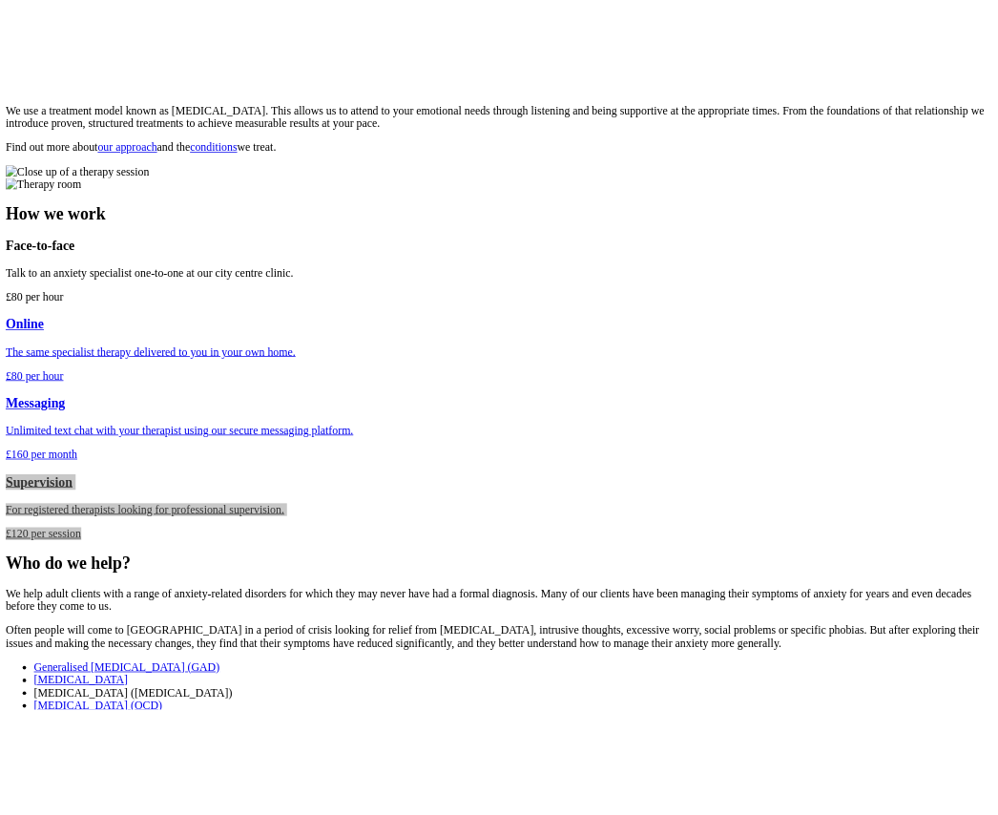
scroll to position [375, 0]
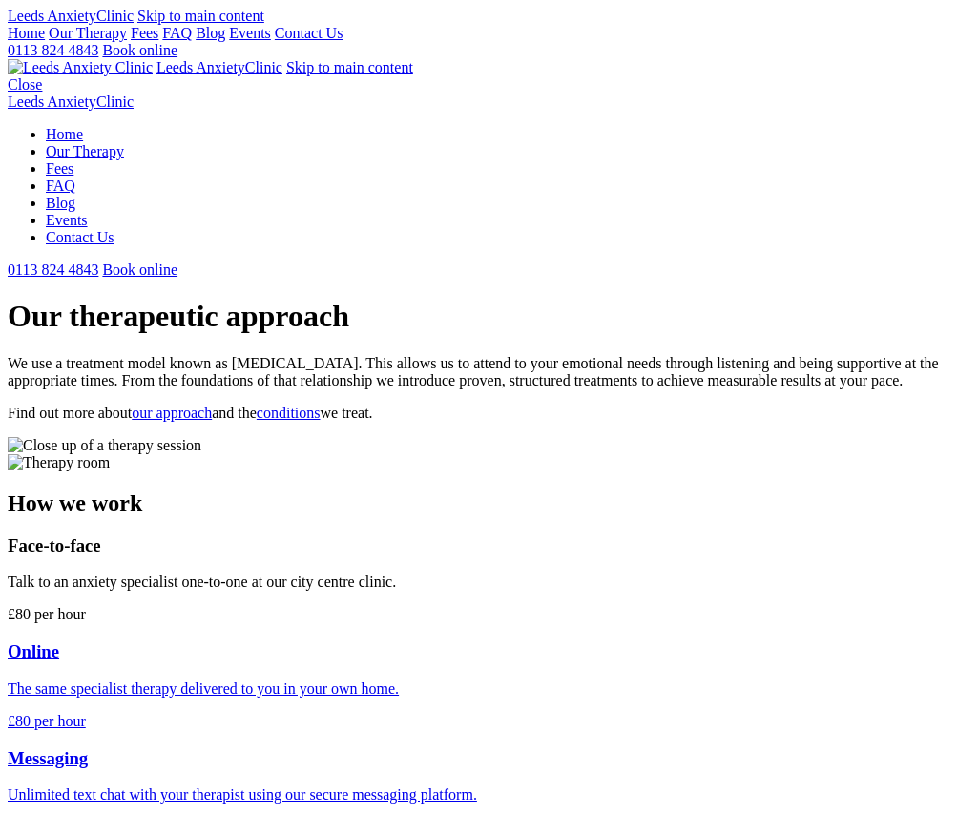
click at [321, 405] on link "conditions" at bounding box center [289, 413] width 64 height 16
click at [212, 405] on link "our approach" at bounding box center [172, 413] width 80 height 16
click at [127, 41] on link "Our Therapy" at bounding box center [88, 33] width 78 height 16
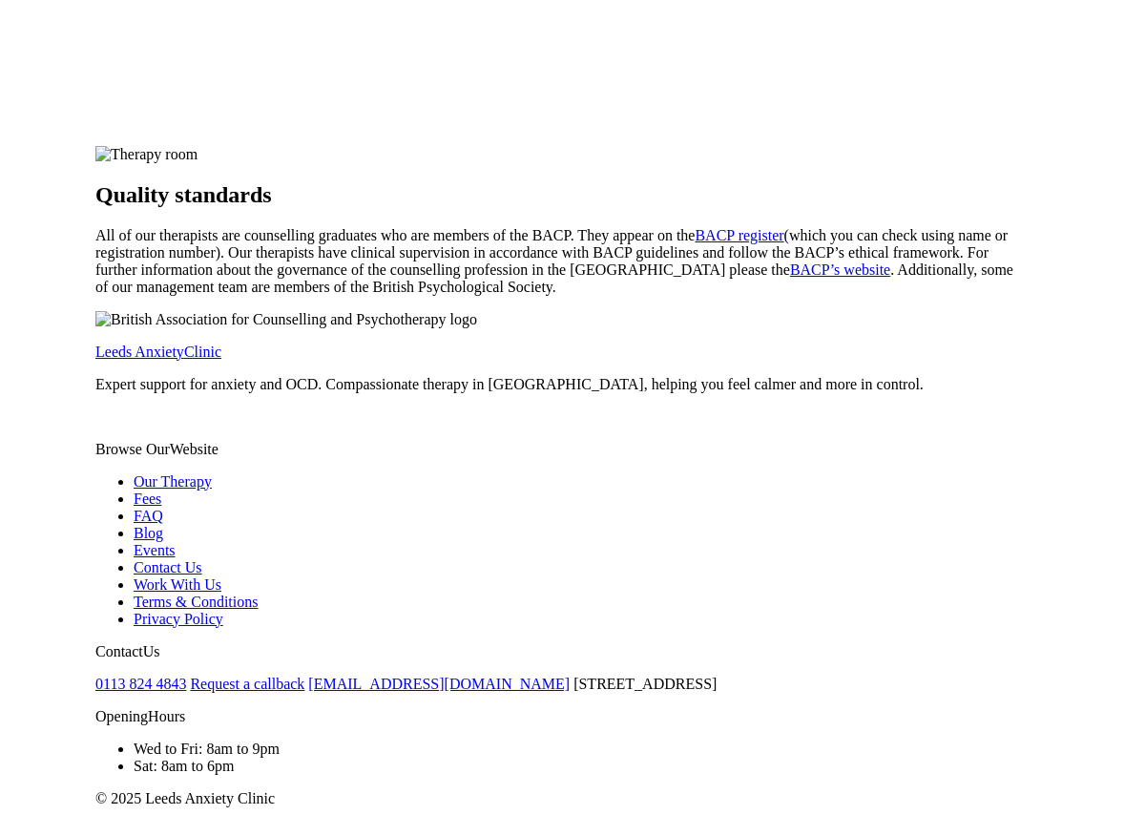
scroll to position [1954, 0]
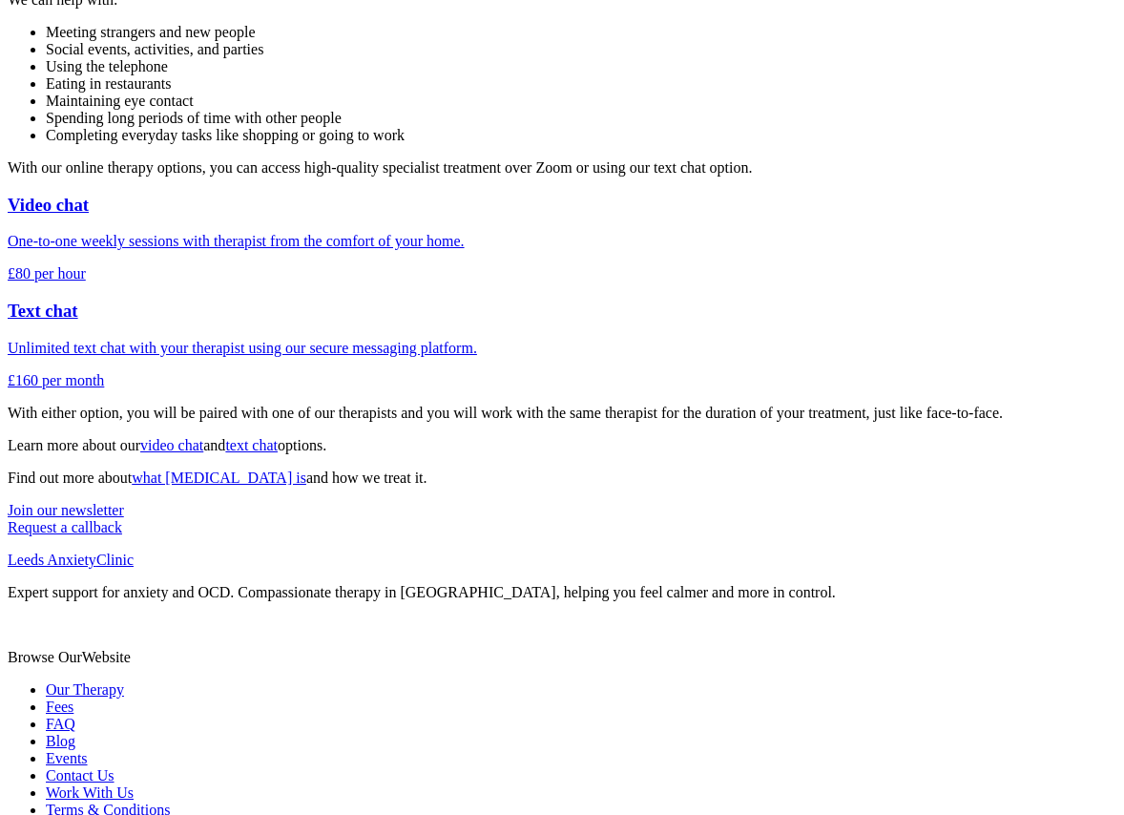
scroll to position [478, 0]
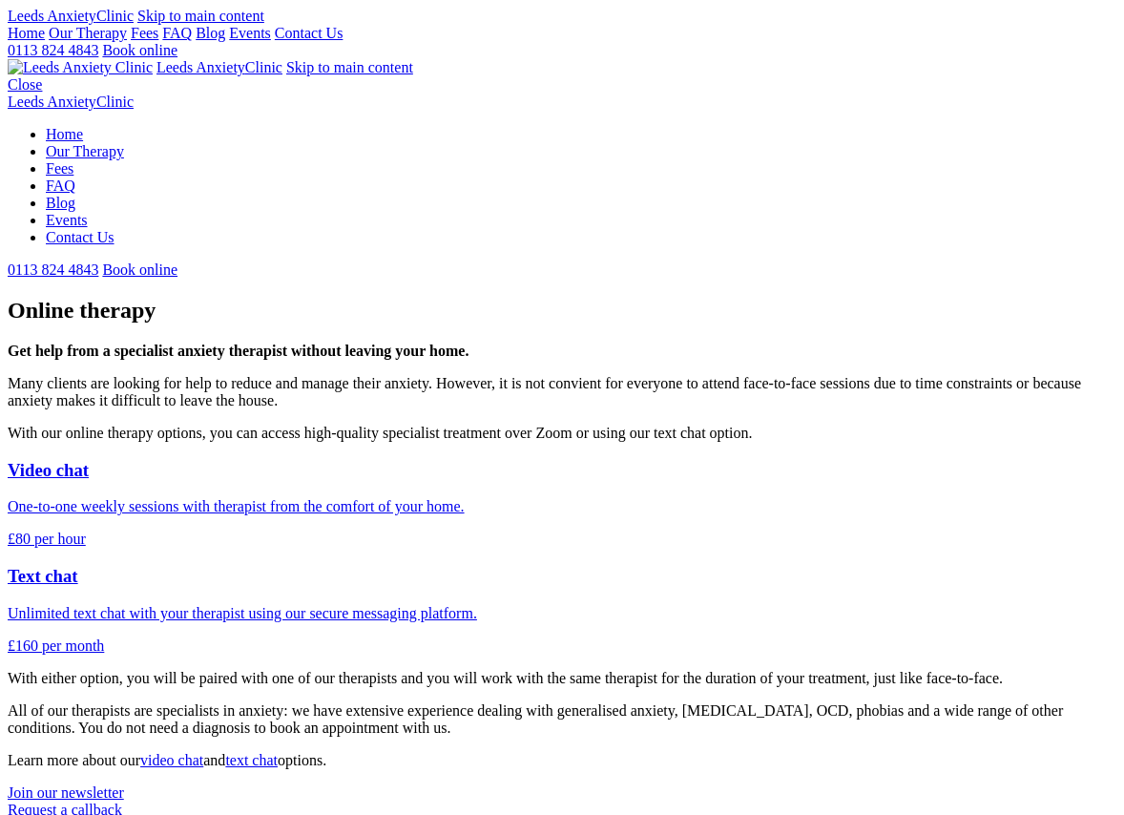
click at [127, 41] on link "Our Therapy" at bounding box center [88, 33] width 78 height 16
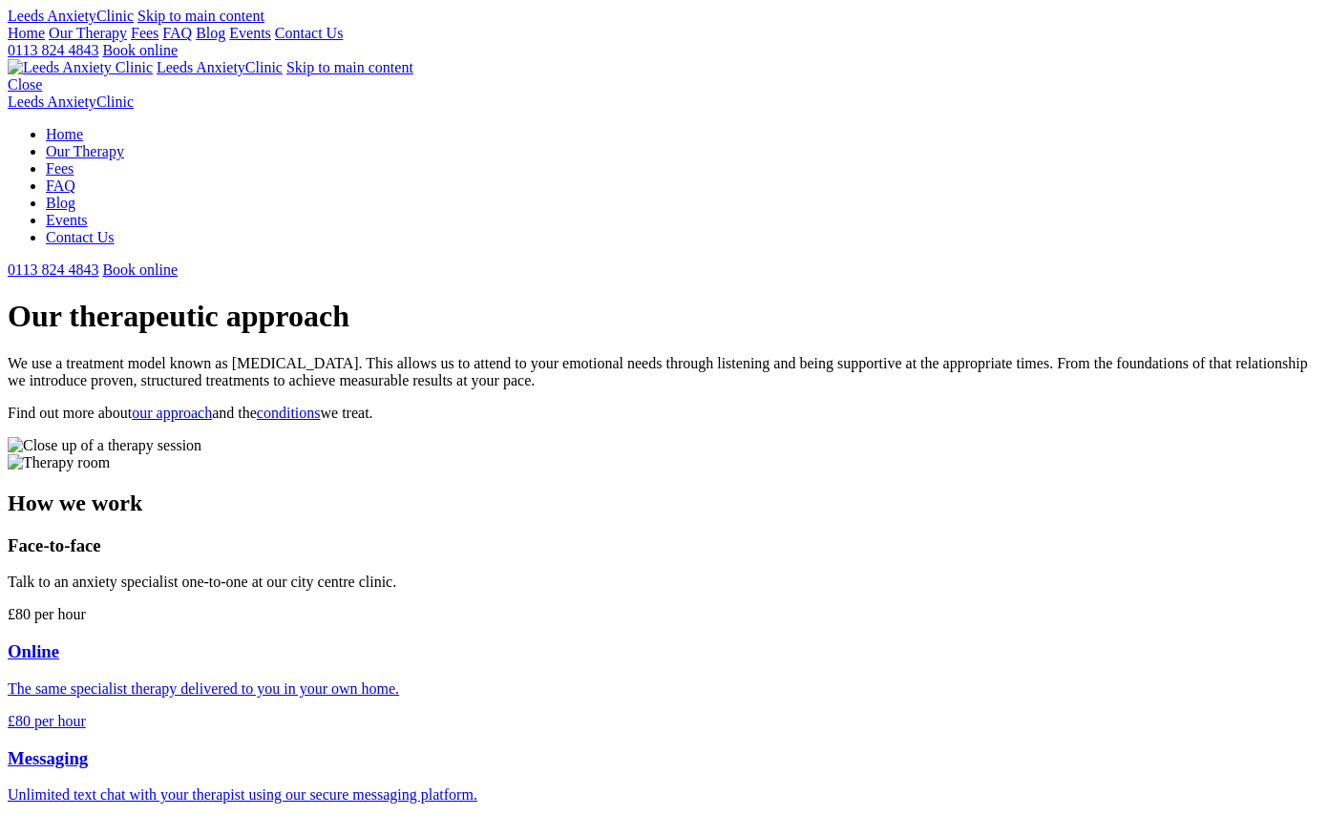
click at [45, 41] on link "Home" at bounding box center [26, 33] width 37 height 16
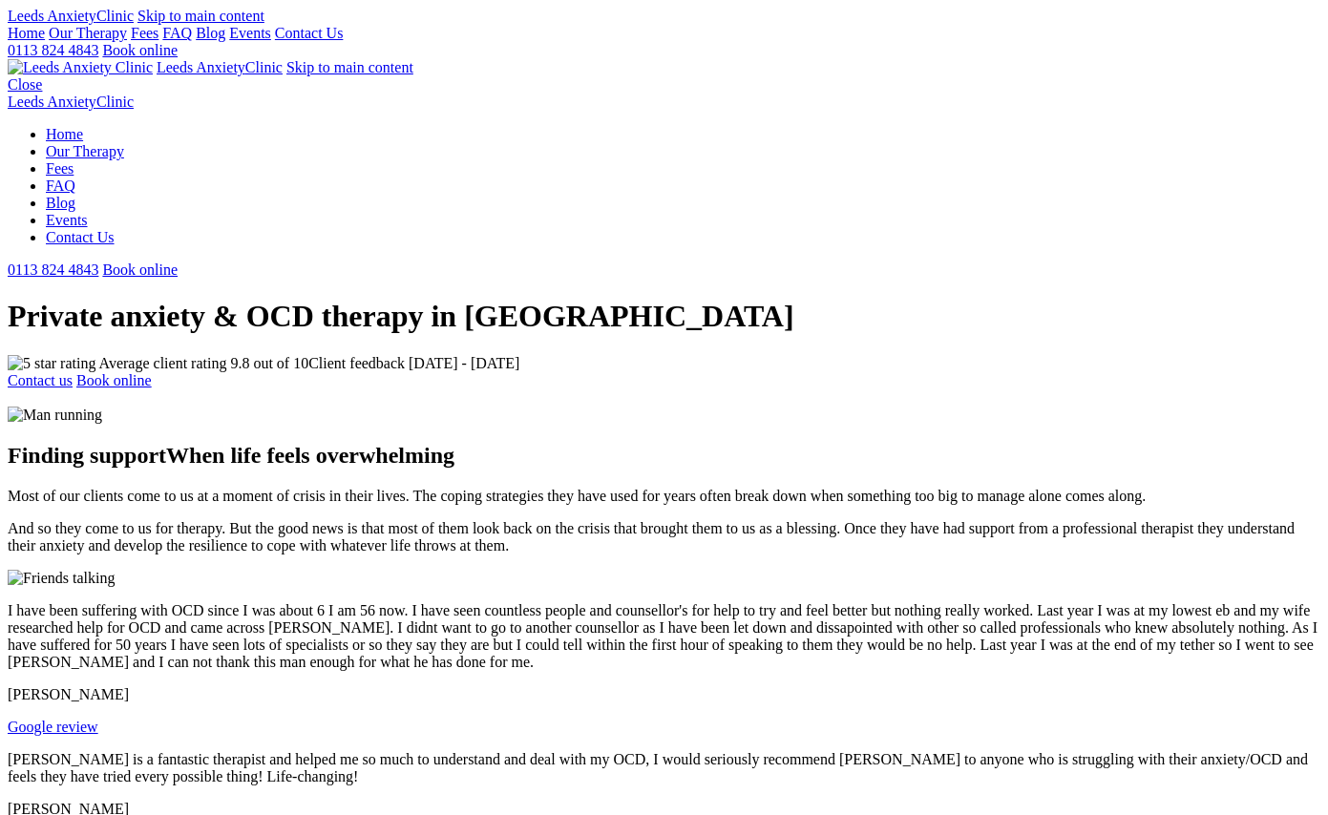
click at [127, 41] on link "Our Therapy" at bounding box center [88, 33] width 78 height 16
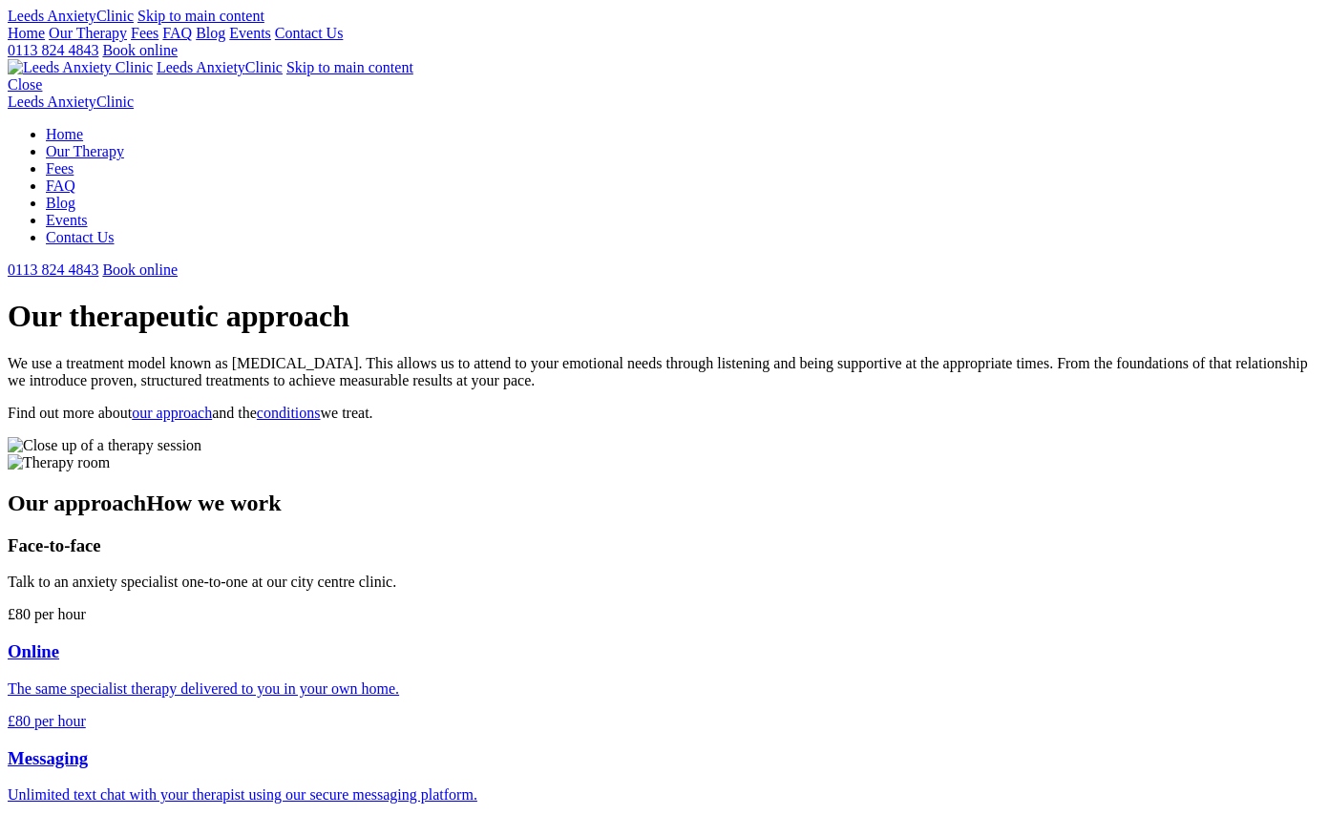
drag, startPoint x: 766, startPoint y: 546, endPoint x: 508, endPoint y: 498, distance: 262.1
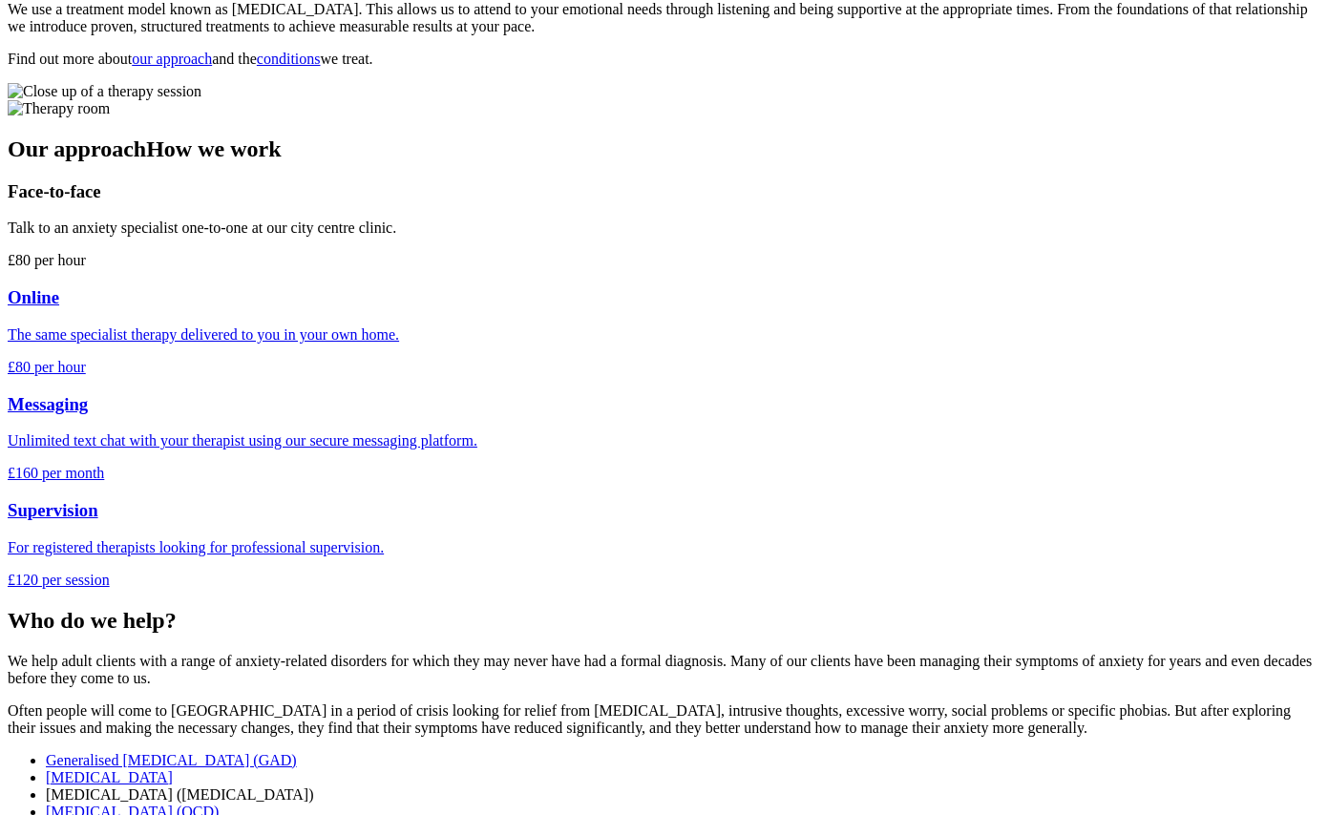
scroll to position [114, 0]
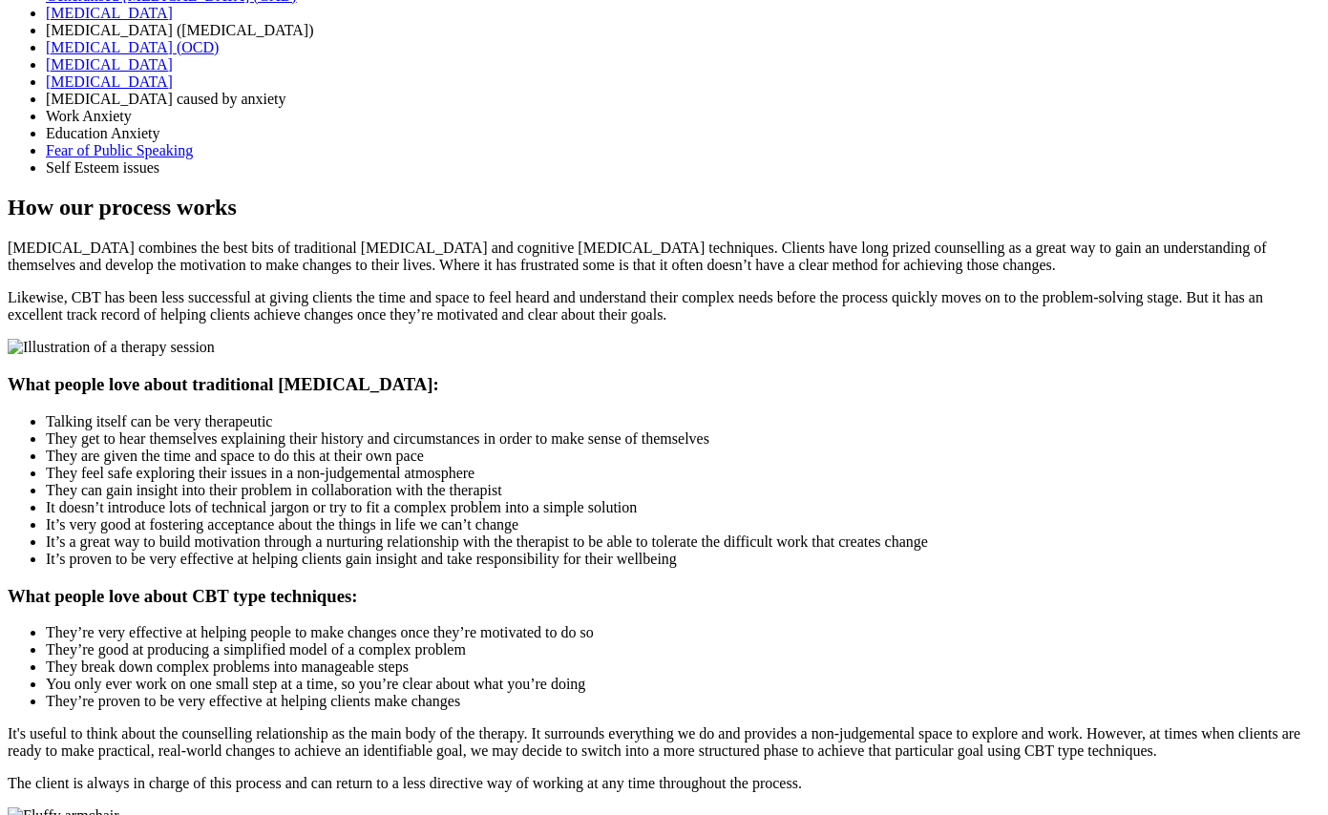
scroll to position [1121, 0]
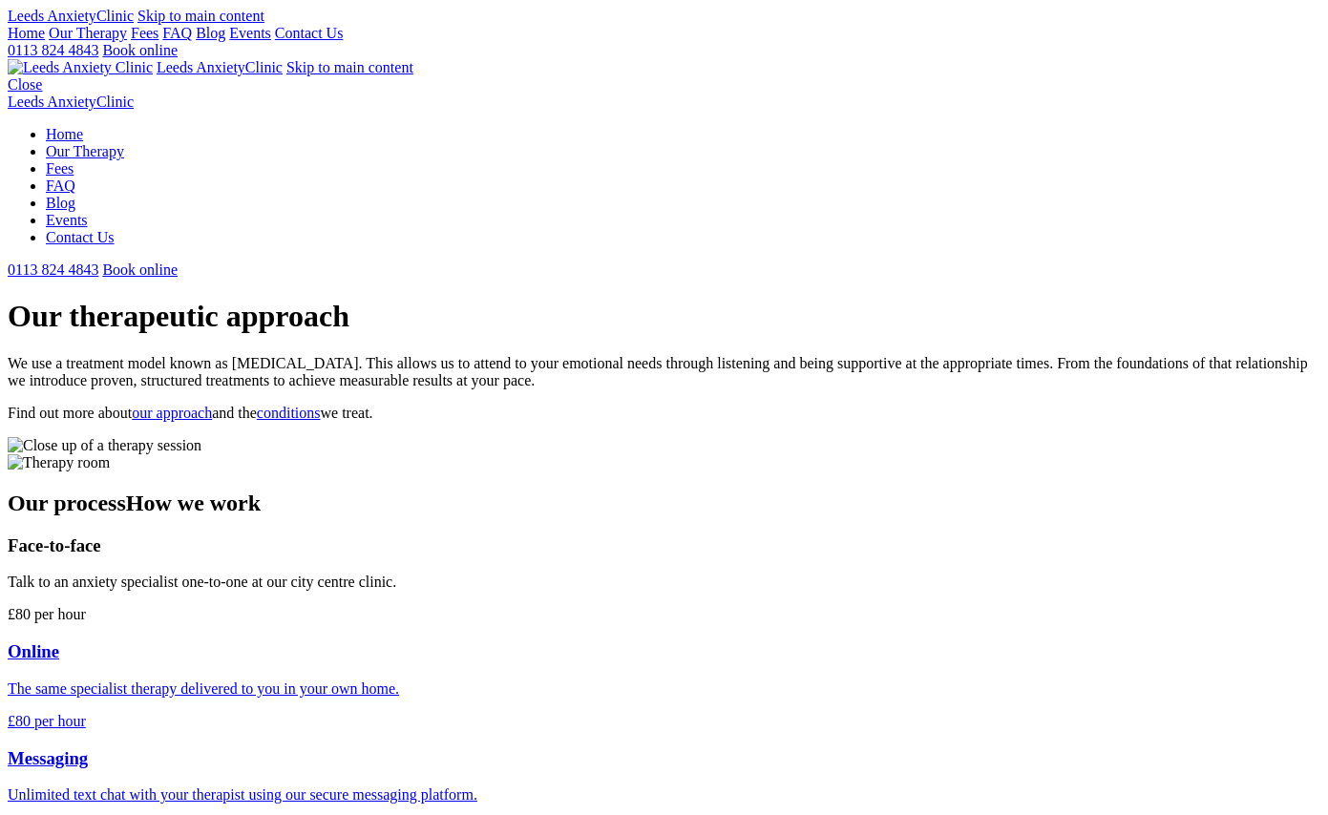
click at [45, 41] on link "Home" at bounding box center [26, 33] width 37 height 16
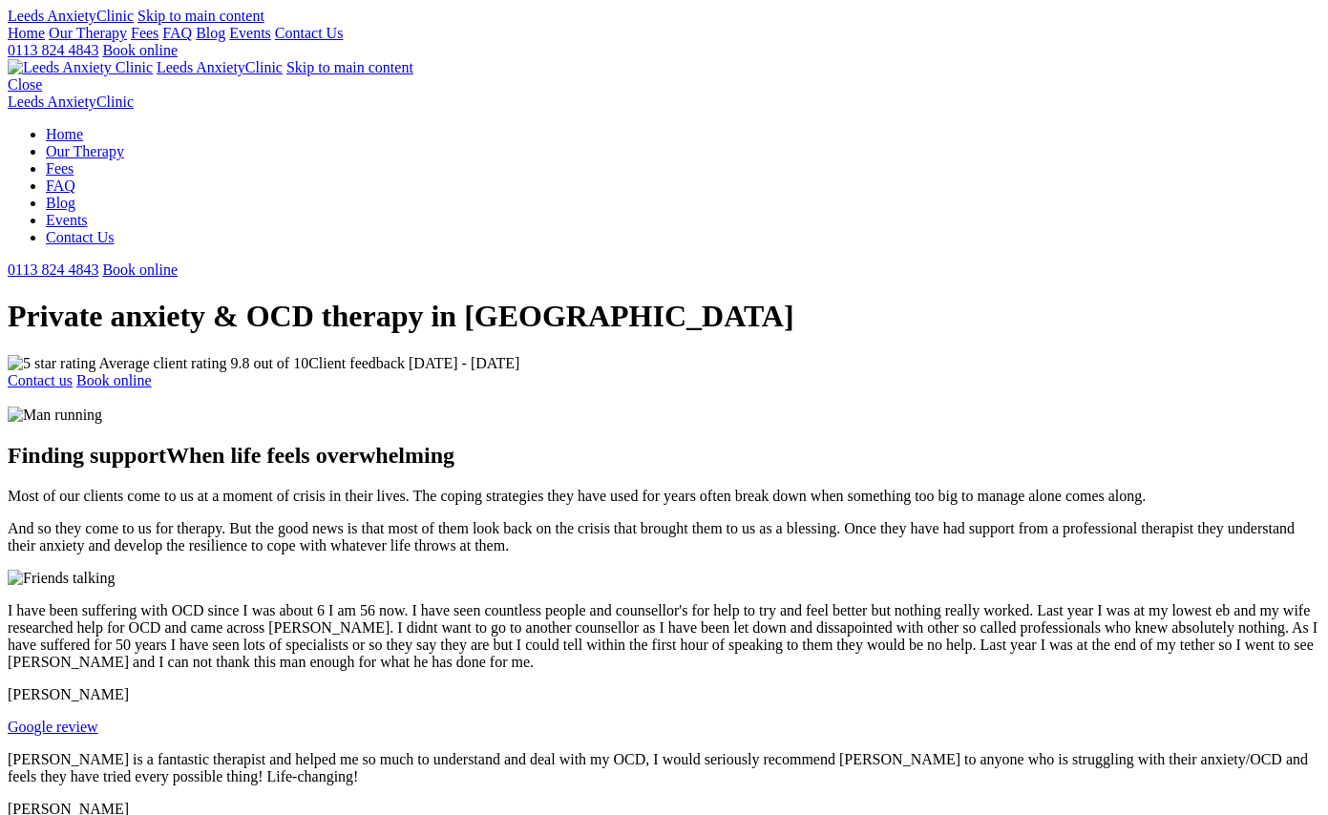
click at [158, 41] on link "Fees" at bounding box center [145, 33] width 28 height 16
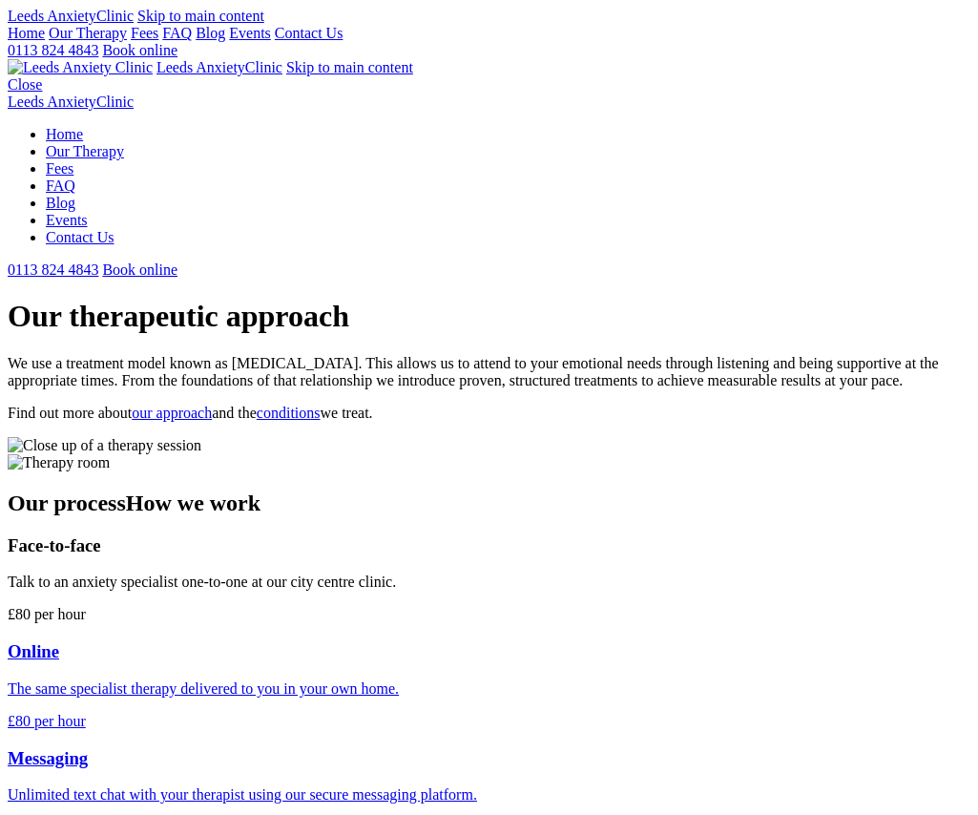
click at [212, 405] on link "our approach" at bounding box center [172, 413] width 80 height 16
click at [321, 405] on link "conditions" at bounding box center [289, 413] width 64 height 16
